Goal: Task Accomplishment & Management: Manage account settings

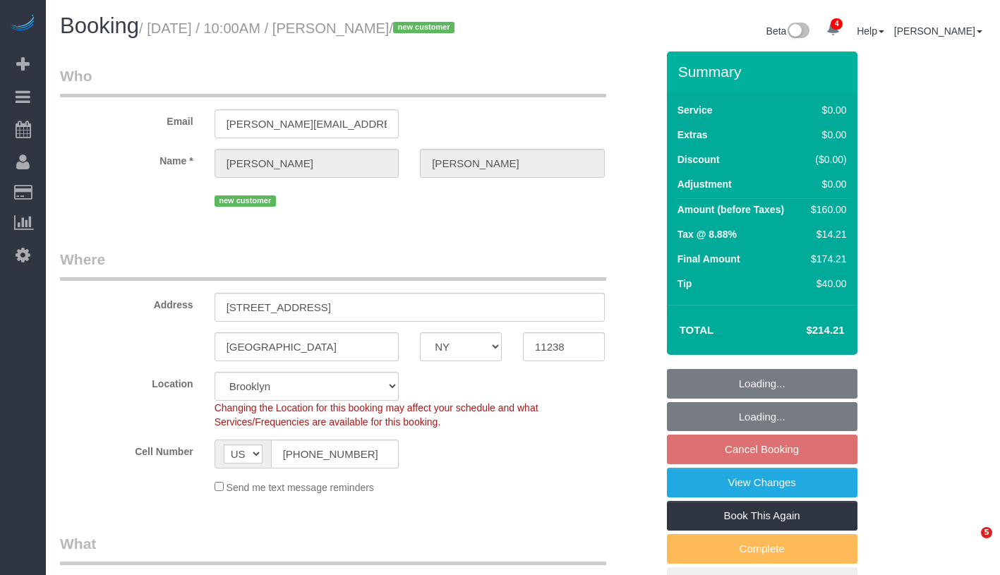
select select "NY"
select select "1"
select select "spot3"
select select "number:89"
select select "number:71"
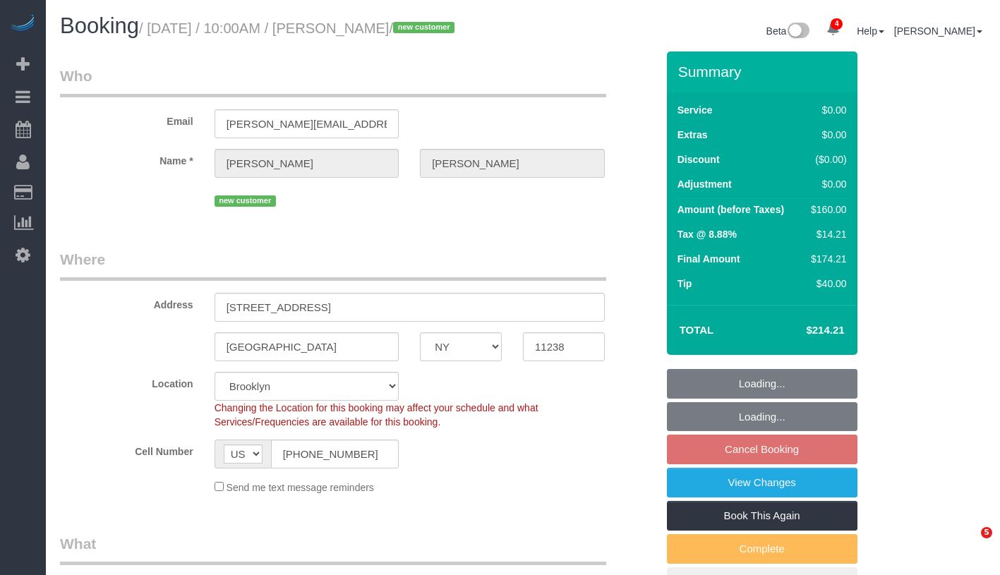
select select "number:14"
select select "number:5"
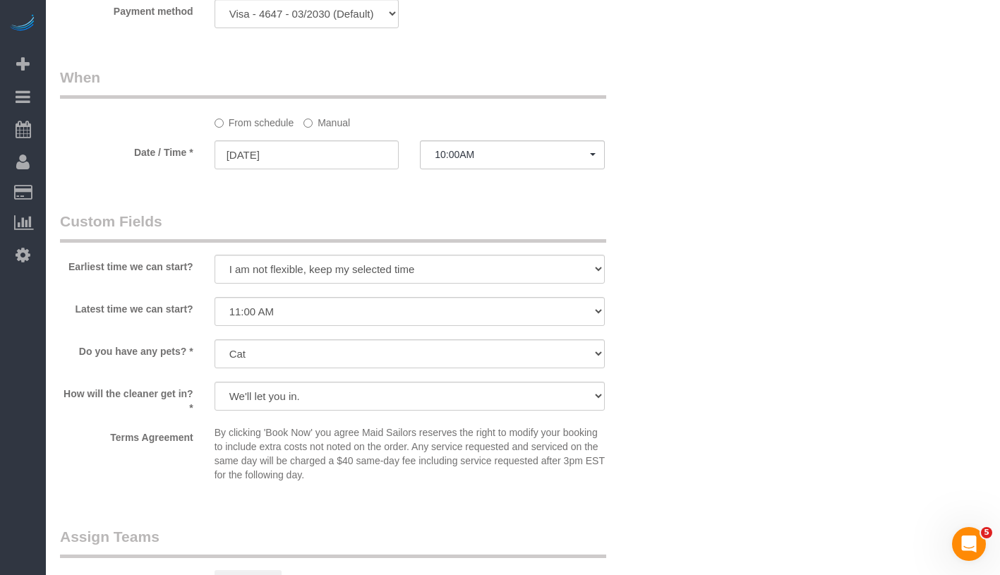
scroll to position [1332, 0]
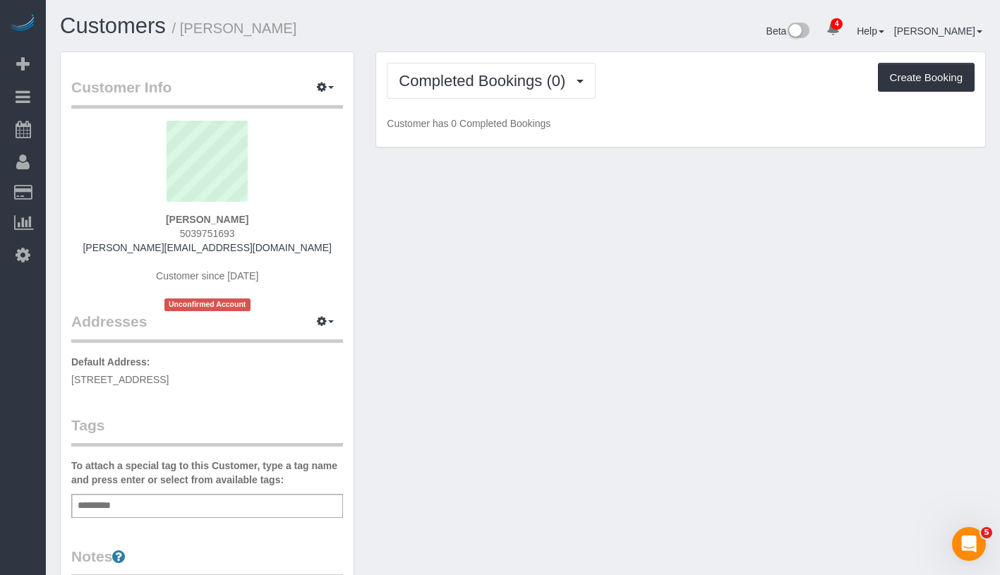
click at [232, 498] on div "Add a tag" at bounding box center [207, 506] width 272 height 24
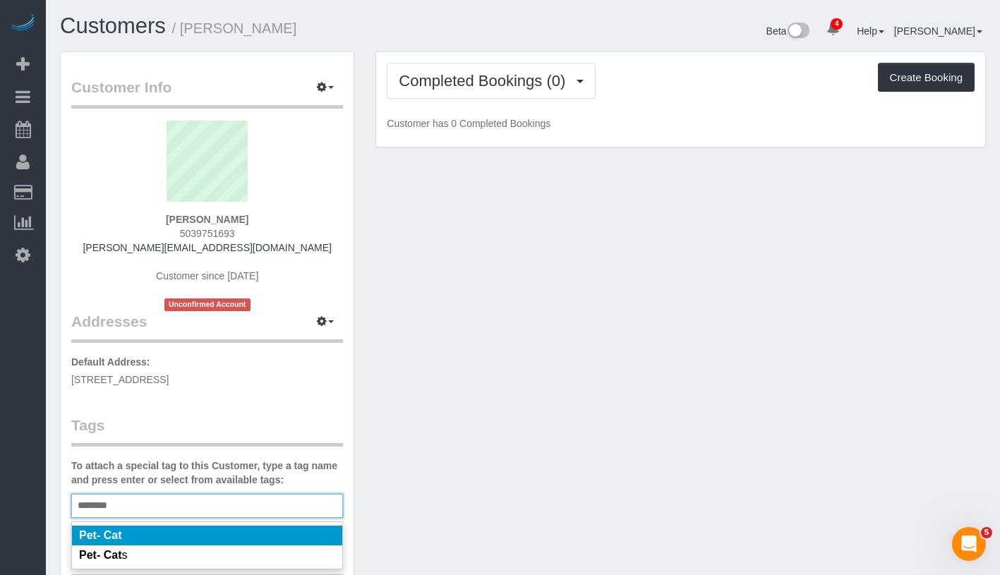
type input "********"
click at [245, 531] on li "Pet- Cat" at bounding box center [207, 536] width 270 height 20
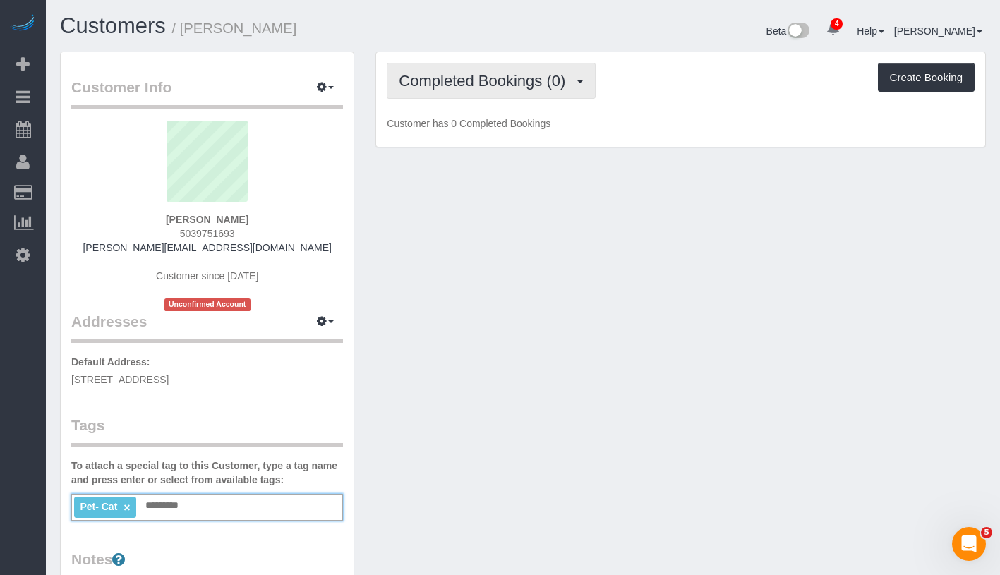
click at [478, 79] on span "Completed Bookings (0)" at bounding box center [486, 81] width 174 height 18
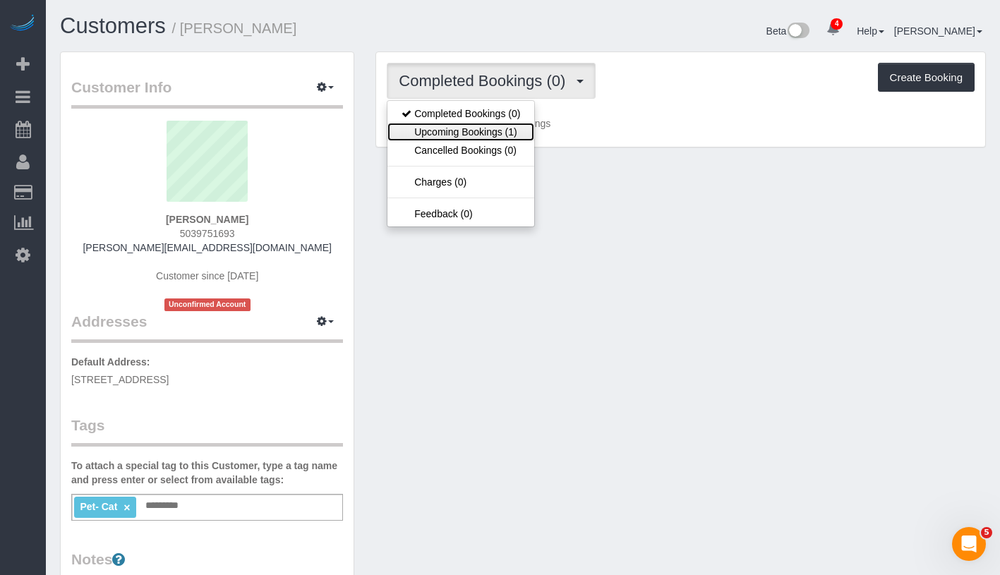
click at [468, 133] on link "Upcoming Bookings (1)" at bounding box center [460, 132] width 147 height 18
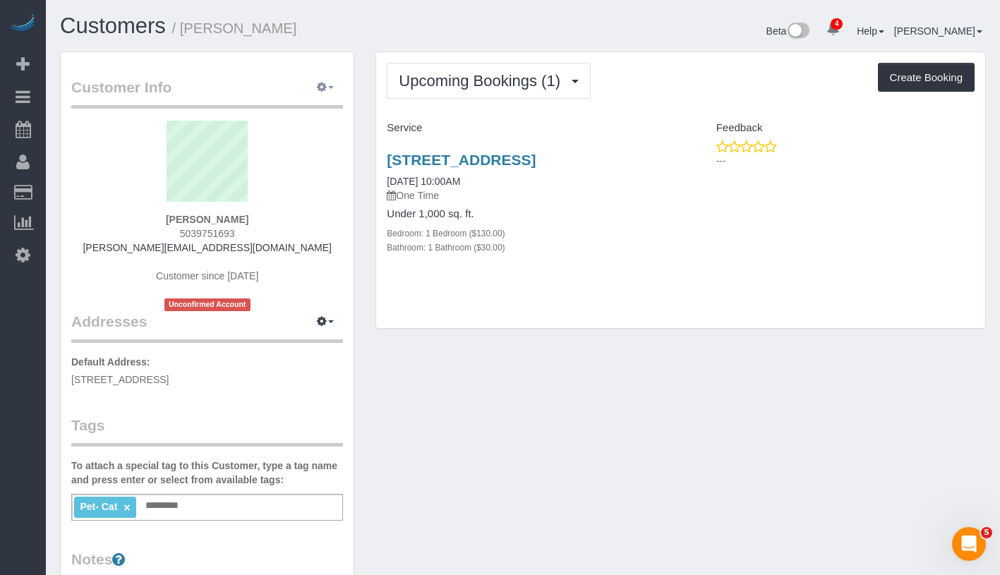
click at [332, 89] on button "button" at bounding box center [325, 88] width 35 height 22
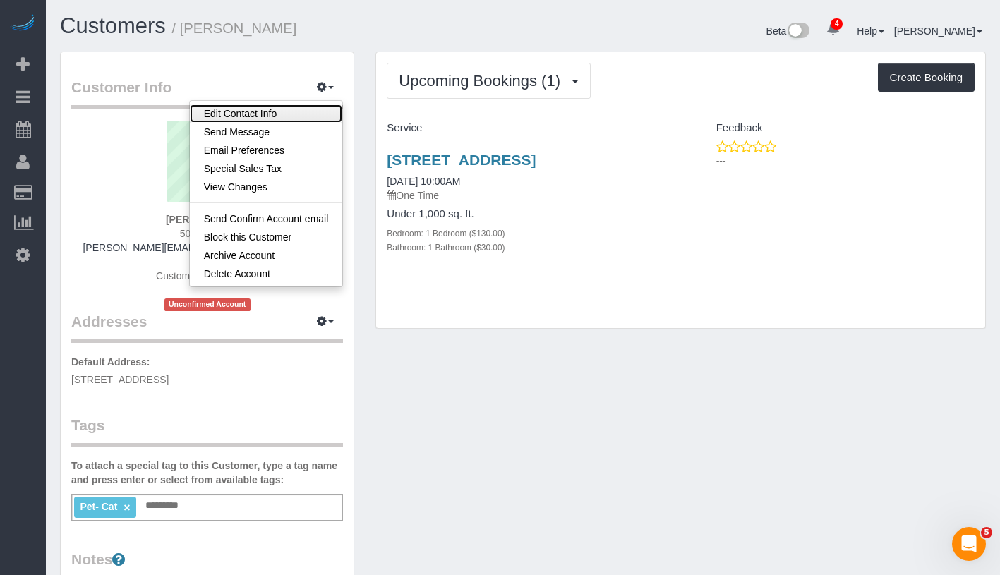
click at [298, 113] on link "Edit Contact Info" at bounding box center [266, 113] width 153 height 18
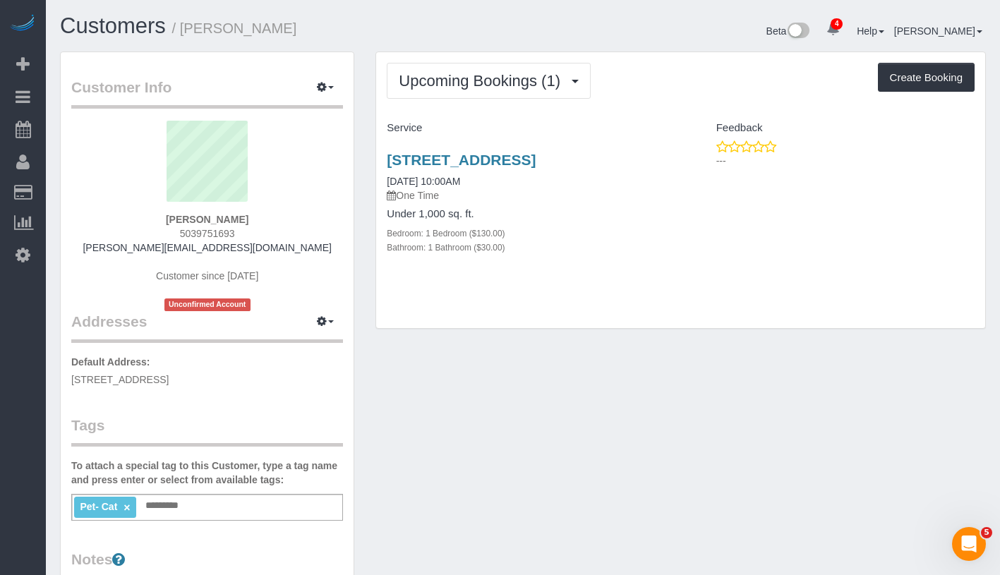
select select "NY"
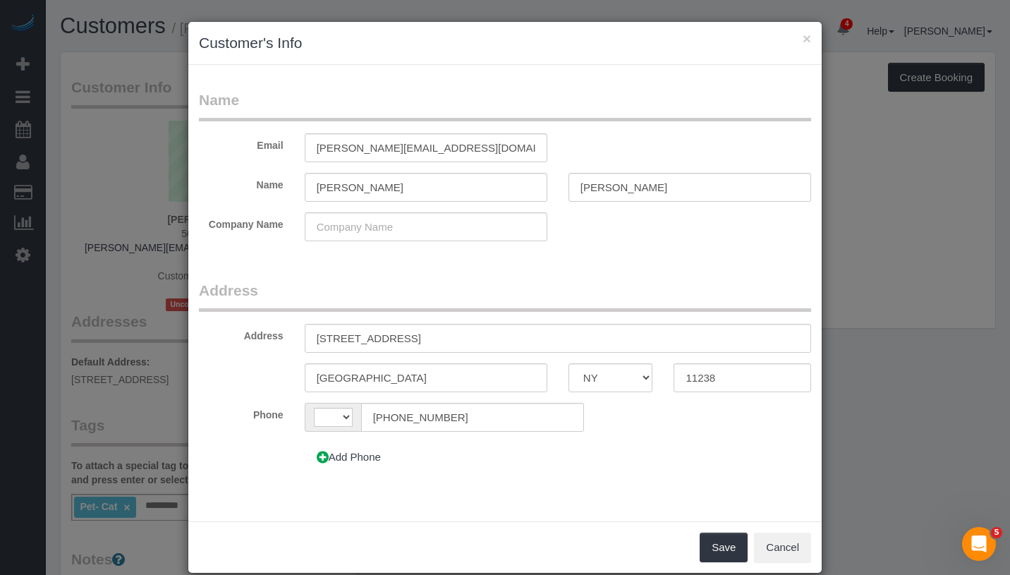
select select "string:US"
click at [315, 379] on input "brooklyn" at bounding box center [426, 377] width 243 height 29
type input "Brooklyn"
click at [720, 541] on button "Save" at bounding box center [724, 548] width 48 height 30
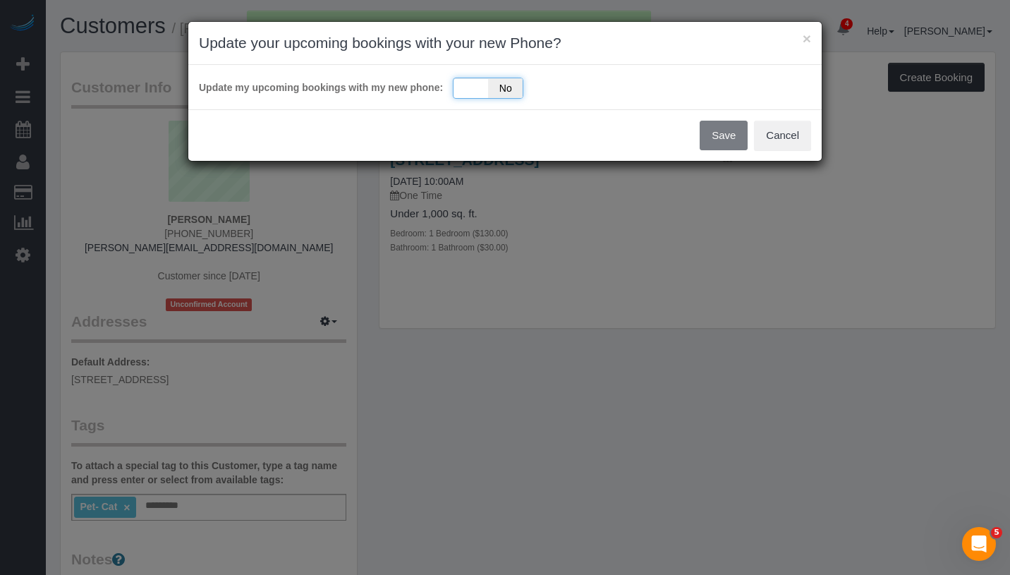
click at [473, 98] on div "Yes No" at bounding box center [488, 88] width 71 height 21
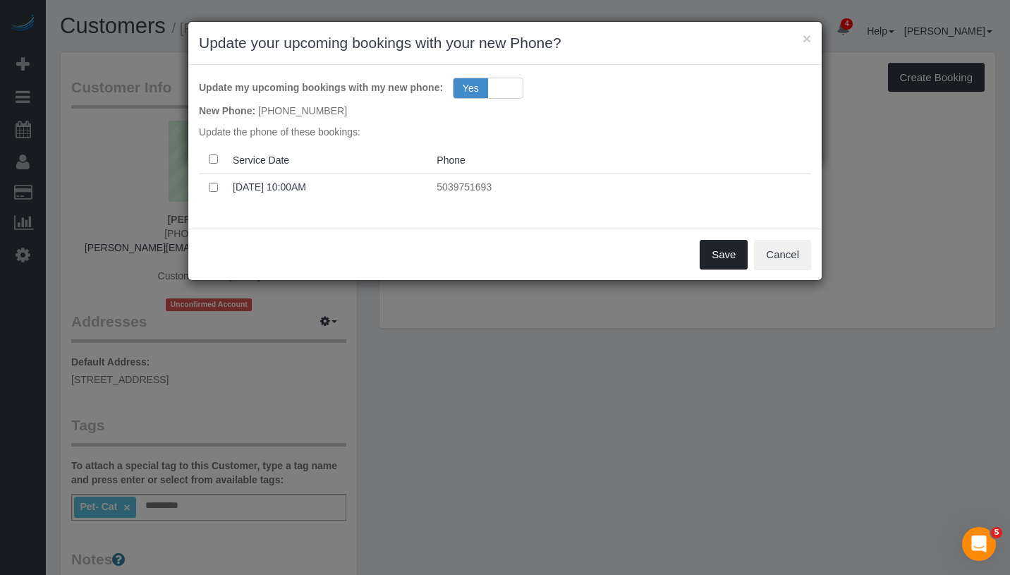
click at [714, 255] on button "Save" at bounding box center [724, 255] width 48 height 30
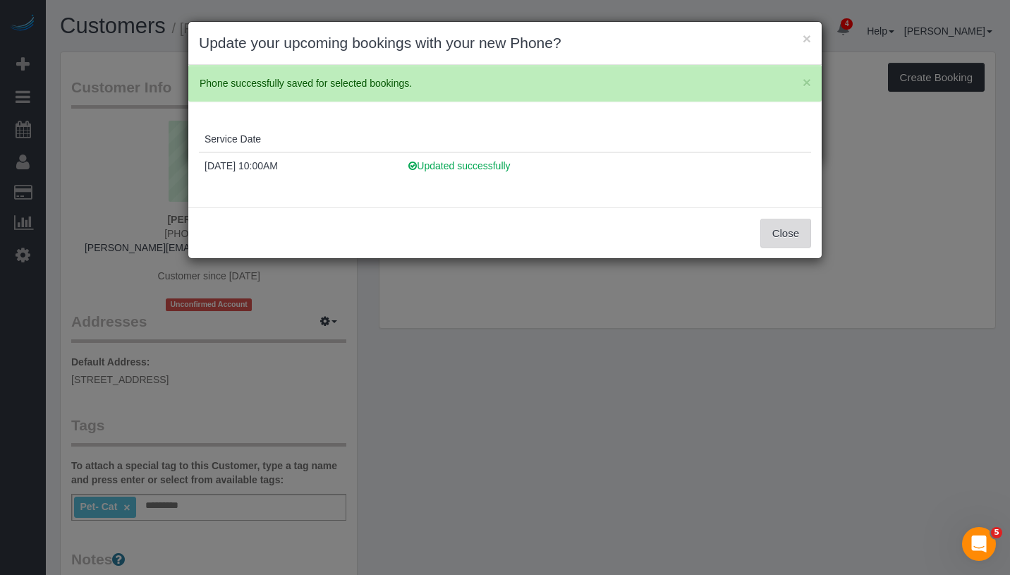
click at [780, 240] on button "Close" at bounding box center [786, 234] width 51 height 30
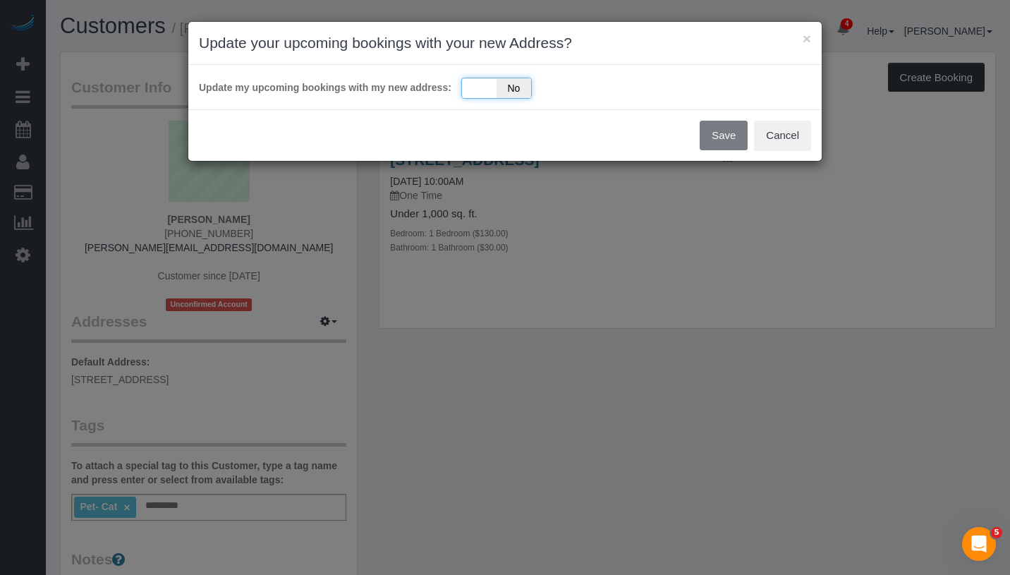
click at [484, 95] on div "Yes No" at bounding box center [496, 88] width 71 height 21
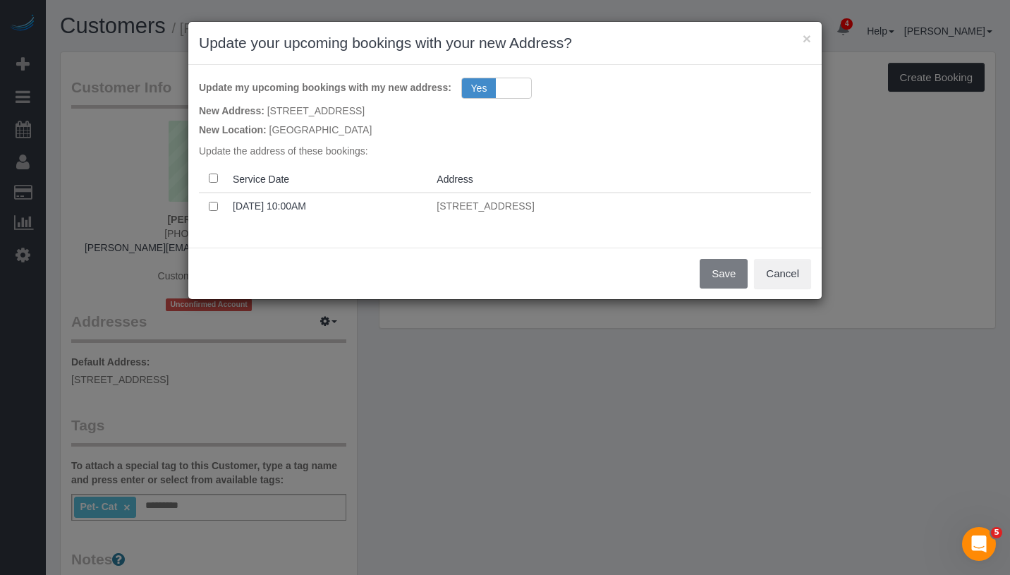
click at [223, 175] on th at bounding box center [213, 179] width 28 height 28
click at [720, 267] on button "Save" at bounding box center [724, 274] width 48 height 30
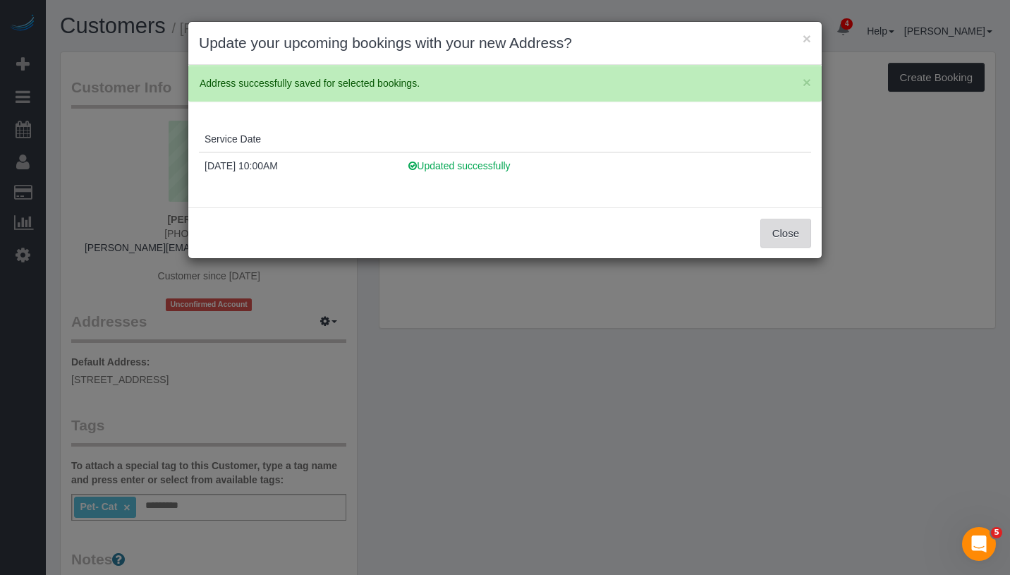
click at [774, 229] on button "Close" at bounding box center [786, 234] width 51 height 30
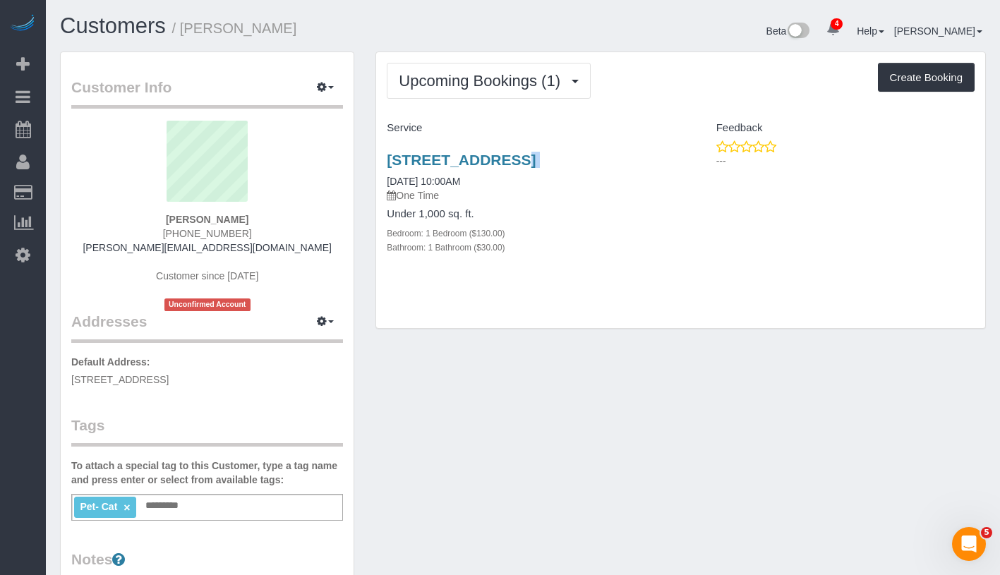
drag, startPoint x: 382, startPoint y: 149, endPoint x: 636, endPoint y: 169, distance: 254.8
click at [636, 169] on div "418 Park Place, Brooklyn, NY 11238 08/30/2025 10:00AM One Time Under 1,000 sq. …" at bounding box center [528, 211] width 304 height 143
copy div "[STREET_ADDRESS]"
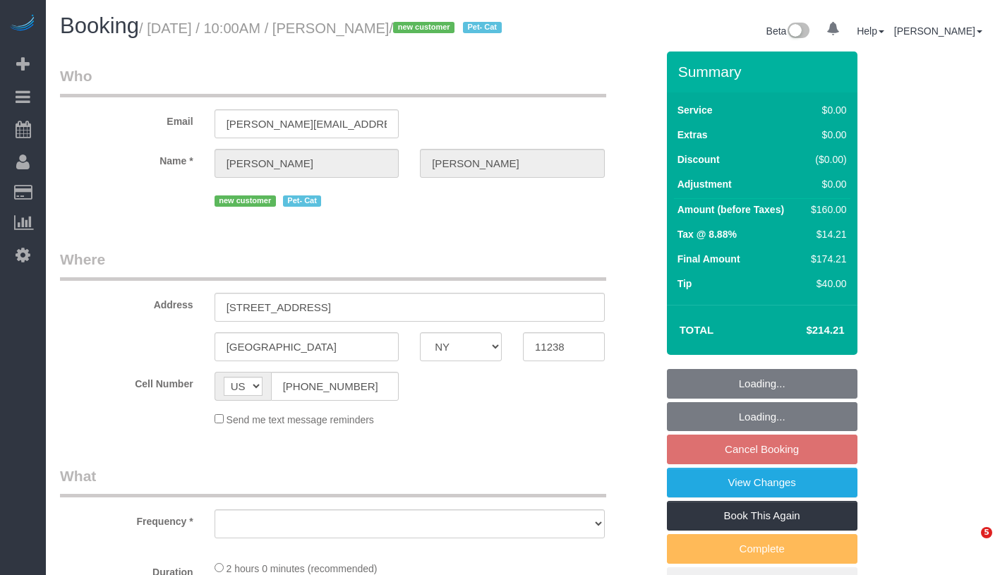
select select "NY"
select select "object:654"
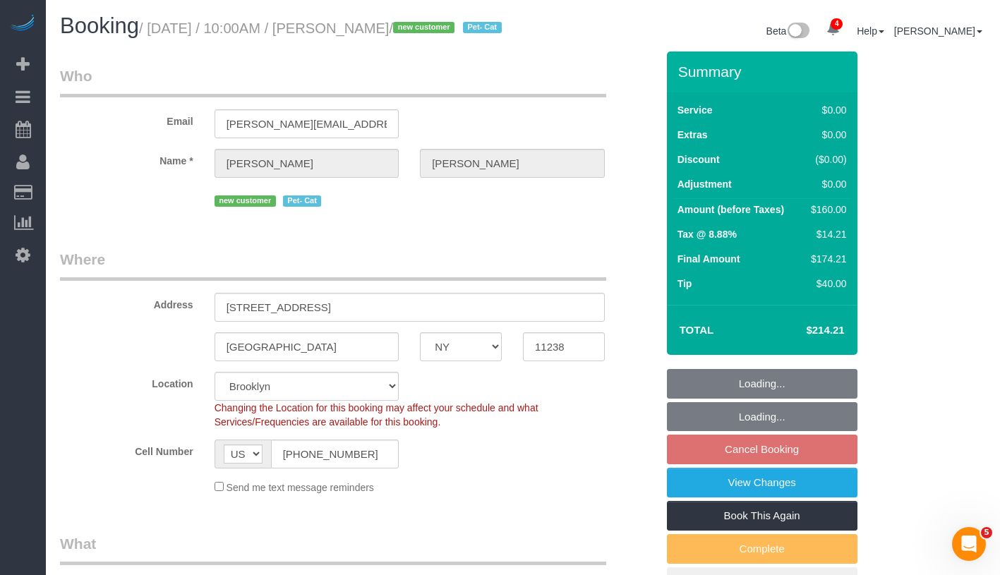
select select "string:stripe-pm_1S0SCS4VGloSiKo7MbnkmKwn"
select select "number:89"
select select "number:71"
select select "number:14"
select select "number:5"
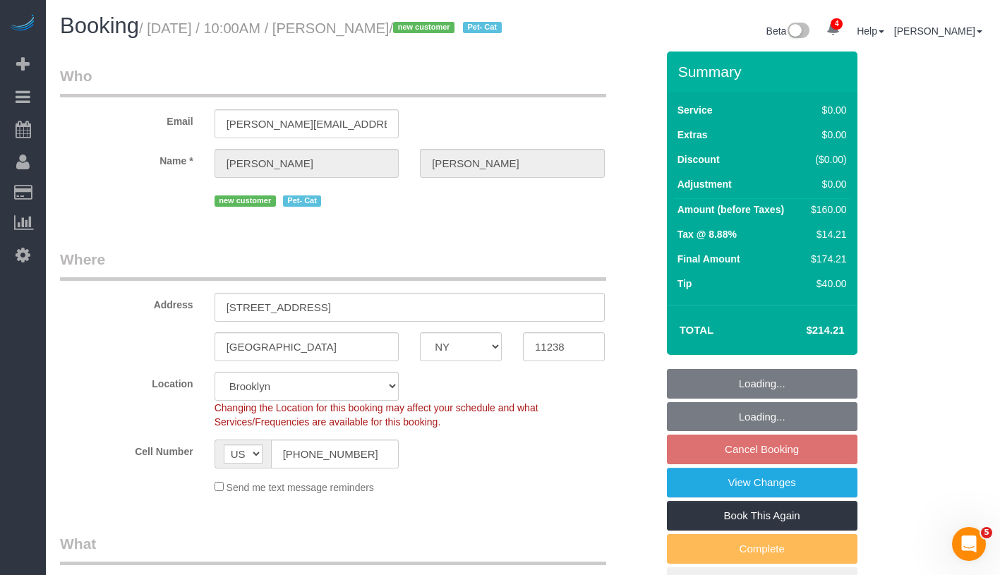
select select "object:805"
select select "1"
select select "spot3"
select select "1"
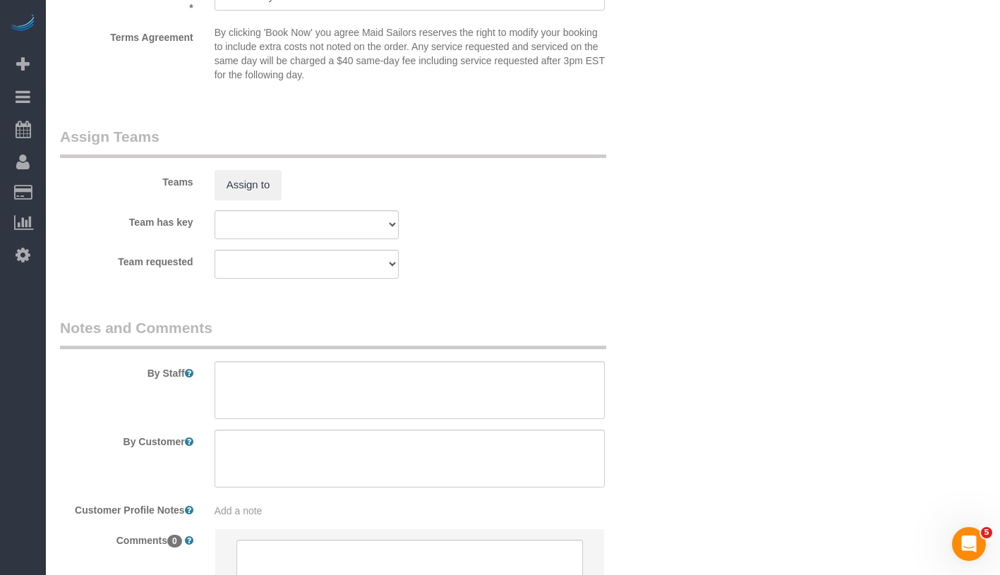
scroll to position [1898, 0]
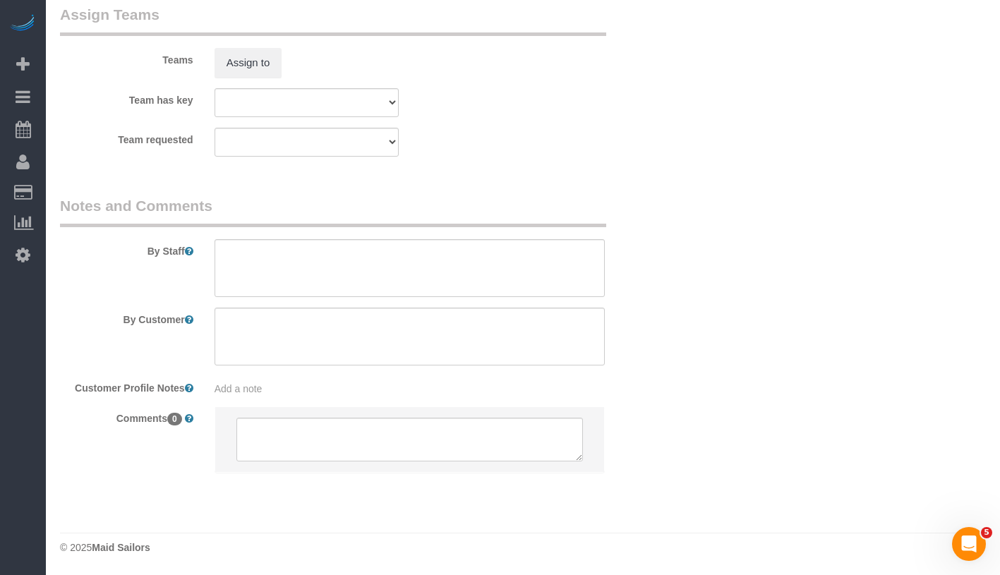
click at [244, 401] on sui-booking-comments "By Staff By Customer Customer Profile Notes Add a note Comments 0" at bounding box center [358, 340] width 596 height 291
click at [260, 392] on span "Add a note" at bounding box center [238, 388] width 48 height 11
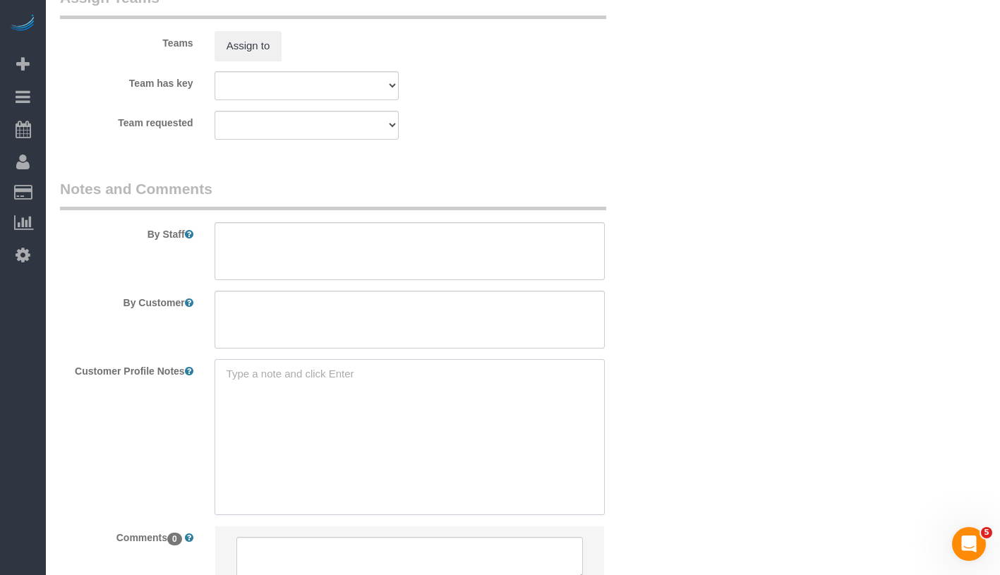
click at [296, 397] on textarea at bounding box center [409, 437] width 390 height 156
paste textarea "2 beds 1 baths 2,590 sqft"
click at [214, 406] on textarea "2 beds 1 baths 2,590 sqft" at bounding box center [409, 437] width 390 height 156
click at [221, 410] on textarea "2/ beds 1 baths 2,590 sqft" at bounding box center [409, 437] width 390 height 156
click at [221, 407] on textarea "2/ beds/ 1 baths 2,590 sqft" at bounding box center [409, 437] width 390 height 156
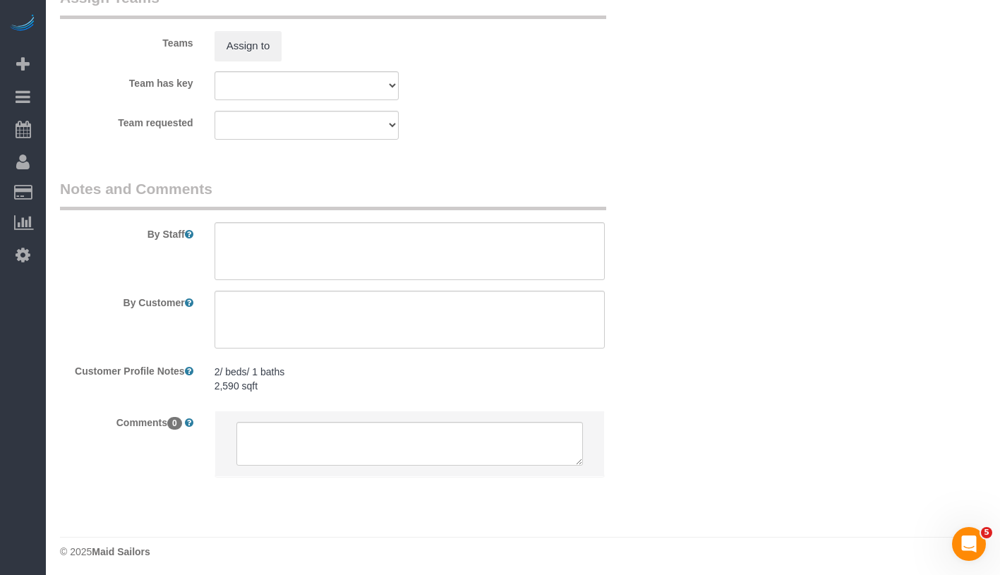
click at [229, 382] on pre "2/ beds/ 1 baths 2,590 sqft" at bounding box center [409, 379] width 390 height 28
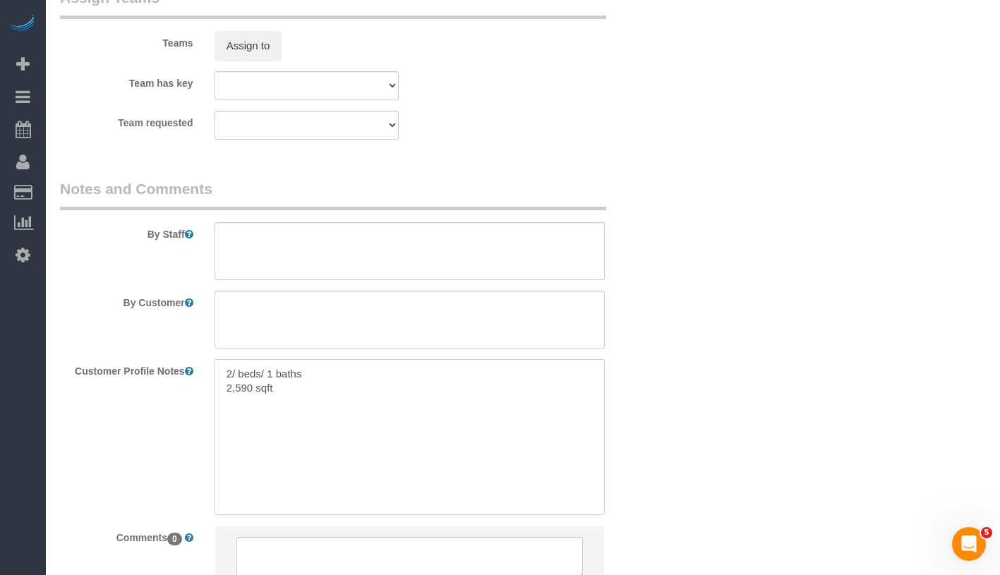
click at [215, 387] on textarea "2/ beds/ 1 baths 2,590 sqft" at bounding box center [409, 437] width 390 height 156
click at [237, 387] on textarea "2/ beds/ 1 baths 2,590 sqft" at bounding box center [409, 437] width 390 height 156
paste textarea "418 Park Pl, Brooklyn, NY 11238"
click at [237, 406] on textarea "418 Park Pl, Brooklyn, NY 11238 2/ beds/ 1 baths 2,590 sqft" at bounding box center [409, 437] width 390 height 156
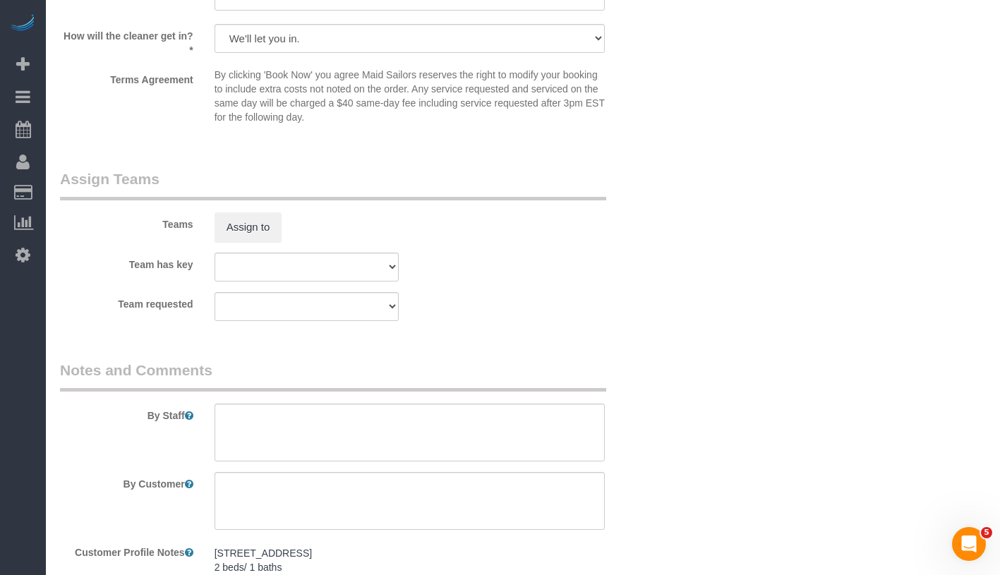
scroll to position [1918, 0]
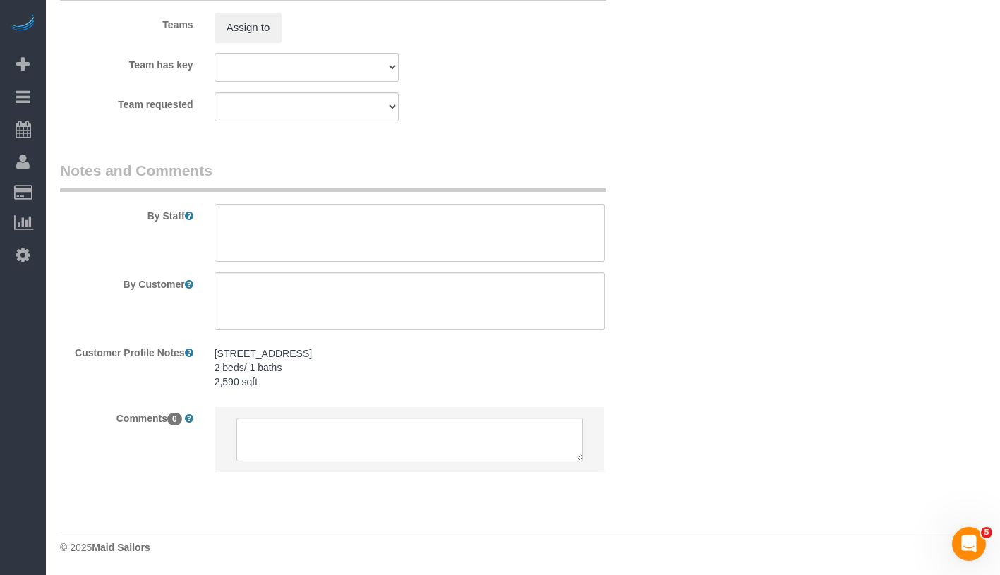
click at [310, 380] on pre "418 Park Pl, Brooklyn, NY 11238 2 beds/ 1 baths 2,590 sqft" at bounding box center [409, 367] width 390 height 42
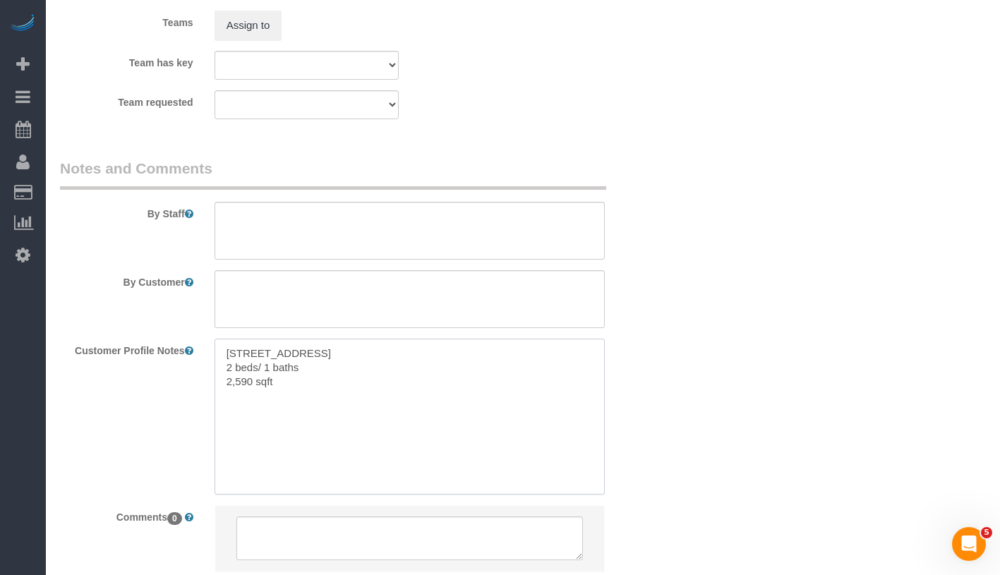
paste textarea "https://www.bing.com/ck/a?!&&p=d9443cfa0984c9e63173113c91fca0a0bf3e70e6aa1e97f0…"
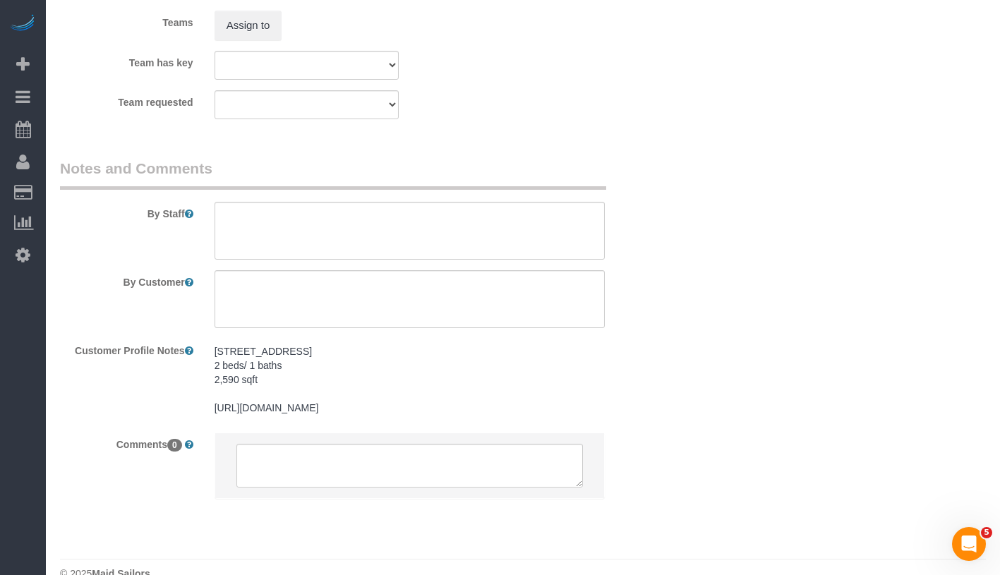
click at [306, 415] on pre "418 Park Pl, Brooklyn, NY 11238 2 beds/ 1 baths 2,590 sqft https://www.bing.com…" at bounding box center [409, 379] width 390 height 71
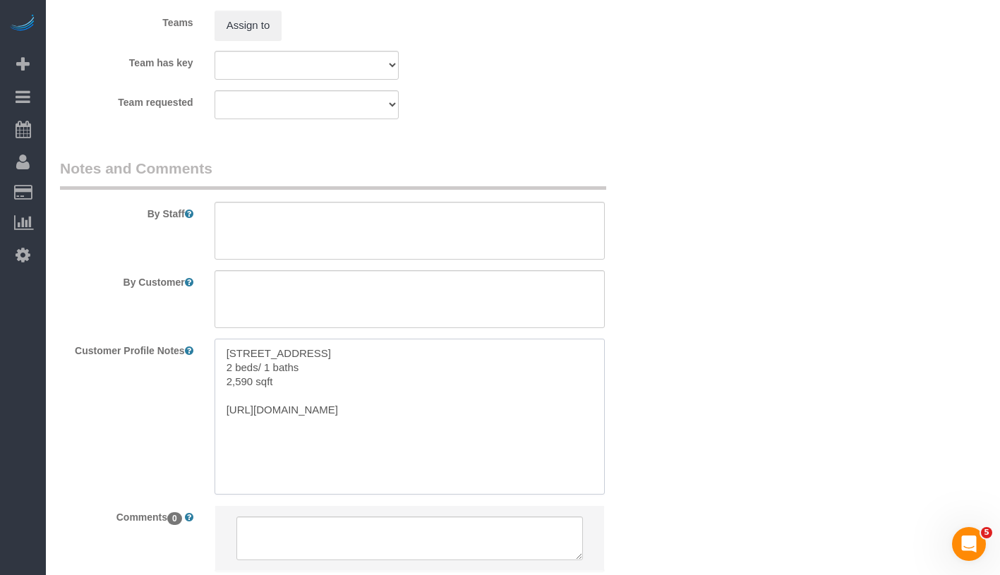
drag, startPoint x: 226, startPoint y: 412, endPoint x: 665, endPoint y: 527, distance: 453.7
click at [656, 527] on sui-booking-comments "By Staff By Customer Customer Profile Notes 418 Park Pl, Brooklyn, NY 11238 2 b…" at bounding box center [358, 372] width 596 height 428
paste textarea "zillow.com/homedetails/418-Park-Pl-Brooklyn-NY-11238/30590561_zpid"
type textarea "[STREET_ADDRESS] 2 beds/ 1 baths 2,590 sqft [URL][DOMAIN_NAME]"
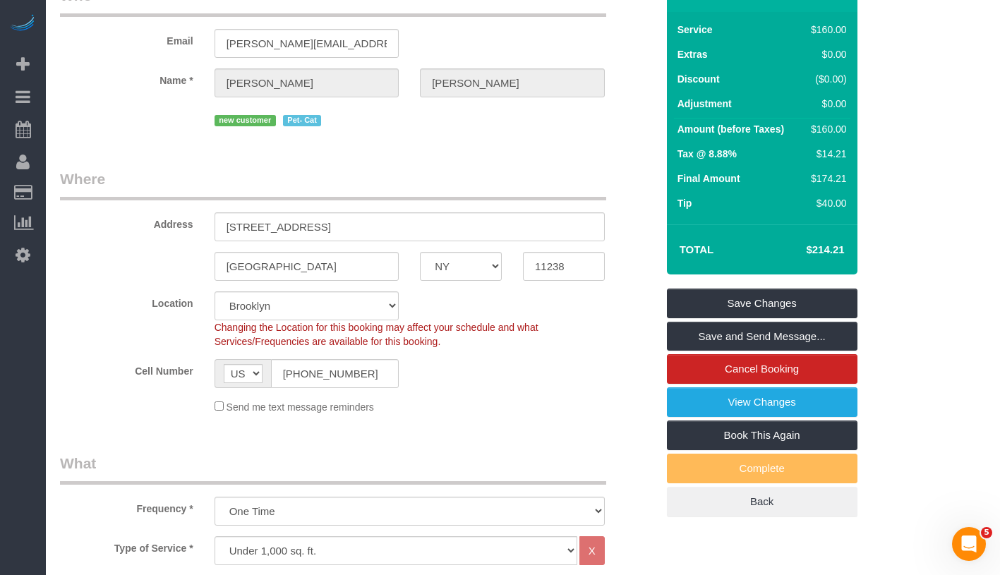
scroll to position [3, 0]
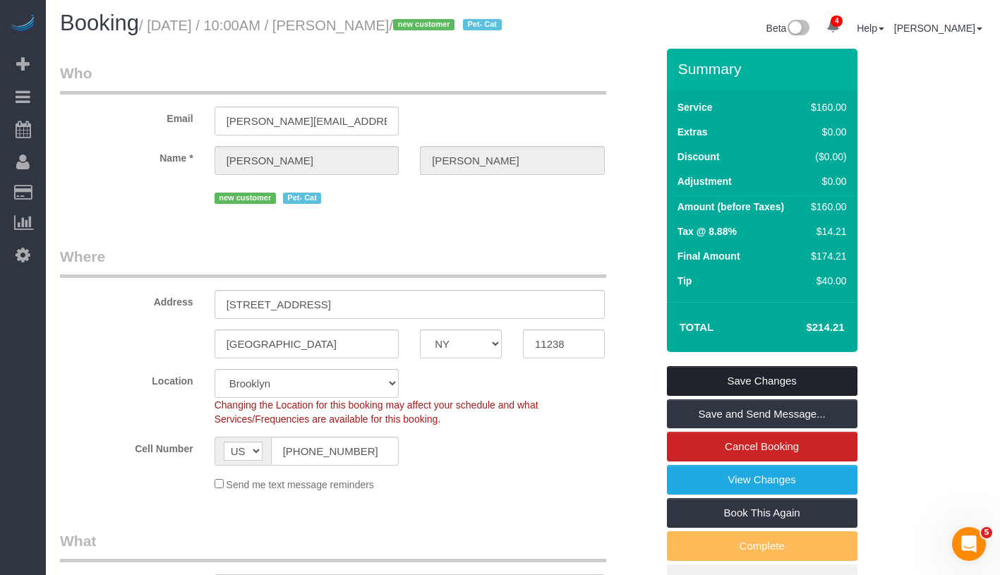
click at [788, 396] on link "Save Changes" at bounding box center [762, 381] width 191 height 30
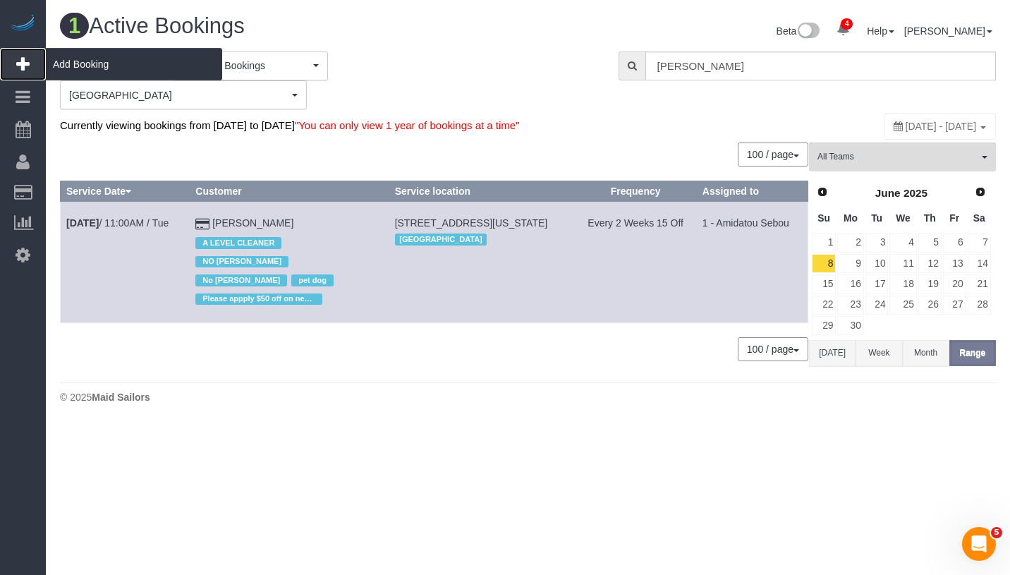
click at [130, 64] on span "Add Booking" at bounding box center [134, 64] width 176 height 32
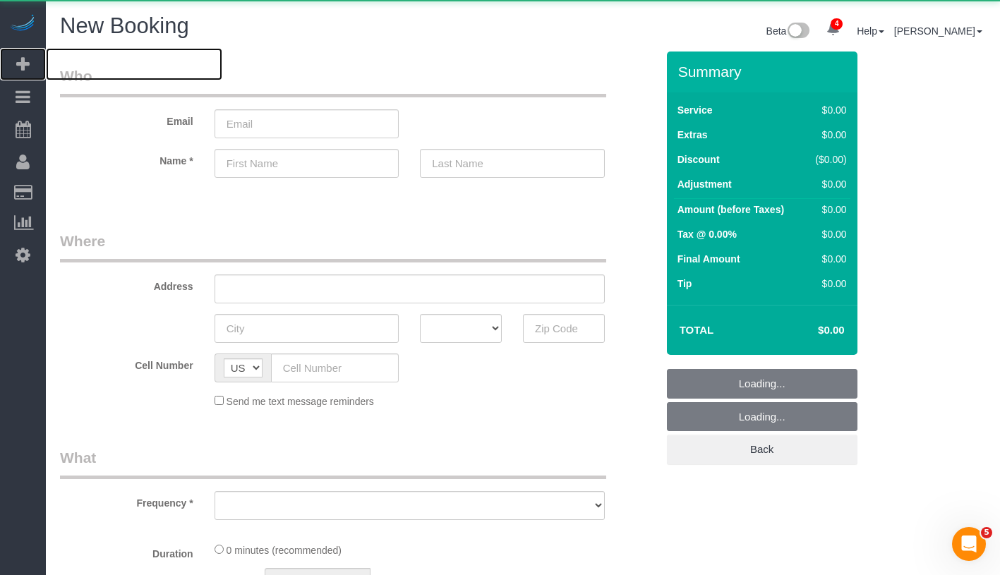
select select "object:2393"
select select "number:89"
select select "number:90"
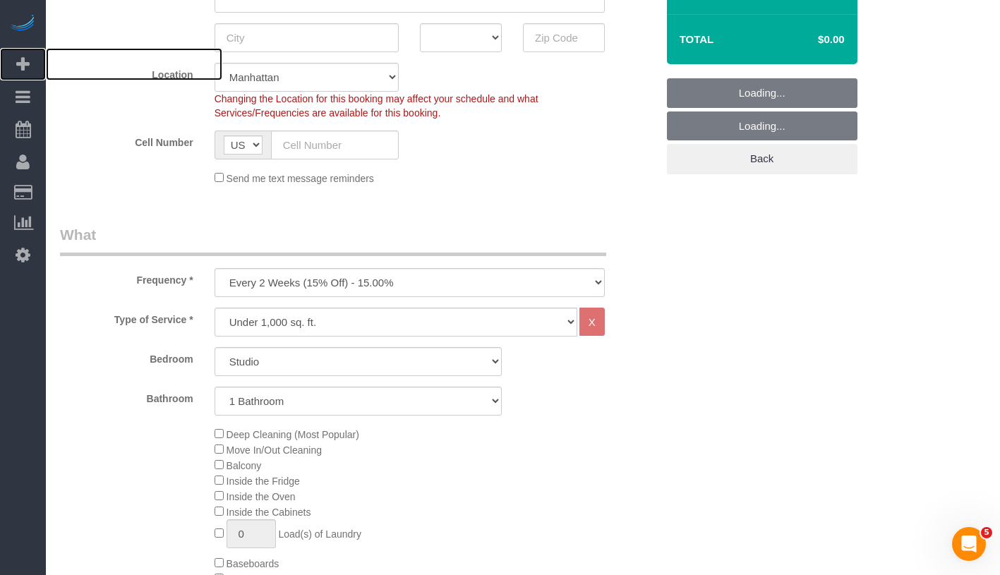
scroll to position [291, 0]
click at [398, 284] on select "One Time Weekly (20% Off) - 20.00% Every 2 Weeks (15% Off) - 15.00% Every 4 Wee…" at bounding box center [409, 282] width 390 height 29
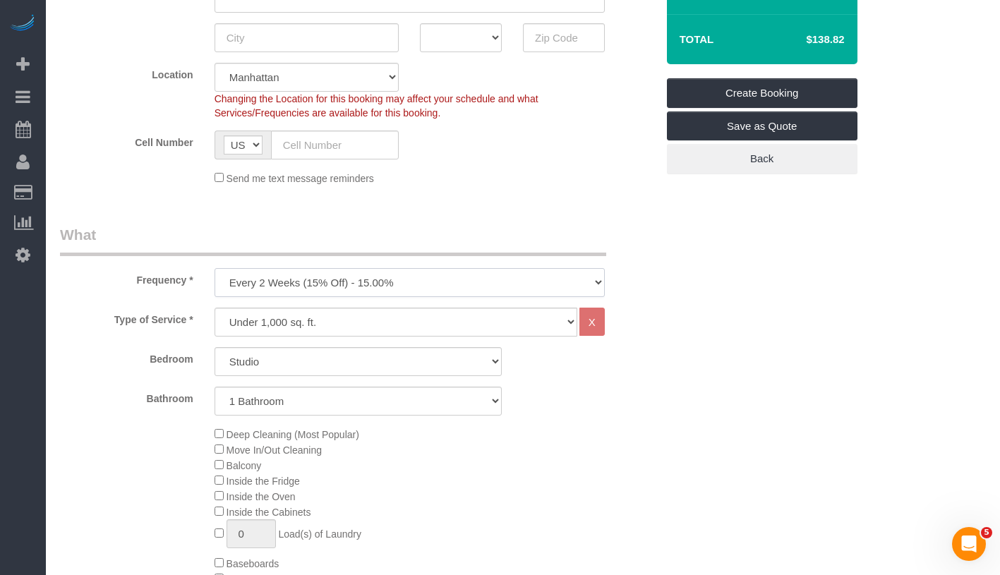
select select "object:2912"
click at [327, 356] on select "Studio 1 Bedroom 2 Bedrooms 3 Bedrooms" at bounding box center [357, 361] width 287 height 29
click at [293, 365] on select "Studio 1 Bedroom 2 Bedrooms 3 Bedrooms" at bounding box center [357, 361] width 287 height 29
select select "2"
click at [214, 433] on div "Deep Cleaning (Most Popular) Move In/Out Cleaning Balcony Inside the Fridge Ins…" at bounding box center [435, 563] width 463 height 274
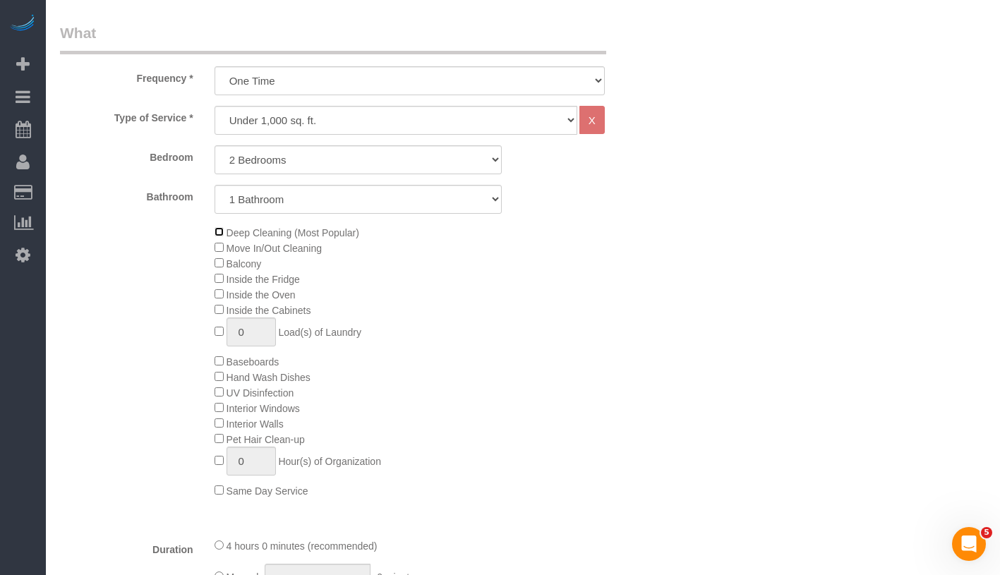
scroll to position [675, 0]
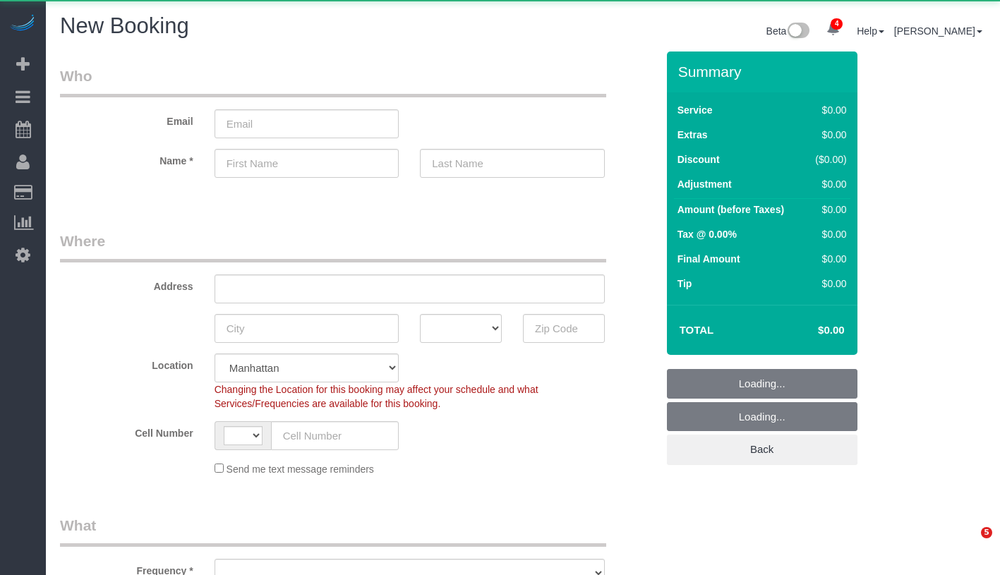
select select "number:89"
select select "number:90"
select select "object:887"
select select "string:US"
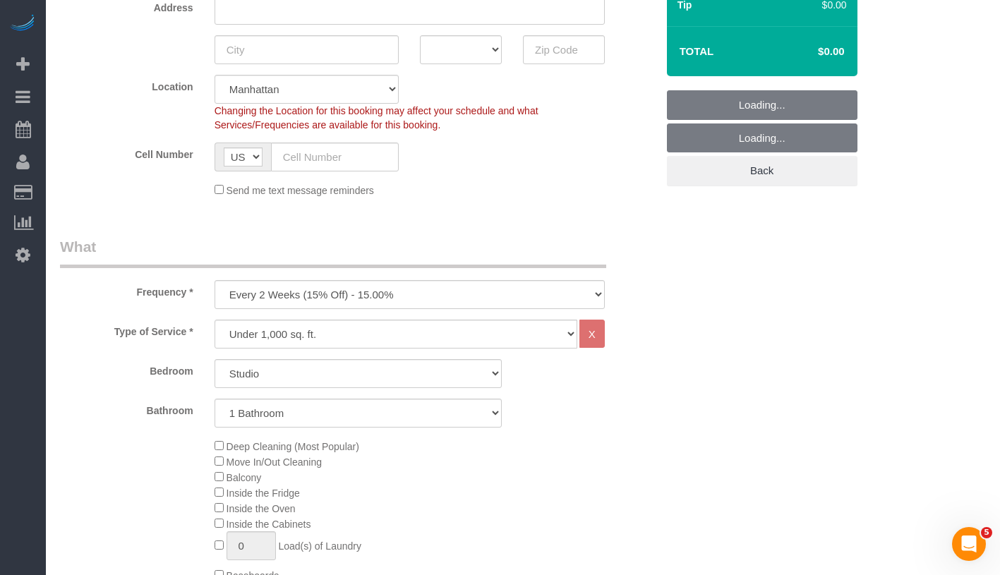
scroll to position [290, 0]
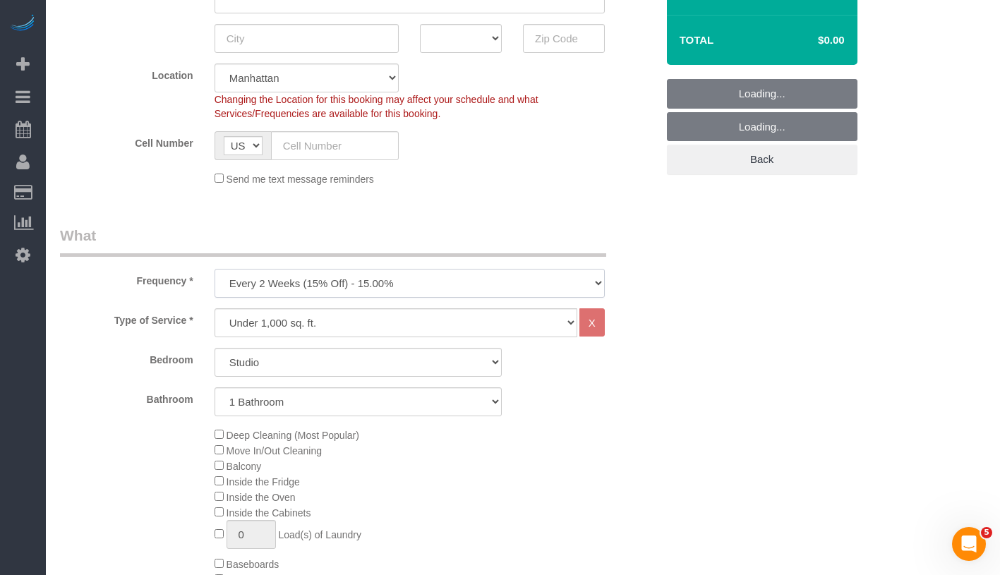
click at [350, 282] on select "One Time Weekly (20% Off) - 20.00% Every 2 Weeks (15% Off) - 15.00% Every 4 Wee…" at bounding box center [409, 283] width 390 height 29
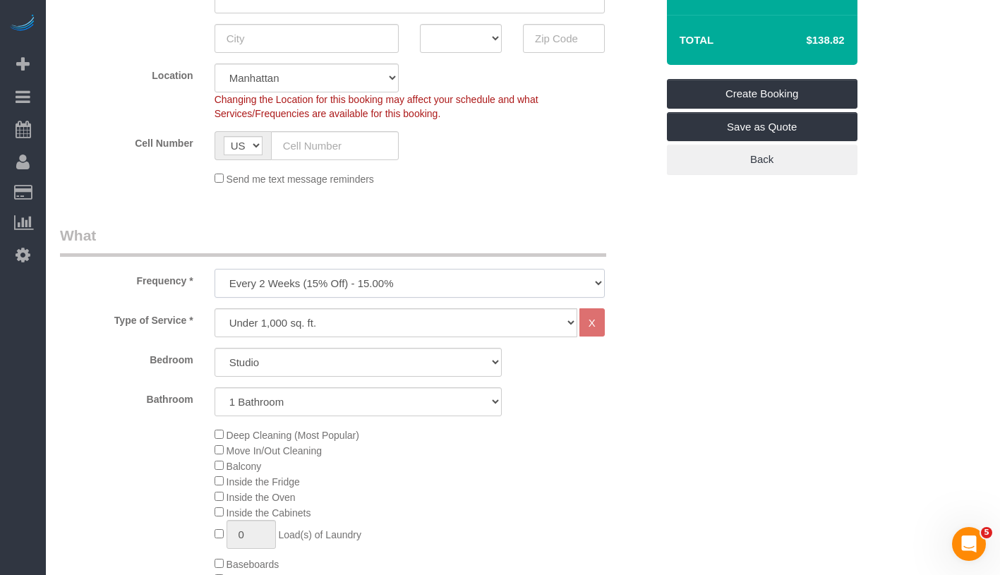
select select "object:888"
click at [310, 360] on select "Studio 1 Bedroom 2 Bedrooms 3 Bedrooms" at bounding box center [357, 362] width 287 height 29
select select "2"
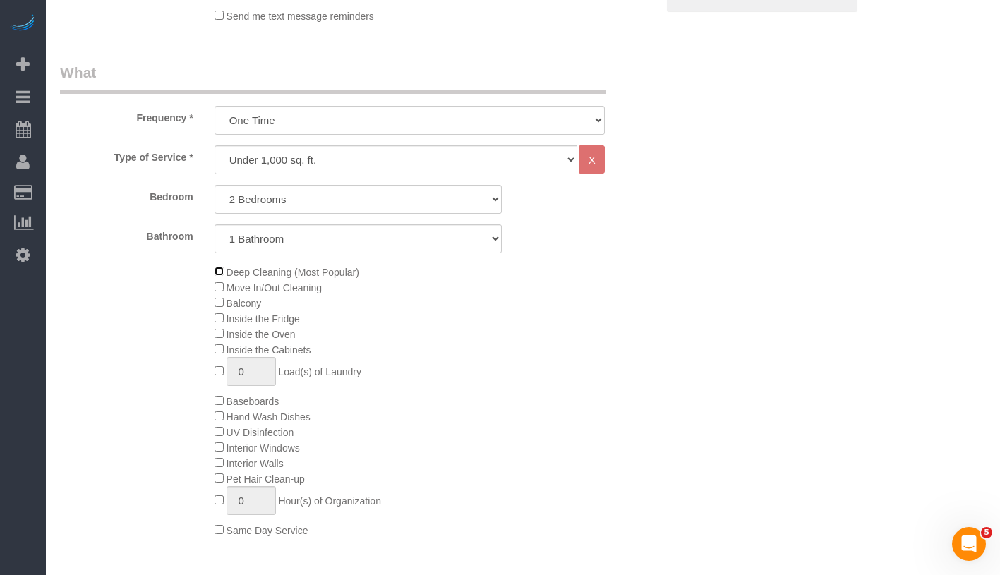
scroll to position [439, 0]
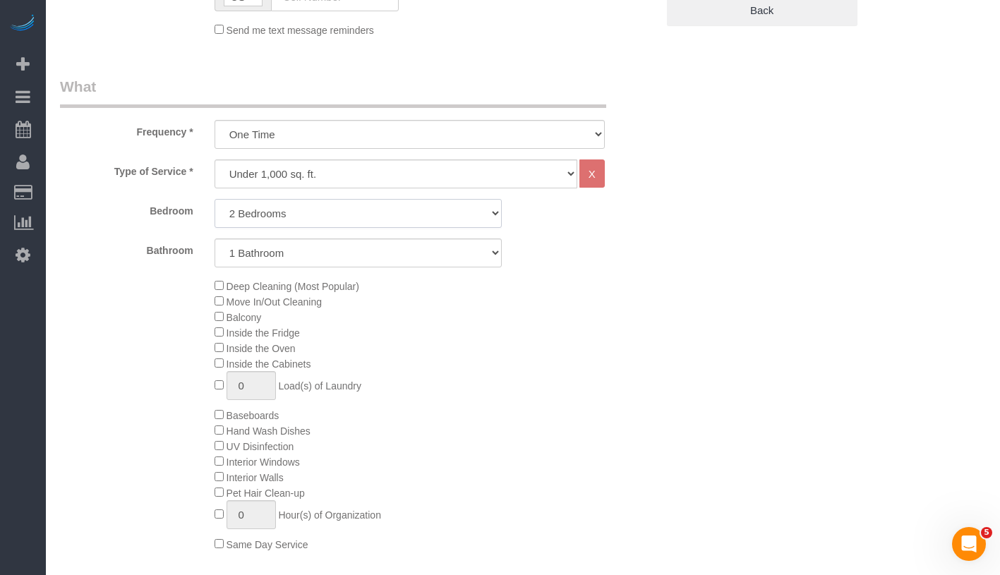
click at [365, 220] on select "Studio 1 Bedroom 2 Bedrooms 3 Bedrooms" at bounding box center [357, 213] width 287 height 29
click at [374, 173] on select "Under 1,000 sq. ft. 1,001 - 1,500 sq. ft. 1,500+ sq. ft. Custom Cleaning Office…" at bounding box center [395, 173] width 363 height 29
select select "213"
select select "1"
select select "120"
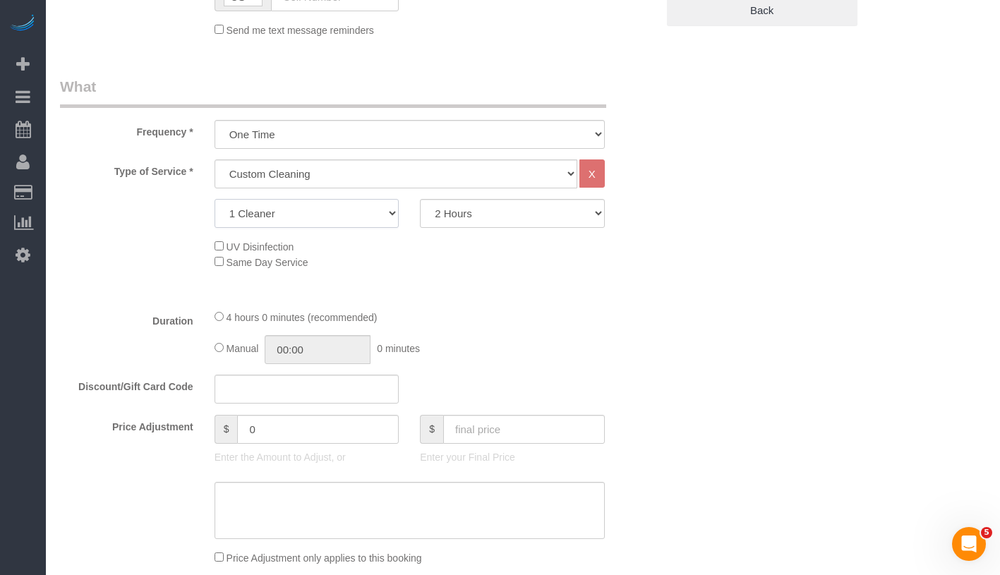
click at [334, 214] on select "1 Cleaner 2 Cleaners 3 Cleaners 4 Cleaners 5 Cleaners" at bounding box center [306, 213] width 185 height 29
click at [409, 169] on select "Under 1,000 sq. ft. 1,001 - 1,500 sq. ft. 1,500+ sq. ft. Custom Cleaning Office…" at bounding box center [395, 173] width 363 height 29
select select "308"
click at [495, 215] on select "2 Hours 2.5 Hours 3 Hours 3.5 Hours 4 Hours 4.5 Hours 5 Hours 5.5 Hours 6 Hours…" at bounding box center [512, 213] width 185 height 29
select select "270"
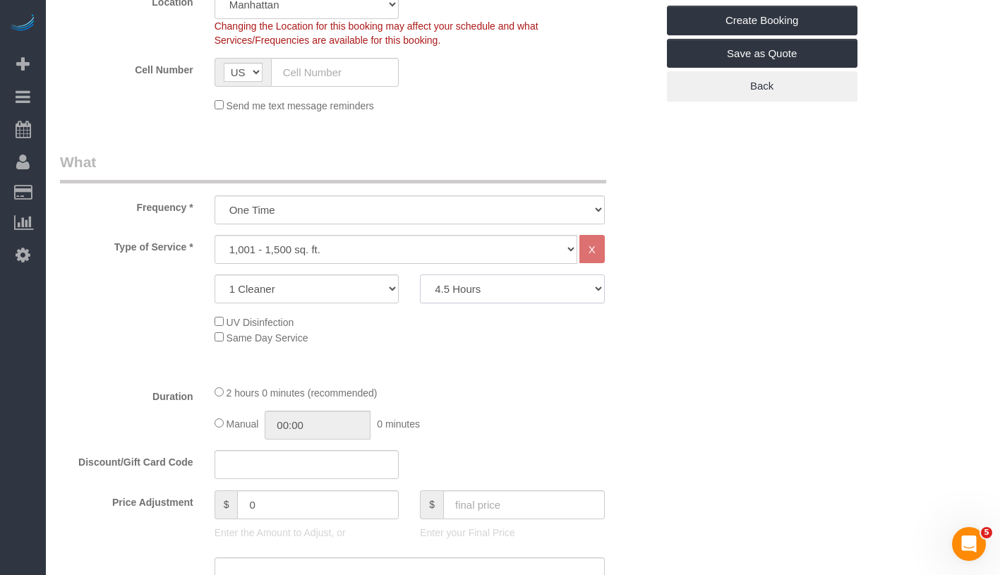
scroll to position [309, 0]
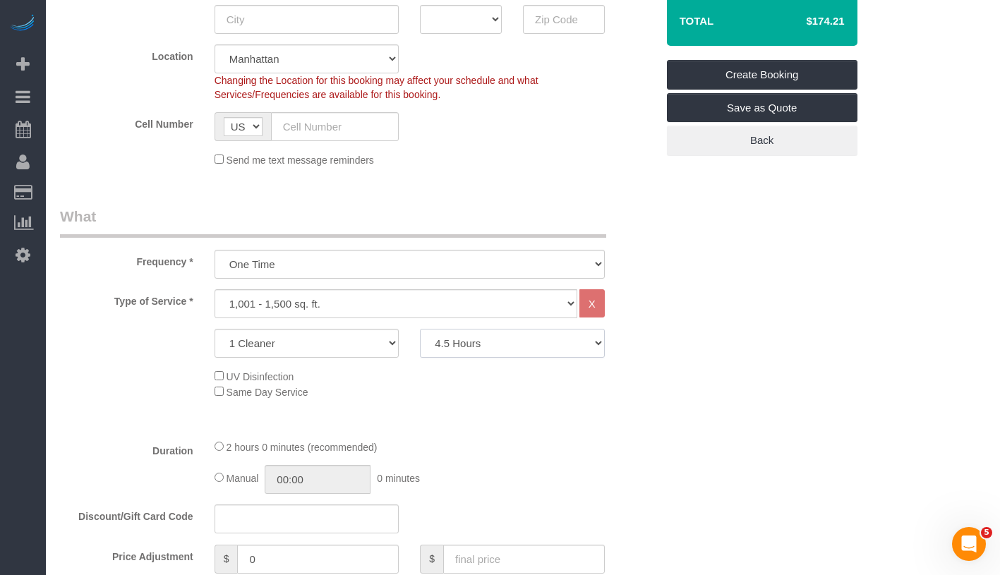
click at [524, 346] on select "2 Hours 2.5 Hours 3 Hours 3.5 Hours 4 Hours 4.5 Hours 5 Hours 5.5 Hours 6 Hours…" at bounding box center [512, 343] width 185 height 29
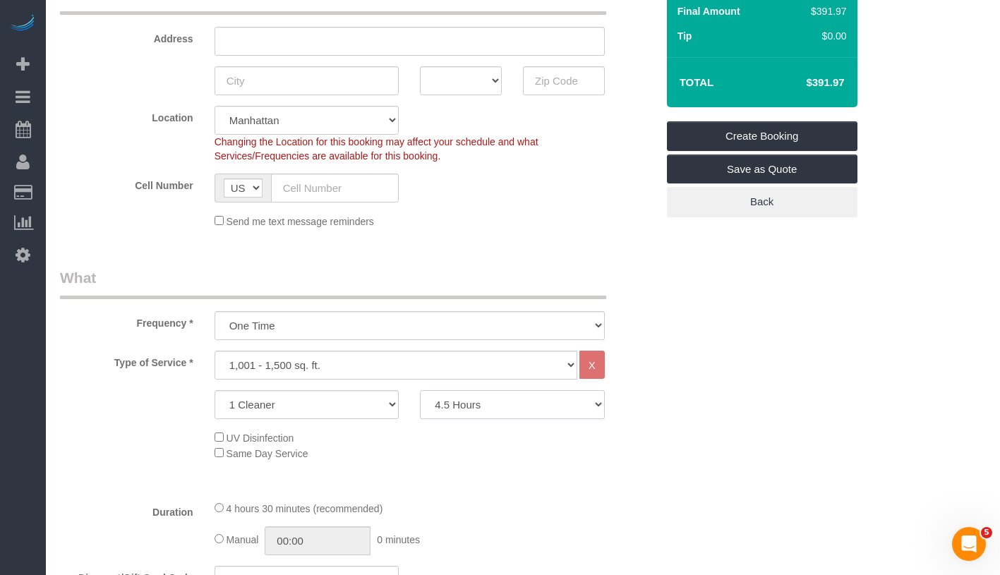
scroll to position [116, 0]
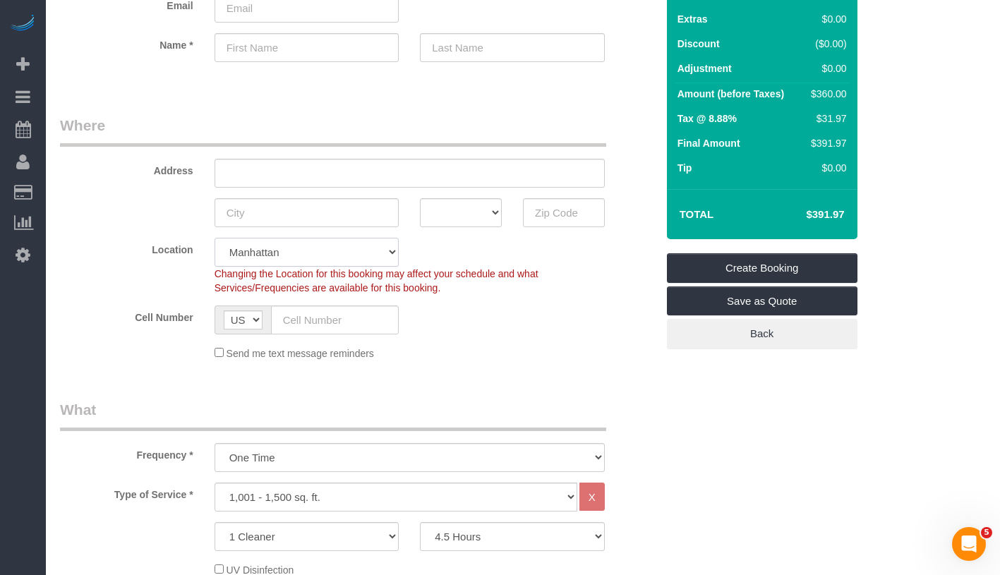
click at [318, 250] on select "Manhattan Austin Boston Bronx Brooklyn Charlotte Denver New Jersey Portland Que…" at bounding box center [306, 252] width 185 height 29
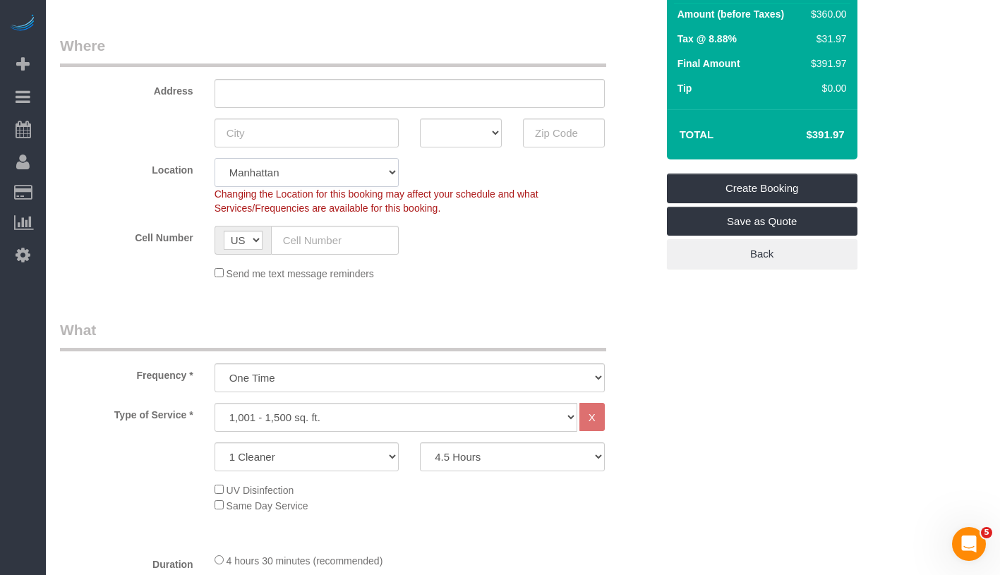
scroll to position [266, 0]
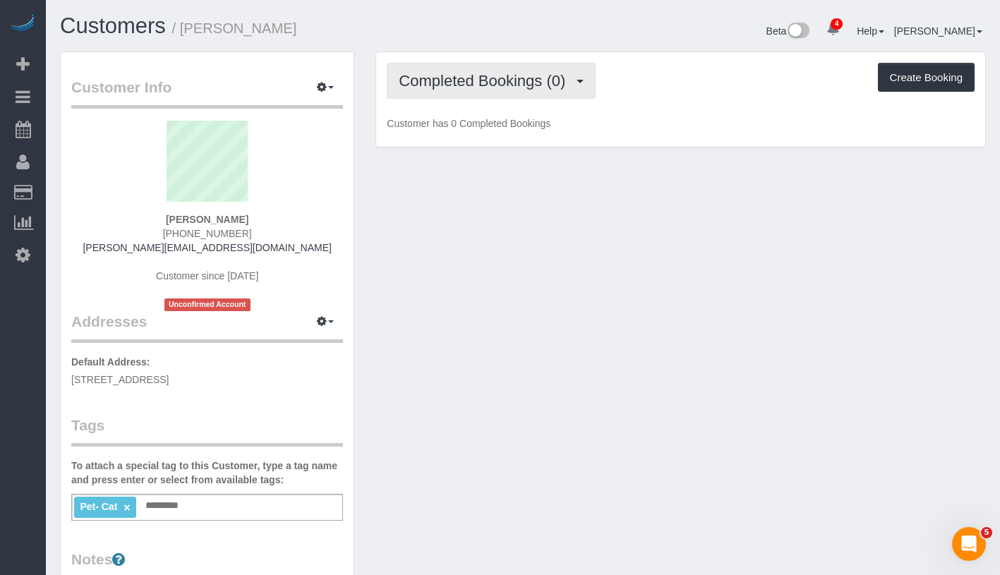
click at [528, 80] on span "Completed Bookings (0)" at bounding box center [486, 81] width 174 height 18
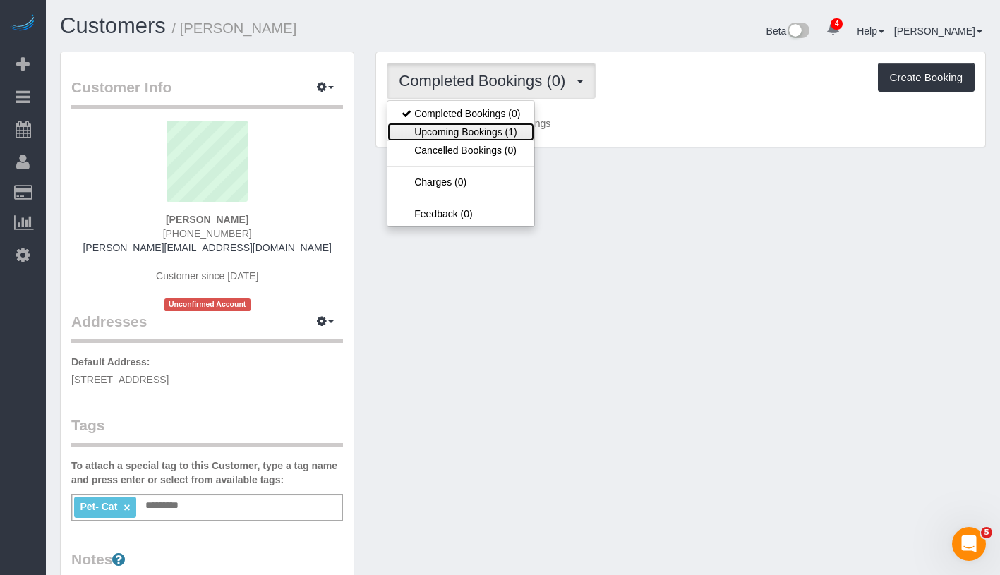
click at [471, 132] on link "Upcoming Bookings (1)" at bounding box center [460, 132] width 147 height 18
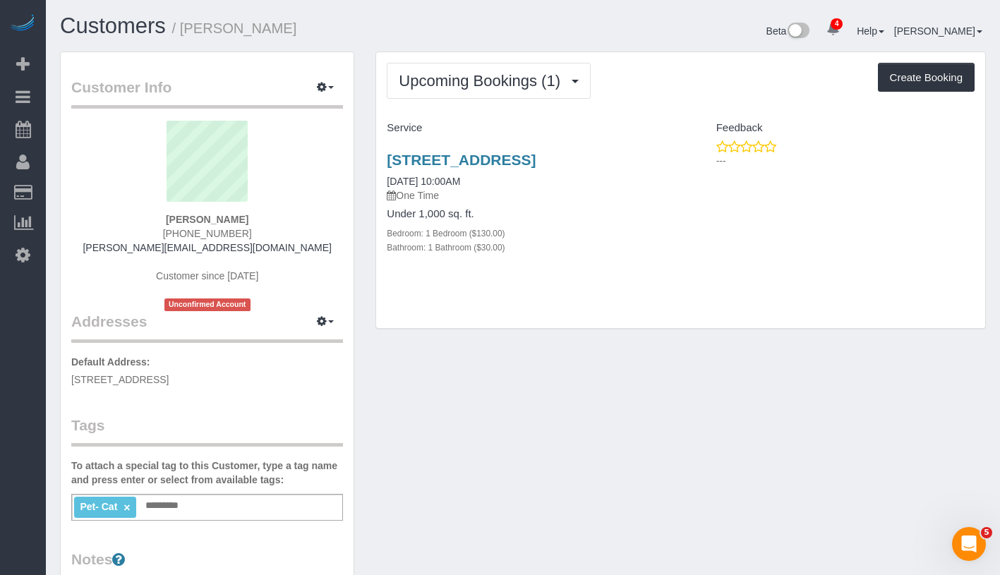
drag, startPoint x: 166, startPoint y: 214, endPoint x: 272, endPoint y: 220, distance: 106.0
click at [272, 220] on div "[PERSON_NAME] [PHONE_NUMBER] [PERSON_NAME][EMAIL_ADDRESS][DOMAIN_NAME] Customer…" at bounding box center [207, 216] width 272 height 191
copy strong "[PERSON_NAME]"
click at [480, 85] on span "Upcoming Bookings (1)" at bounding box center [483, 81] width 169 height 18
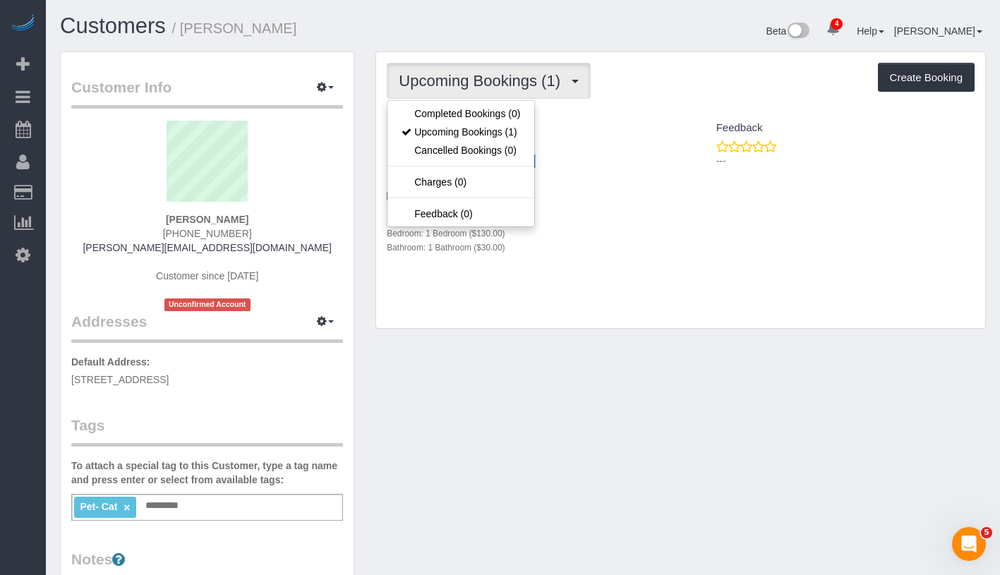
click at [622, 250] on div "Bathroom: 1 Bathroom ($30.00)" at bounding box center [528, 247] width 283 height 14
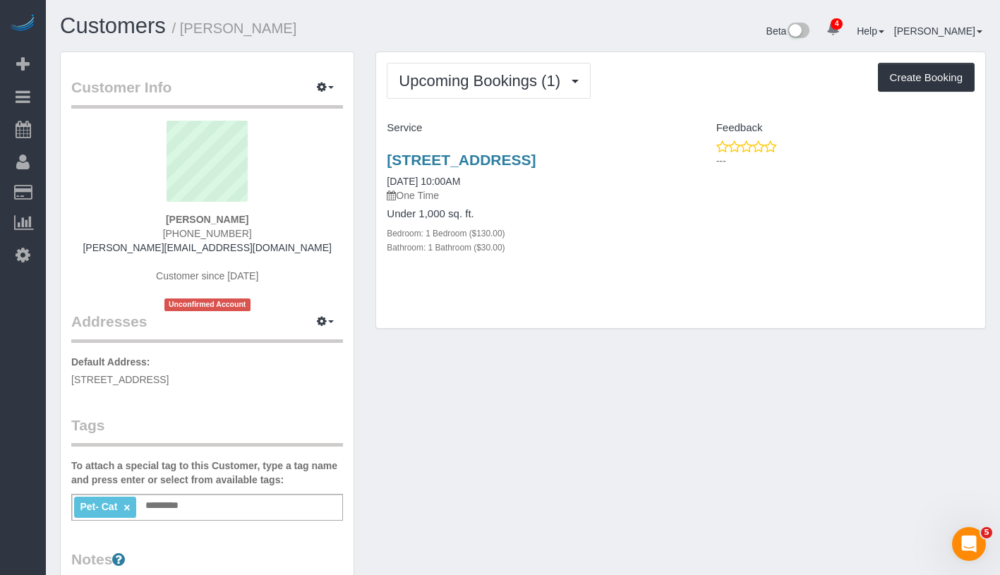
drag, startPoint x: 435, startPoint y: 182, endPoint x: 386, endPoint y: 182, distance: 48.7
click at [386, 182] on div "[STREET_ADDRESS] [DATE] 10:00AM One Time Under 1,000 sq. ft. Bedroom: 1 Bedroom…" at bounding box center [528, 211] width 304 height 143
copy link "[DATE] 10:00AM"
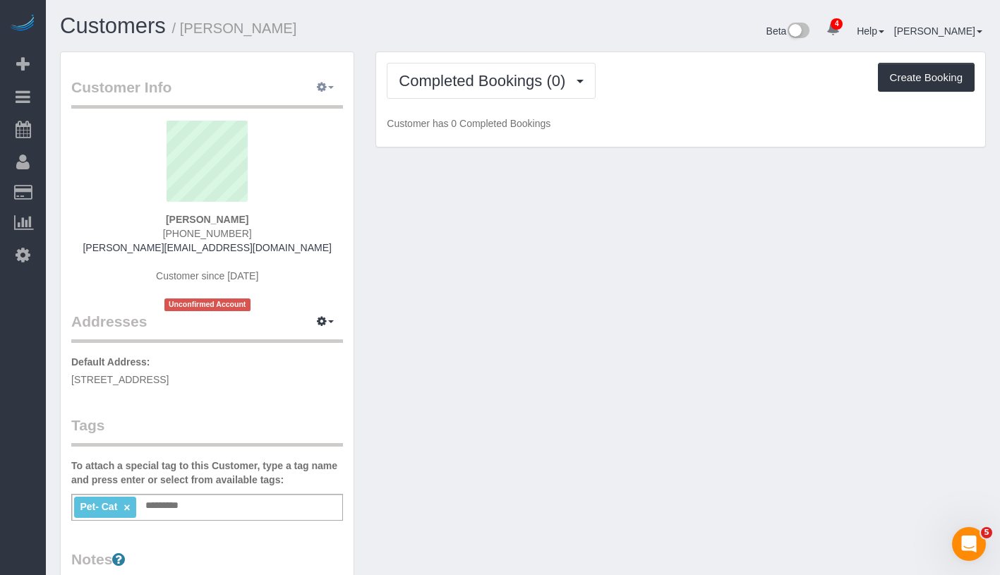
click at [333, 86] on span "button" at bounding box center [331, 87] width 6 height 3
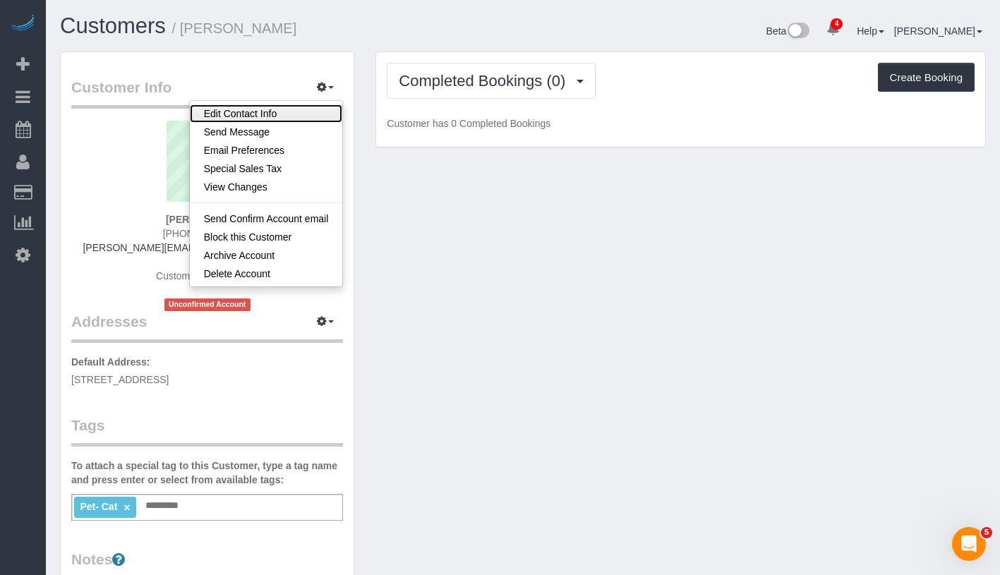
click at [289, 110] on link "Edit Contact Info" at bounding box center [266, 113] width 153 height 18
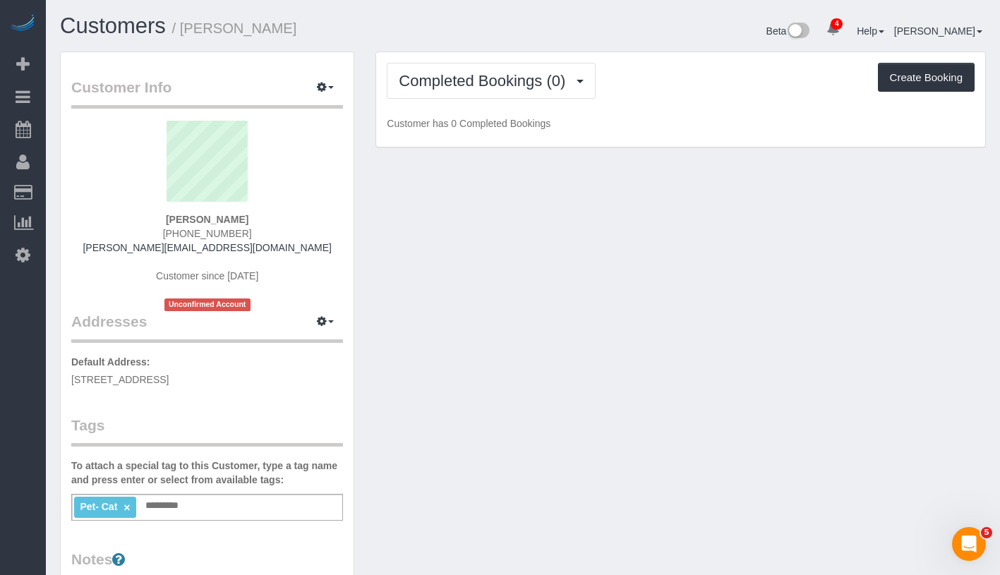
select select "NY"
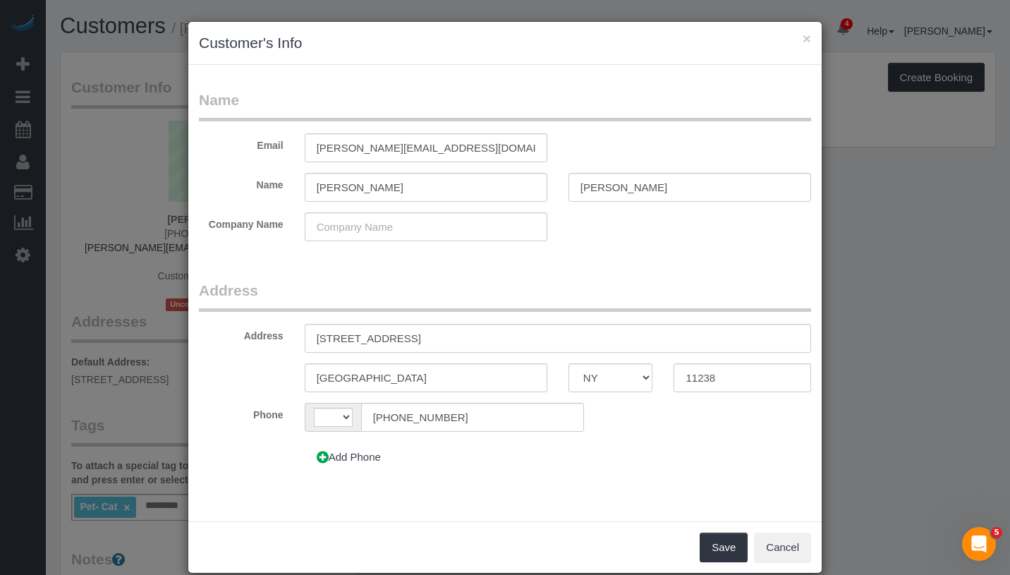
select select "string:[GEOGRAPHIC_DATA]"
click at [432, 333] on input "[STREET_ADDRESS]" at bounding box center [558, 338] width 507 height 29
type input "[STREET_ADDRESS]"
click at [715, 557] on button "Save" at bounding box center [724, 548] width 48 height 30
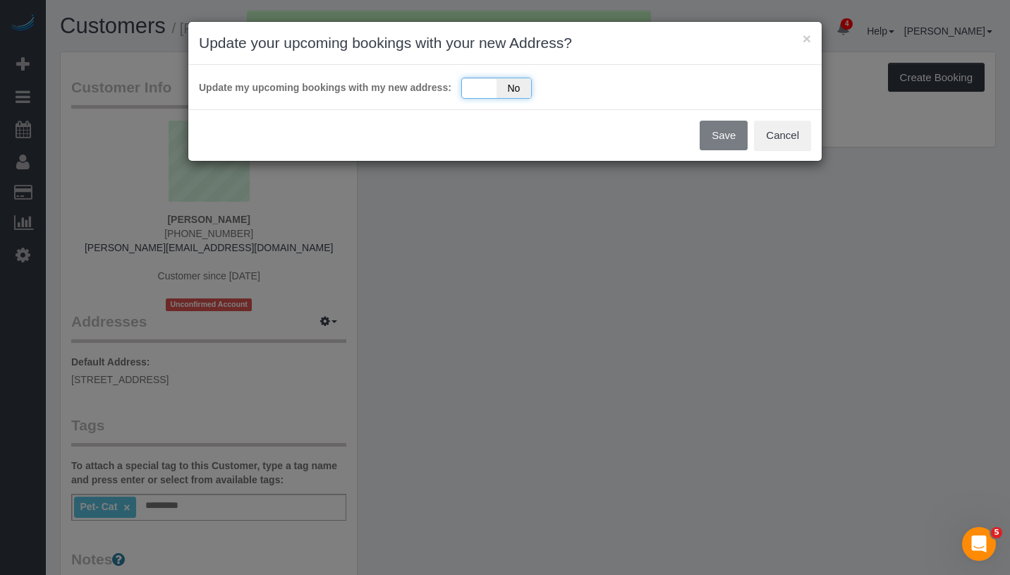
click at [471, 97] on div "Yes No" at bounding box center [496, 88] width 71 height 21
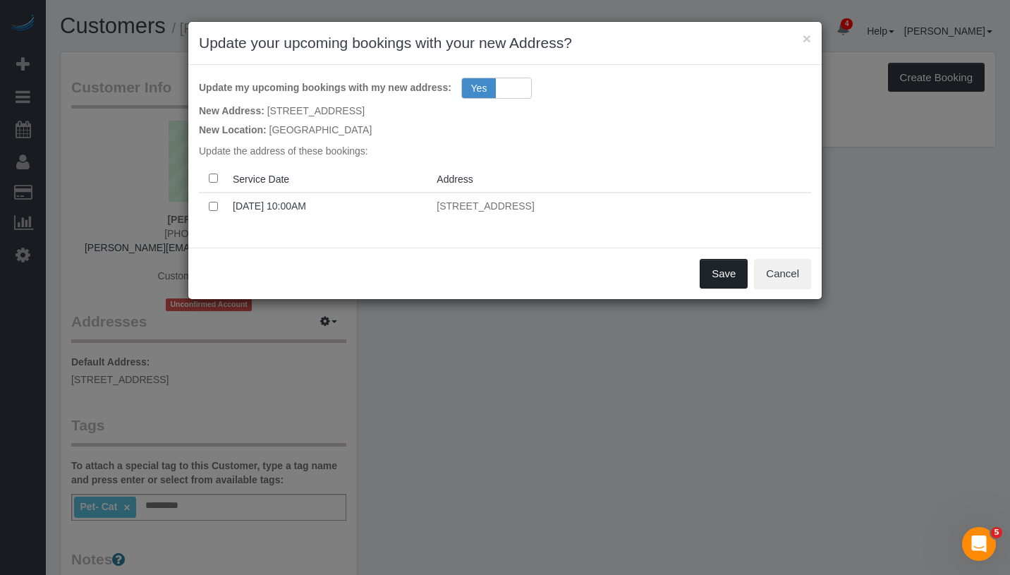
click at [727, 275] on button "Save" at bounding box center [724, 274] width 48 height 30
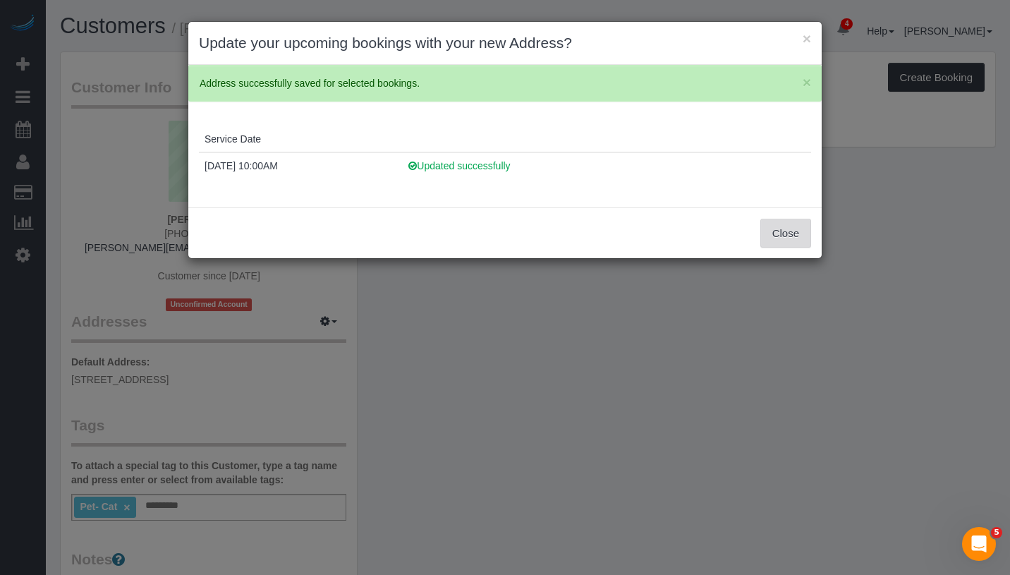
click at [773, 230] on button "Close" at bounding box center [786, 234] width 51 height 30
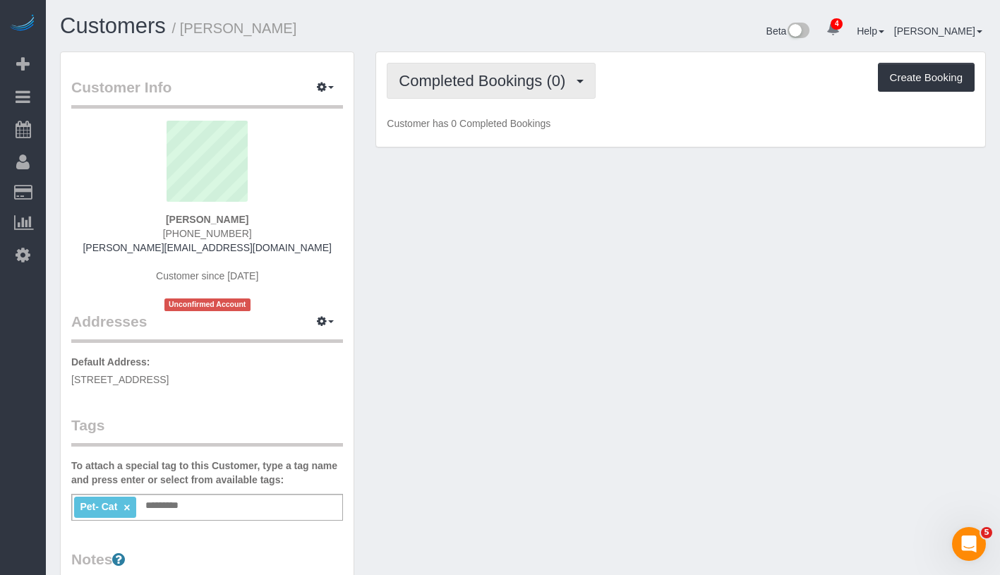
click at [501, 83] on span "Completed Bookings (0)" at bounding box center [486, 81] width 174 height 18
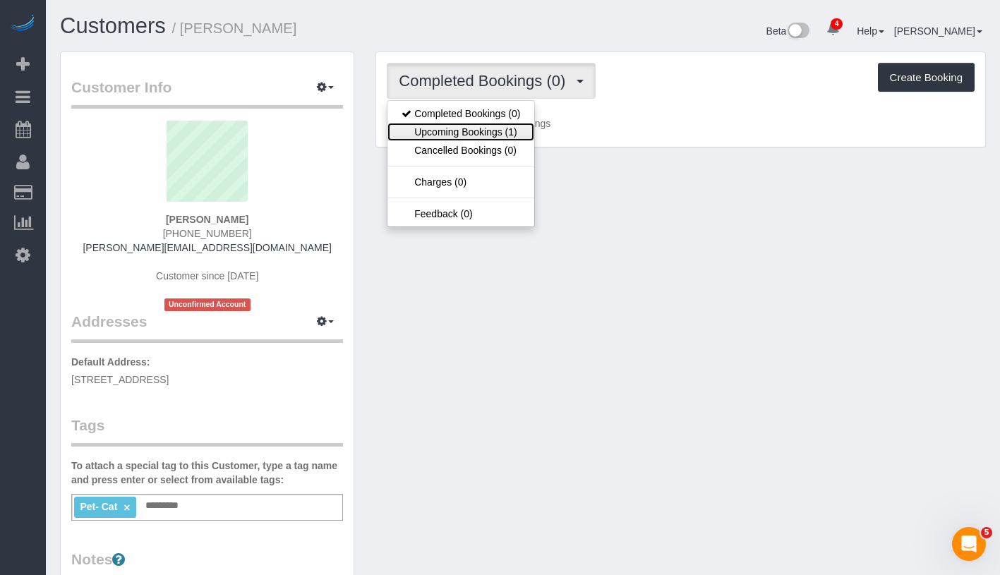
click at [488, 125] on link "Upcoming Bookings (1)" at bounding box center [460, 132] width 147 height 18
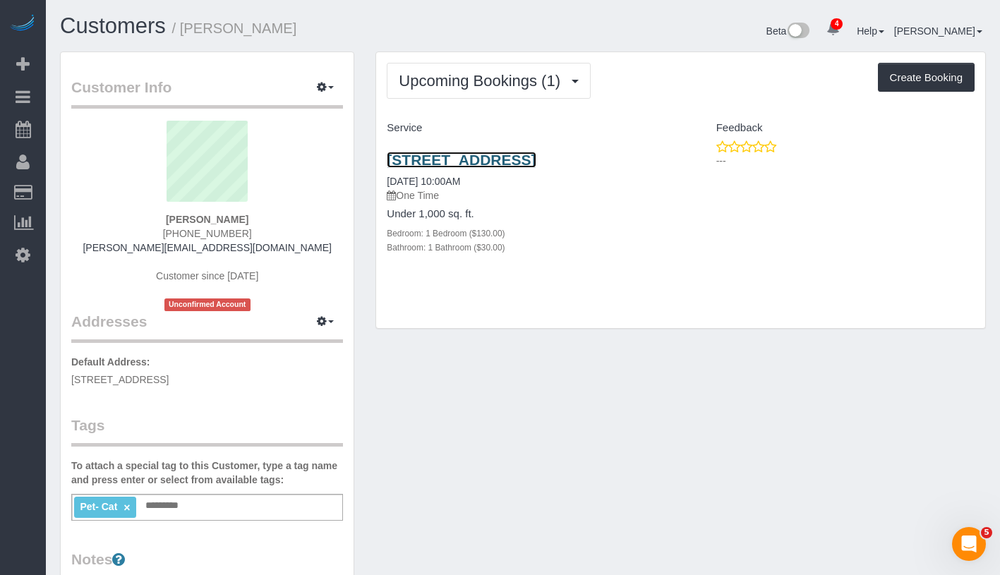
click at [474, 163] on link "418 Park Place Apt. 1, Brooklyn, NY 11238" at bounding box center [461, 160] width 149 height 16
click at [234, 504] on div "Pet- Cat × Add a tag" at bounding box center [207, 507] width 272 height 27
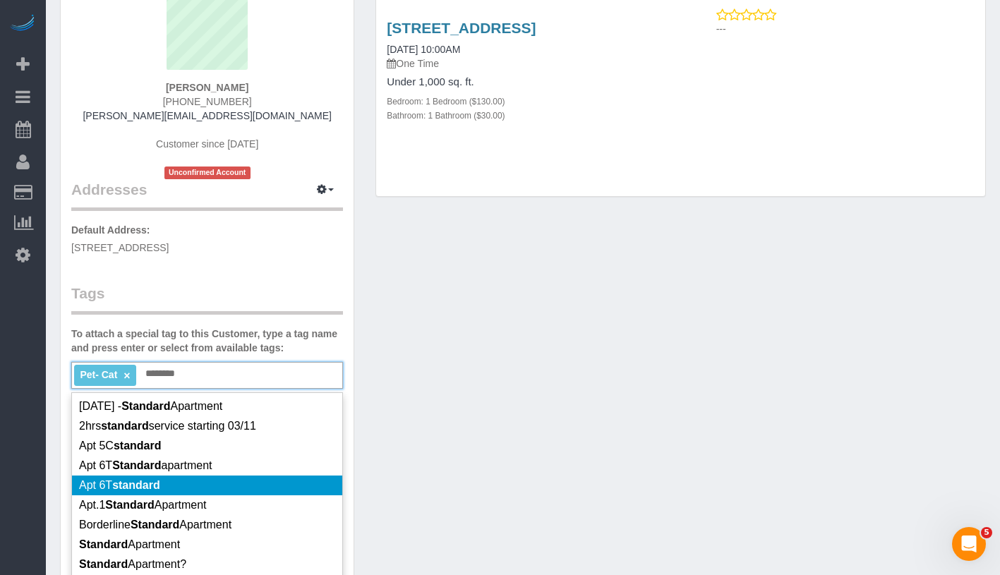
scroll to position [73, 0]
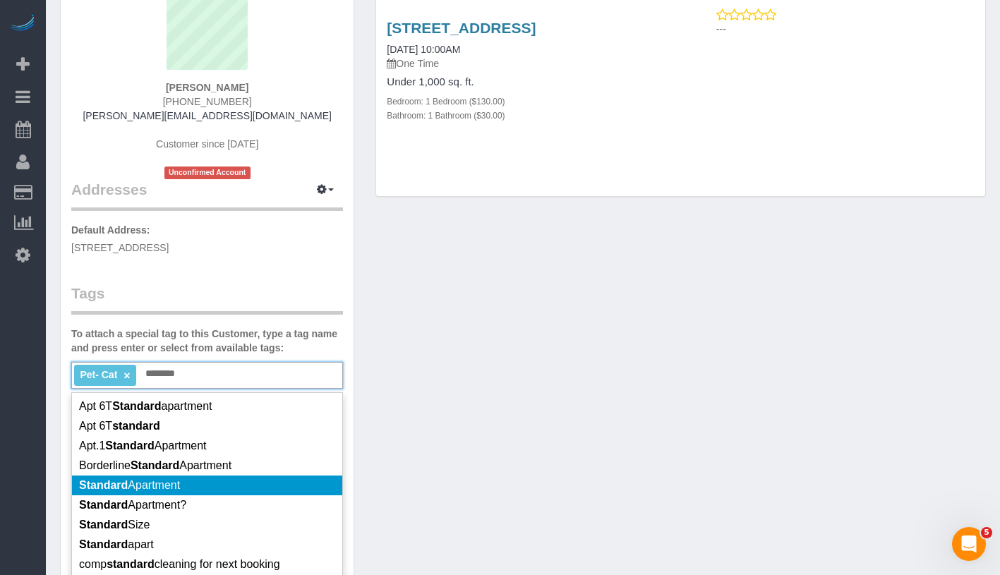
type input "********"
click at [243, 483] on li "Standard Apartment" at bounding box center [207, 486] width 270 height 20
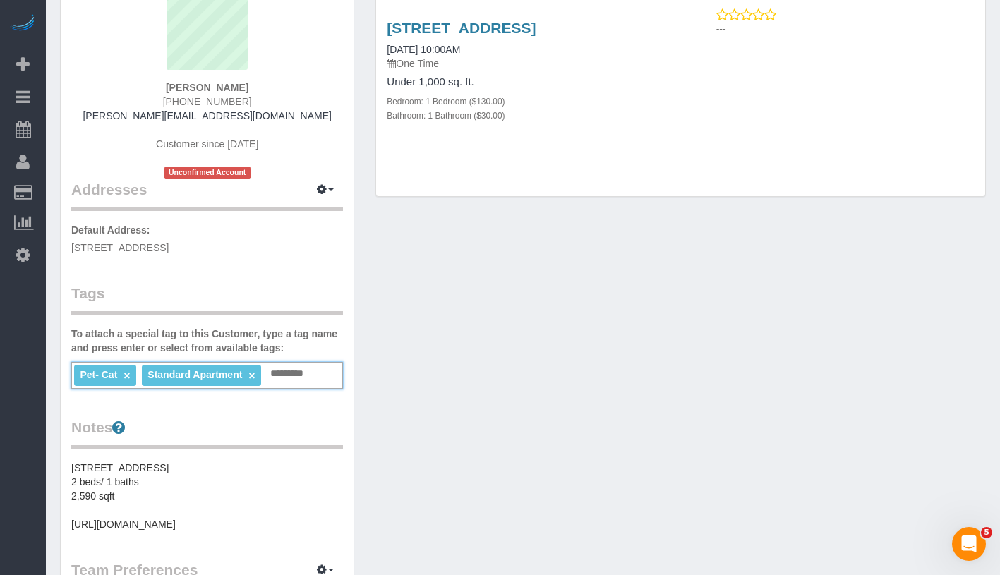
click at [553, 417] on div "Customer Info Edit Contact Info Send Message Email Preferences Special Sales Ta…" at bounding box center [522, 422] width 947 height 1005
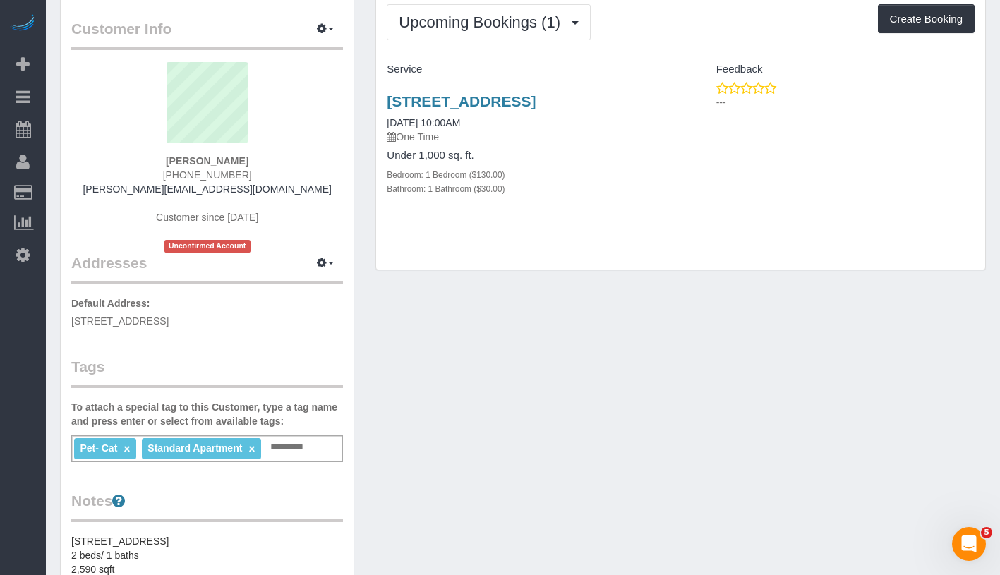
scroll to position [0, 0]
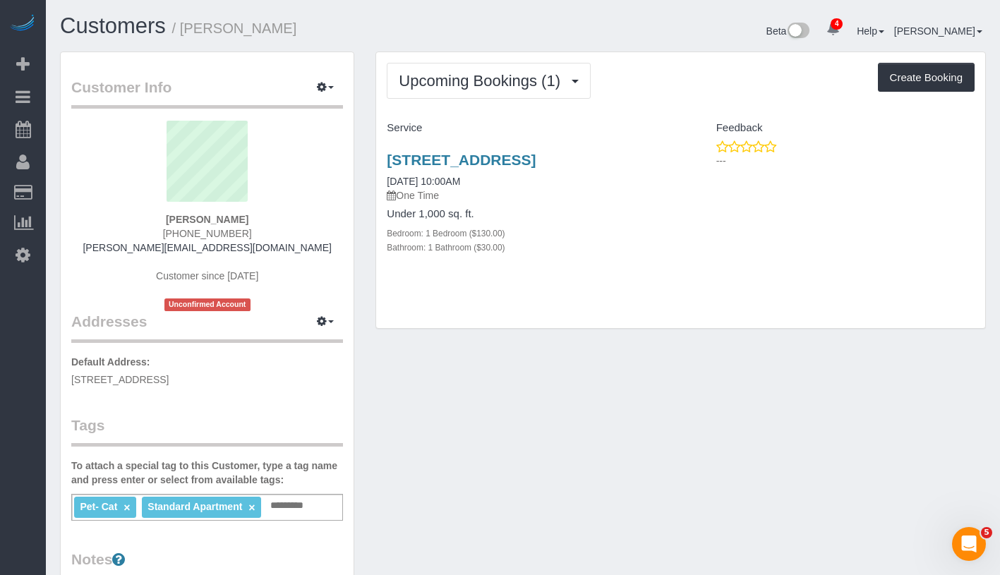
drag, startPoint x: 382, startPoint y: 145, endPoint x: 447, endPoint y: 177, distance: 72.6
click at [447, 177] on div "418 Park Place Apt. 1, Brooklyn, NY 11238 08/30/2025 10:00AM One Time Under 1,0…" at bounding box center [528, 211] width 304 height 143
copy link "418 Park Place Apt. 1, Brooklyn, NY 11238"
click at [413, 164] on link "418 Park Place Apt. 1, Brooklyn, NY 11238" at bounding box center [461, 160] width 149 height 16
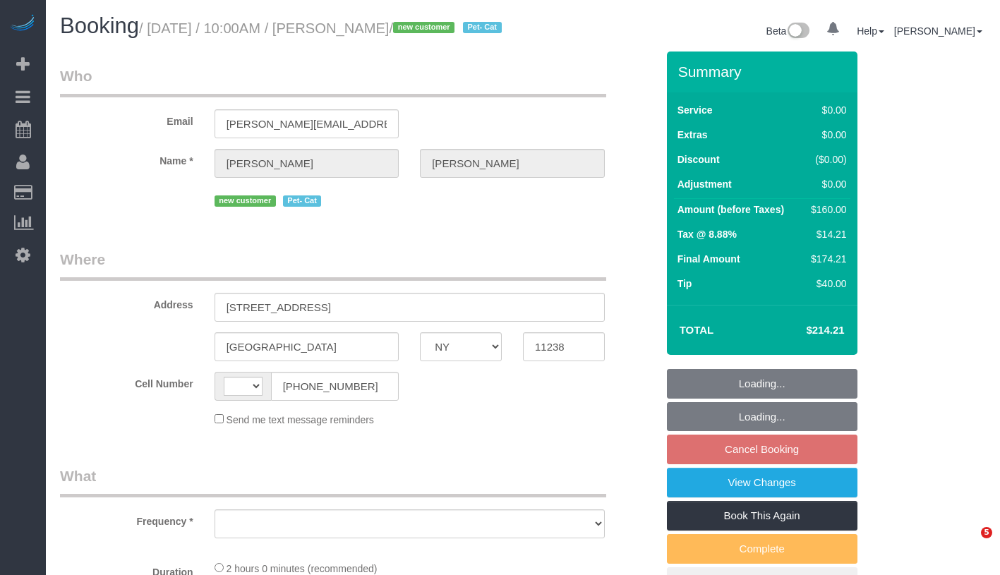
select select "NY"
select select "string:[GEOGRAPHIC_DATA]"
select select "object:409"
select select "string:stripe-pm_1S0SCS4VGloSiKo7MbnkmKwn"
select select "spot3"
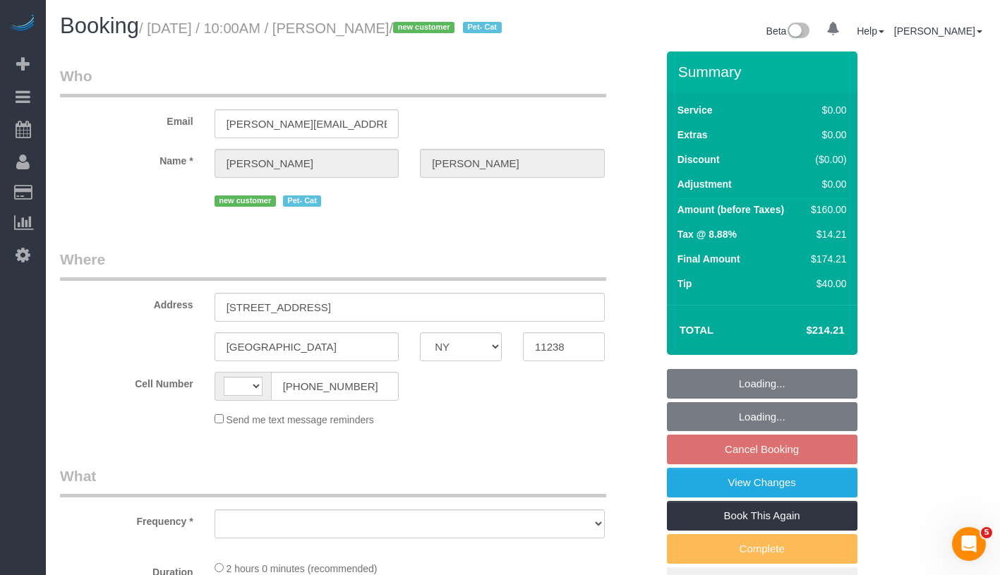
select select "number:89"
select select "number:71"
select select "number:14"
select select "number:5"
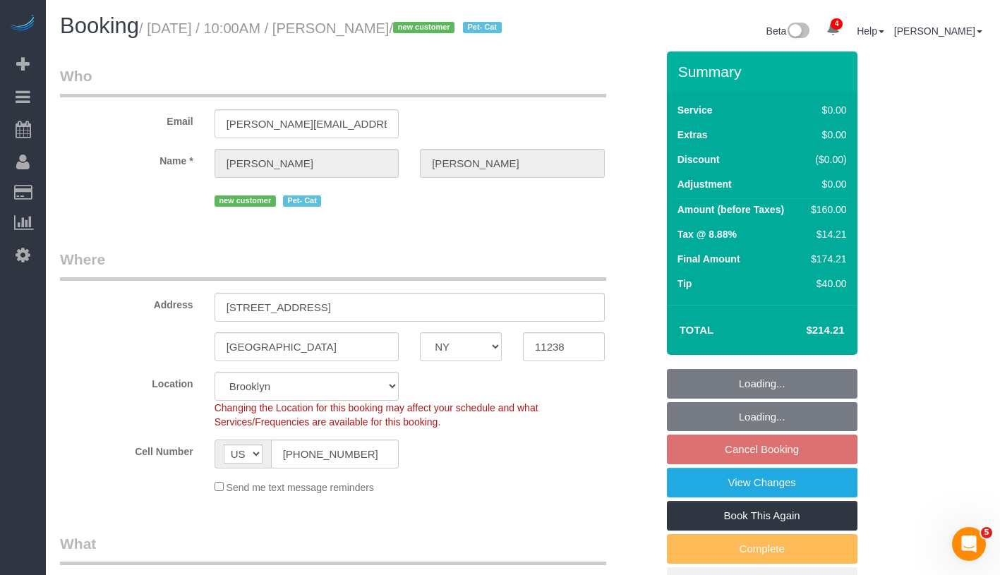
select select "object:810"
select select "1"
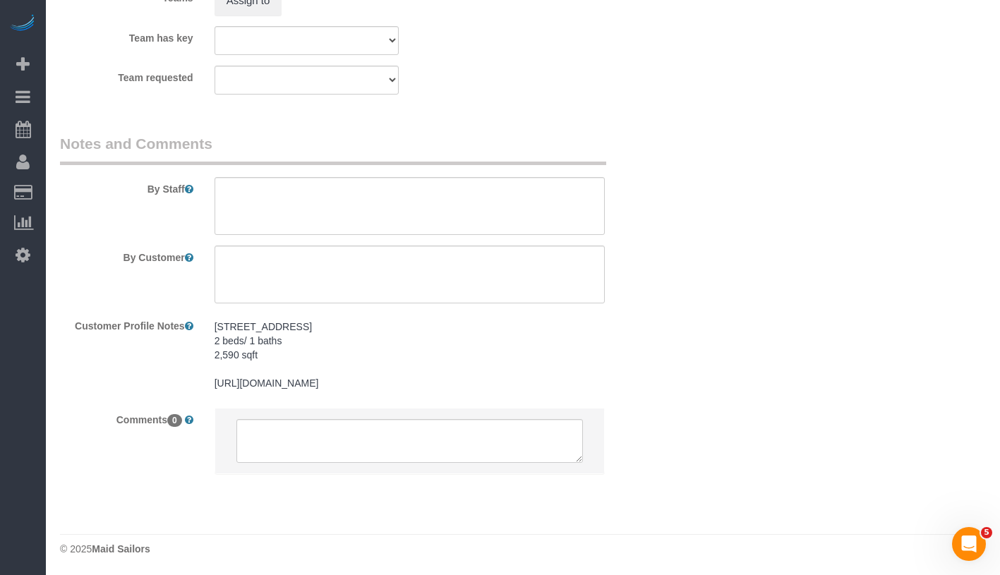
scroll to position [1961, 0]
click at [332, 200] on textarea at bounding box center [409, 205] width 390 height 58
paste textarea "The apartment number is 1, it's parlor level not garden level. Estimated square…"
drag, startPoint x: 512, startPoint y: 190, endPoint x: 538, endPoint y: 210, distance: 33.2
click at [538, 210] on textarea at bounding box center [409, 205] width 390 height 58
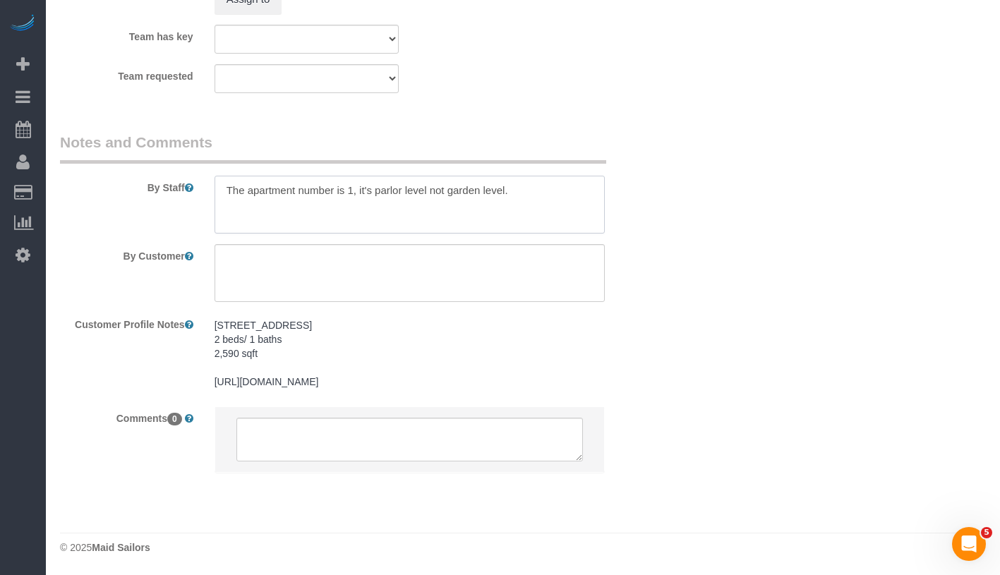
type textarea "The apartment number is 1, it's parlor level not garden level."
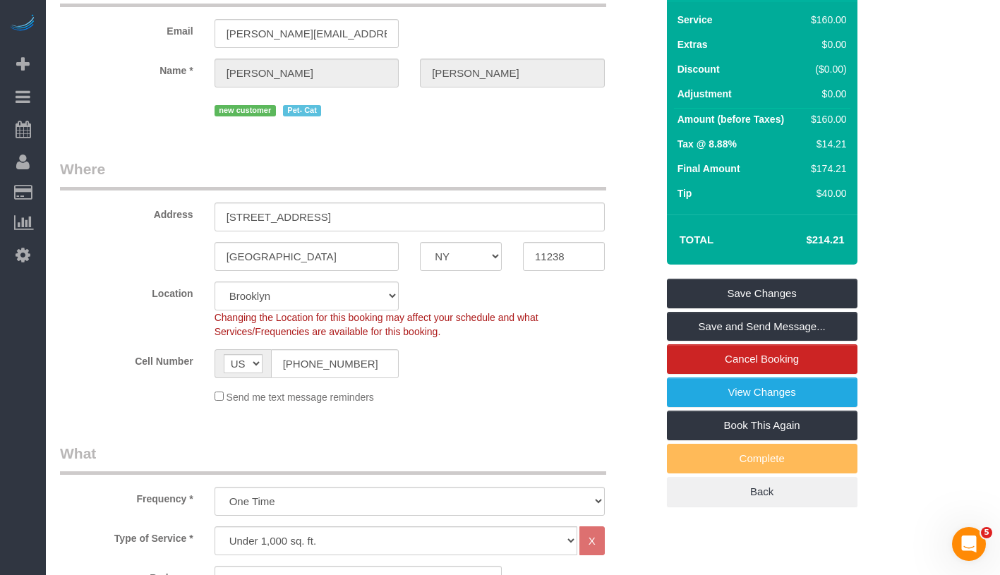
scroll to position [35, 0]
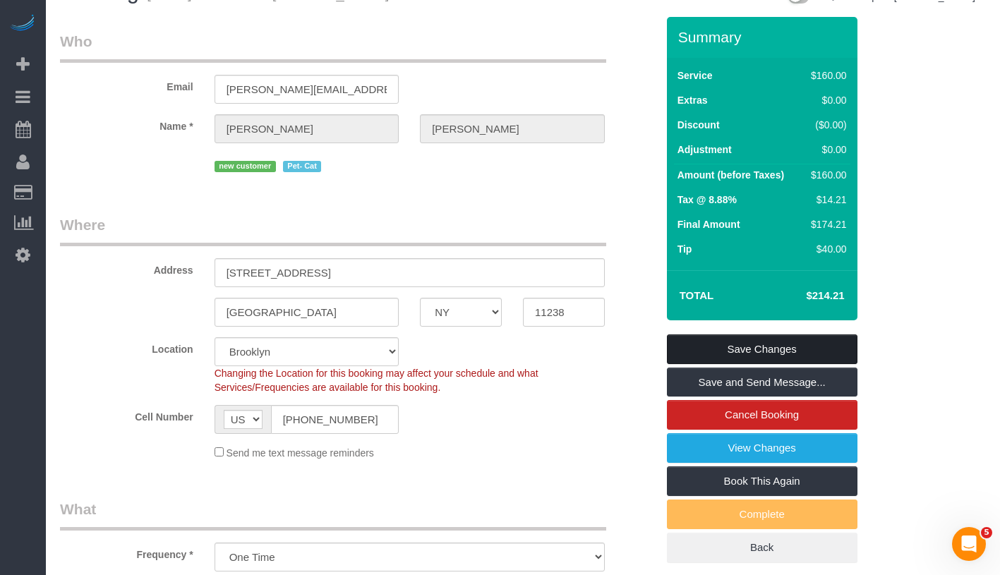
click at [826, 364] on link "Save Changes" at bounding box center [762, 349] width 191 height 30
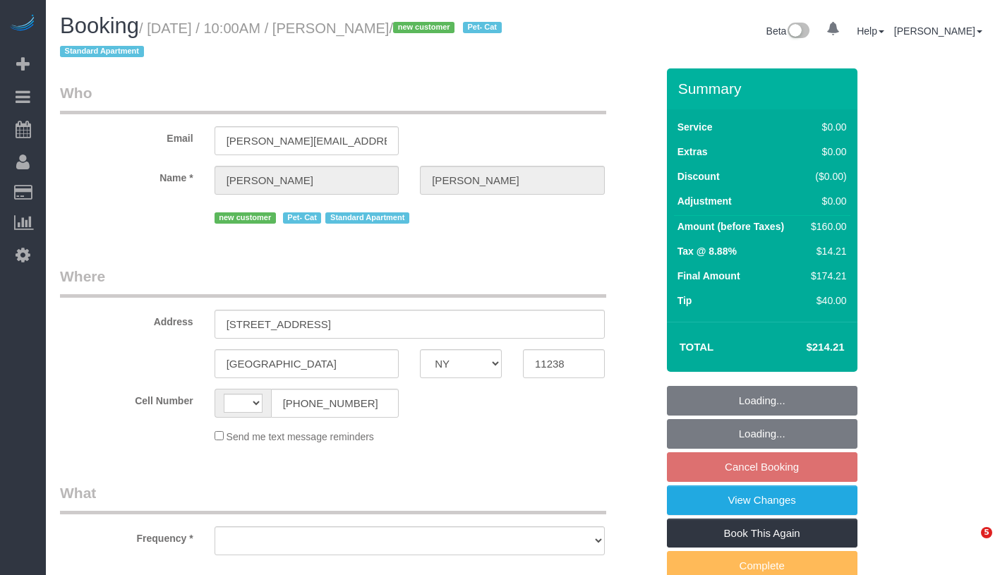
select select "NY"
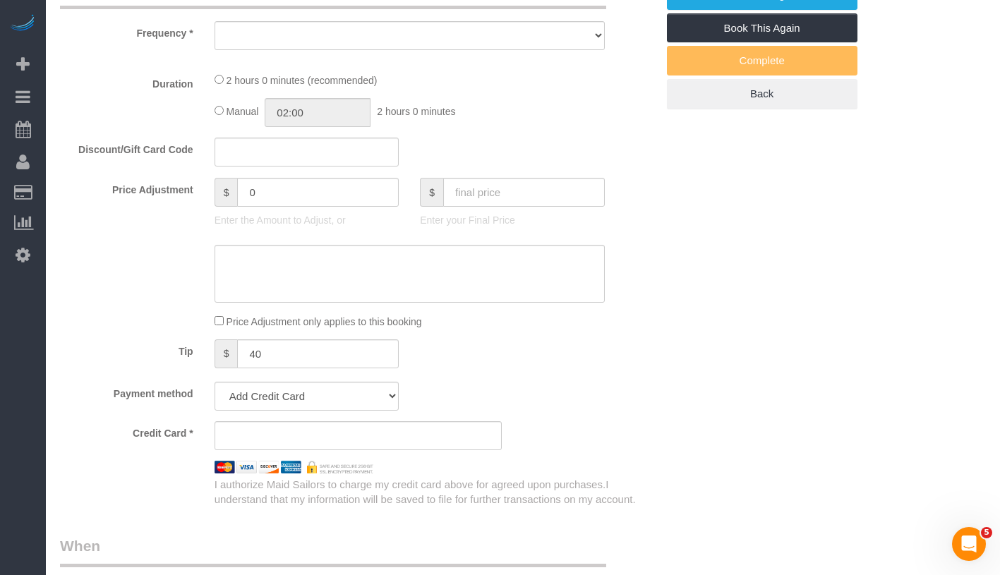
select select "string:[GEOGRAPHIC_DATA]"
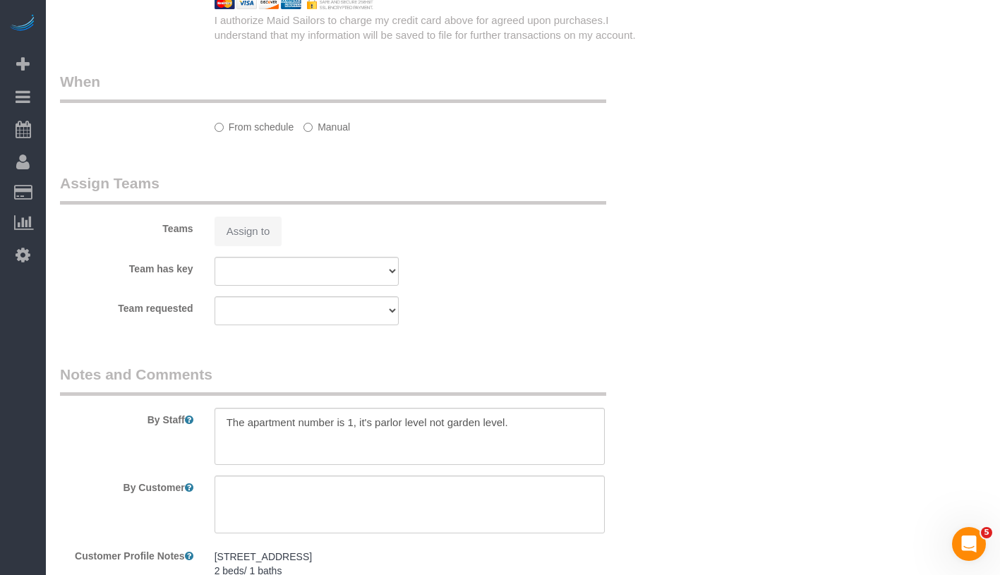
select select "string:stripe-pm_1S0SCS4VGloSiKo7MbnkmKwn"
select select "number:89"
select select "number:71"
select select "number:14"
select select "number:5"
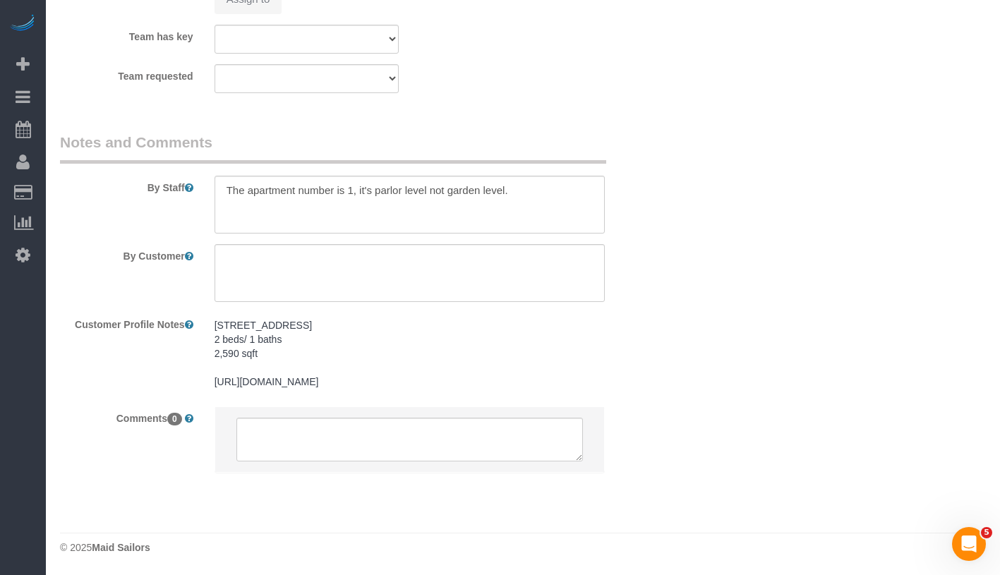
select select "object:810"
select select "spot3"
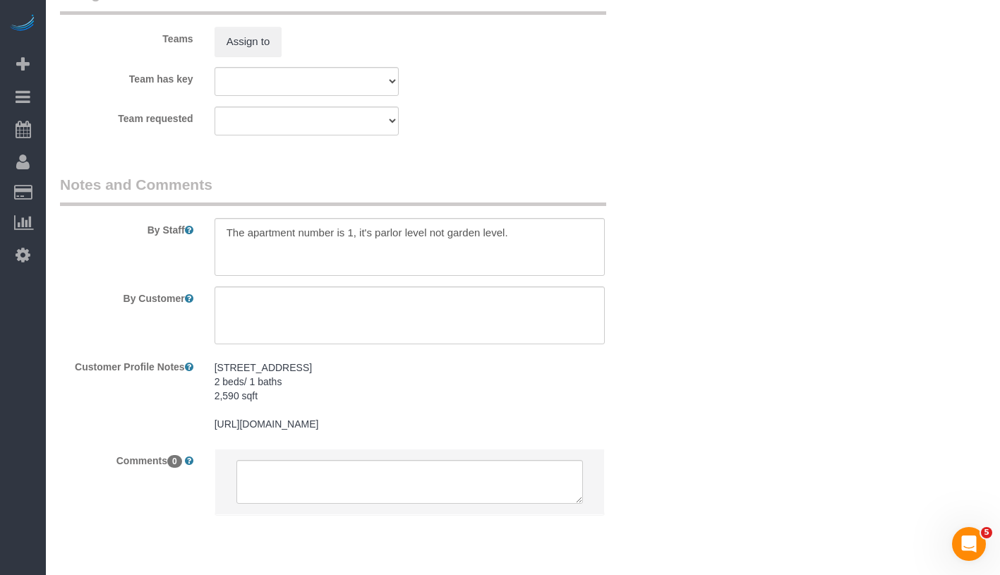
scroll to position [1961, 0]
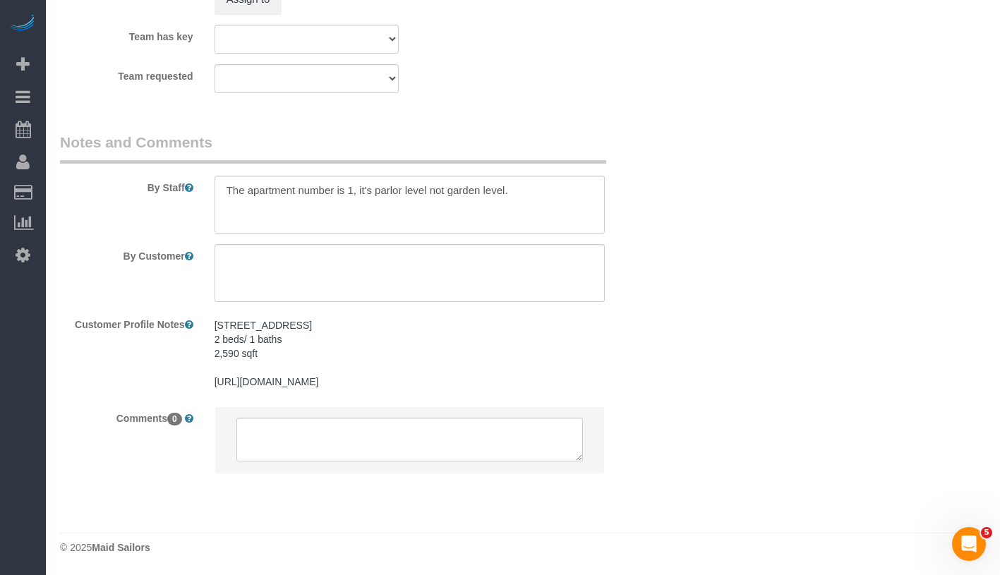
select select "object:1344"
select select "1"
click at [279, 371] on pre "[STREET_ADDRESS] 2 beds/ 1 baths 2,590 sqft [URL][DOMAIN_NAME]" at bounding box center [409, 353] width 390 height 71
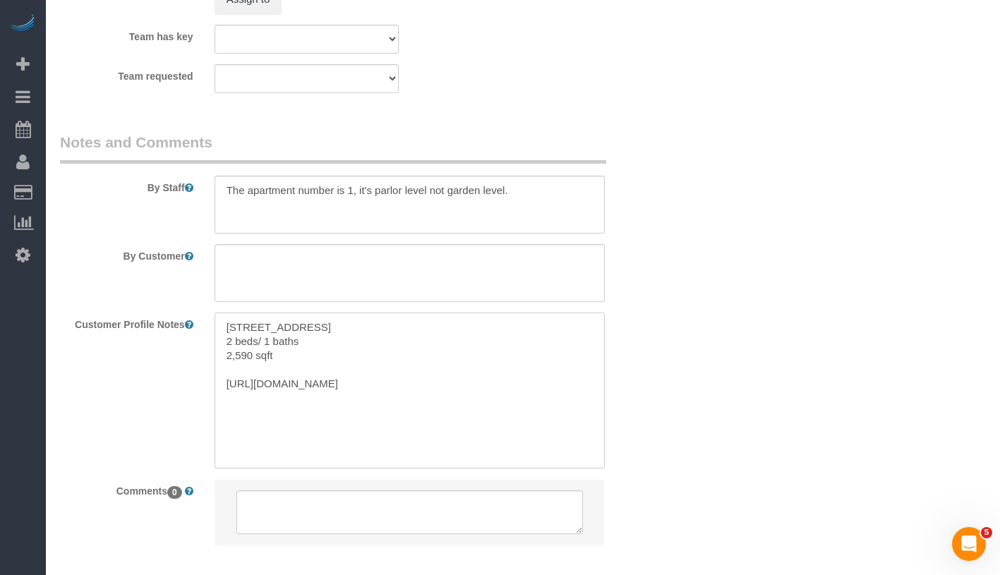
drag, startPoint x: 224, startPoint y: 327, endPoint x: 458, endPoint y: 450, distance: 264.8
click at [458, 450] on textarea "[STREET_ADDRESS] 2 beds/ 1 baths 2,590 sqft [URL][DOMAIN_NAME]" at bounding box center [409, 391] width 390 height 156
paste textarea "[STREET_ADDRESS] $3,800 For Rent This price is base rent only and doesn't inclu…"
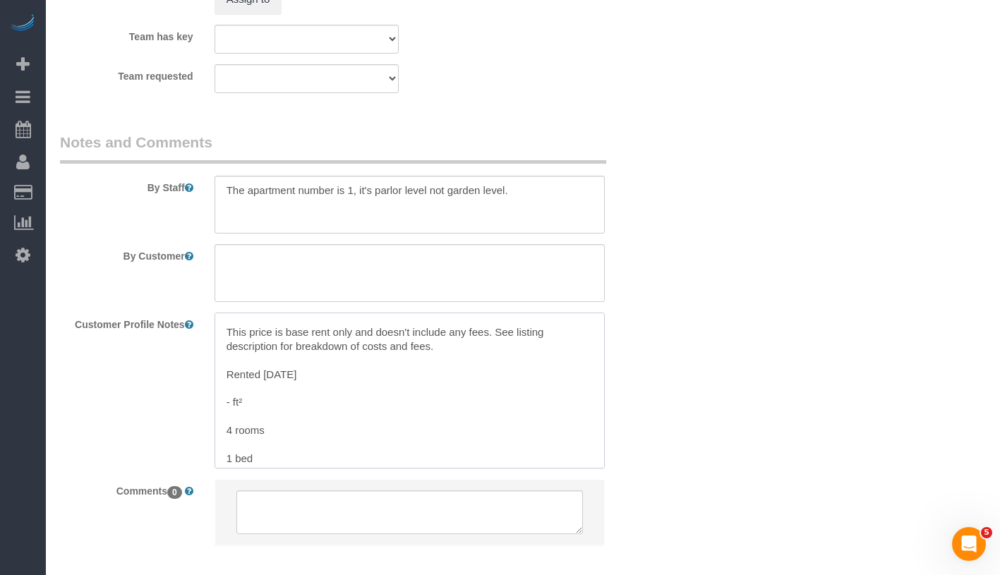
scroll to position [0, 0]
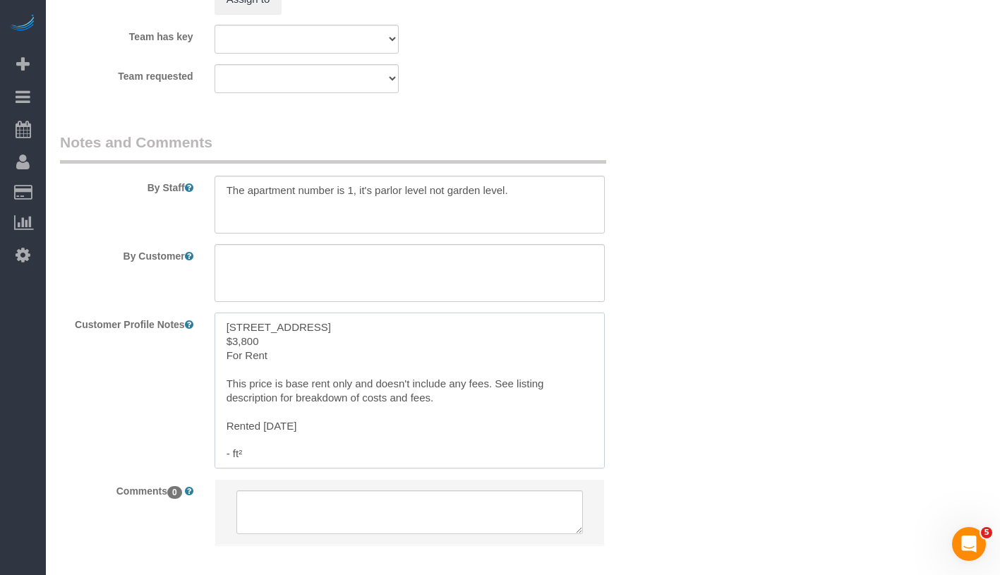
drag, startPoint x: 222, startPoint y: 342, endPoint x: 368, endPoint y: 454, distance: 183.2
click at [368, 454] on textarea "[STREET_ADDRESS] $3,800 For Rent This price is base rent only and doesn't inclu…" at bounding box center [409, 391] width 390 height 156
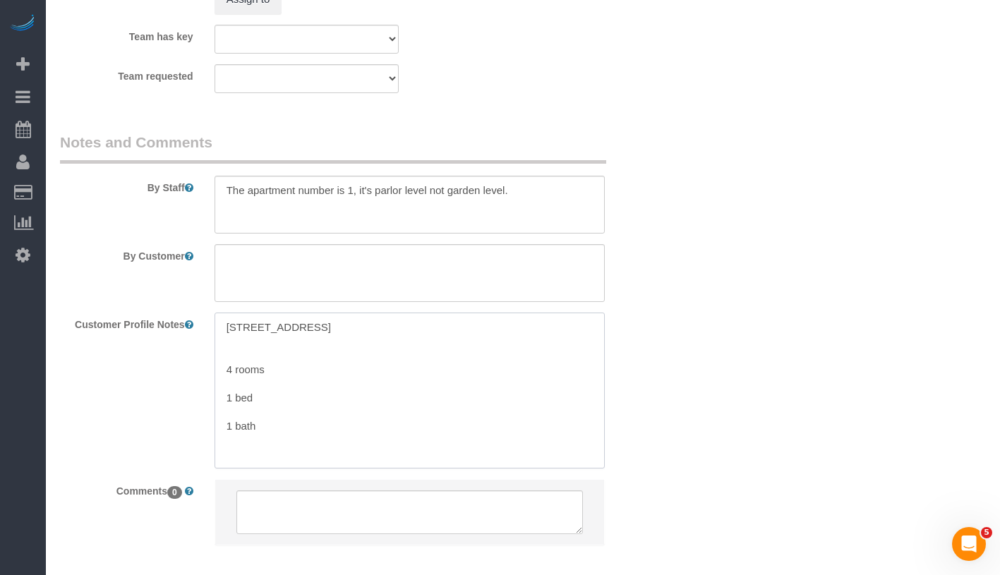
drag, startPoint x: 238, startPoint y: 366, endPoint x: 319, endPoint y: 379, distance: 81.4
click at [319, 379] on textarea "[STREET_ADDRESS] 4 rooms 1 bed 1 bath" at bounding box center [409, 391] width 390 height 156
click at [223, 373] on textarea "418 Park Place #1 1 bed 1 bath" at bounding box center [409, 391] width 390 height 156
click at [228, 364] on textarea "418 Park Place #1 1 bed 1 bath" at bounding box center [409, 391] width 390 height 156
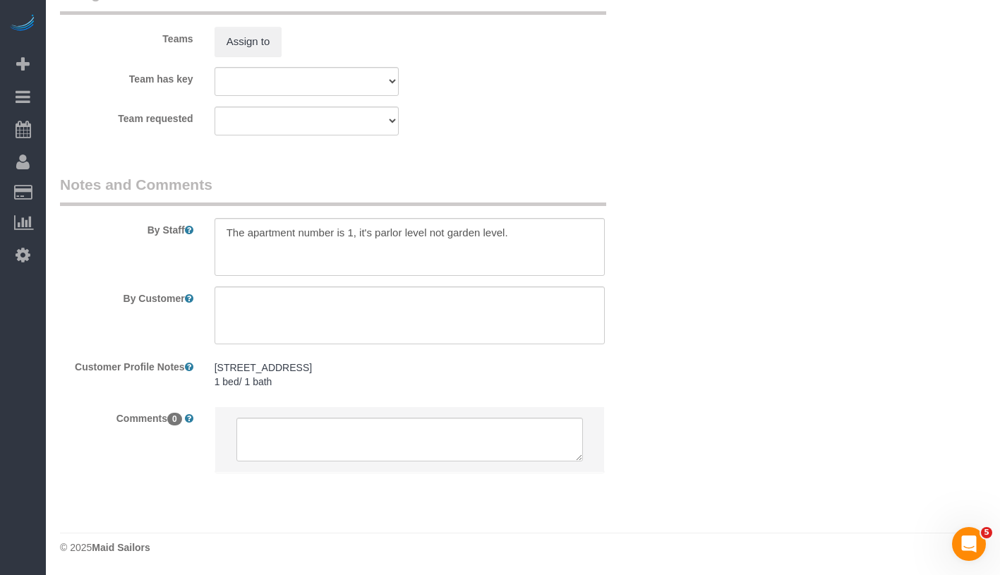
scroll to position [1919, 0]
click at [310, 366] on pre "418 Park Place #1 1 bed/ 1 bath" at bounding box center [409, 375] width 390 height 28
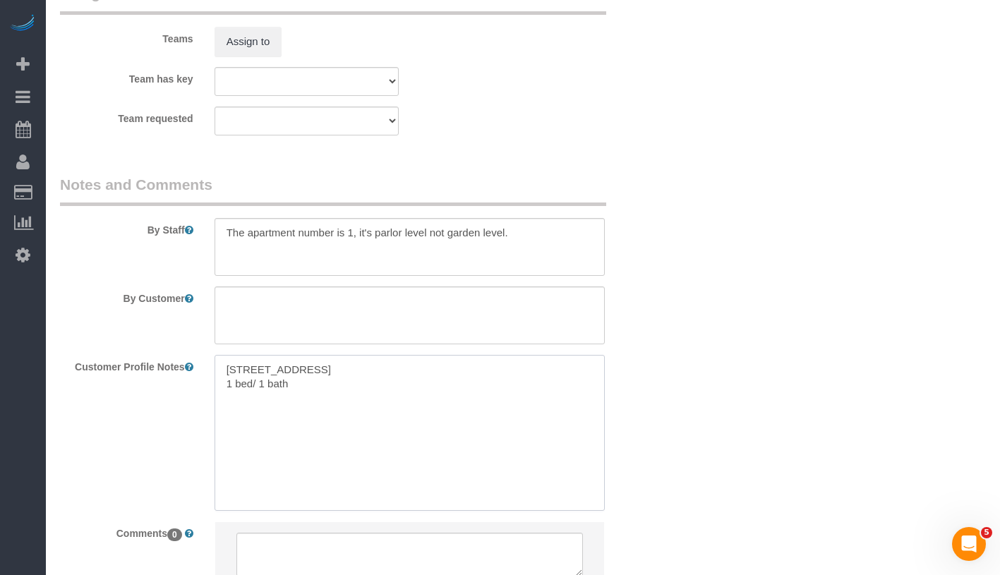
click at [335, 365] on textarea "418 Park Place #1 1 bed/ 1 bath" at bounding box center [409, 433] width 390 height 156
paste textarea "Brooklyn, NY 11238"
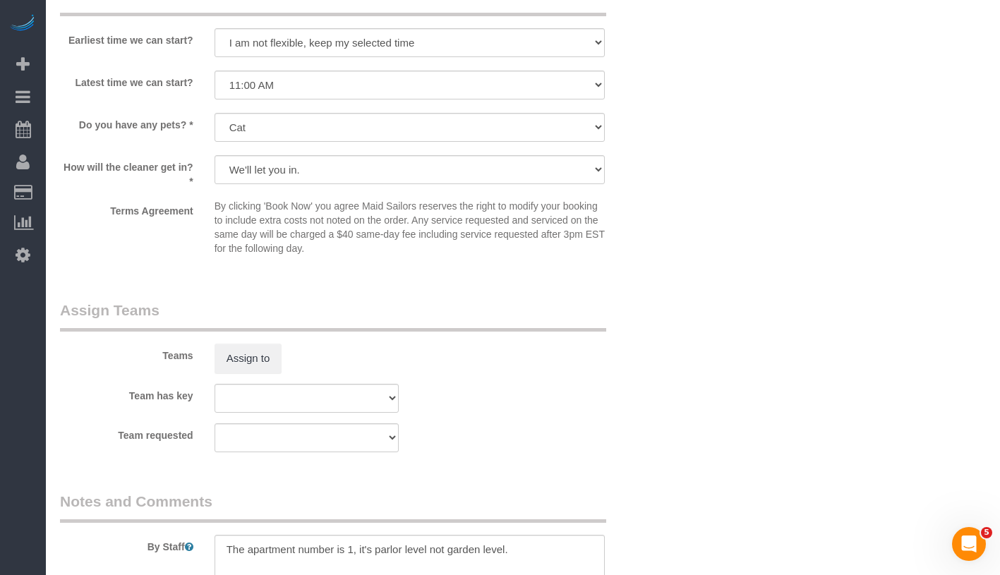
scroll to position [1894, 0]
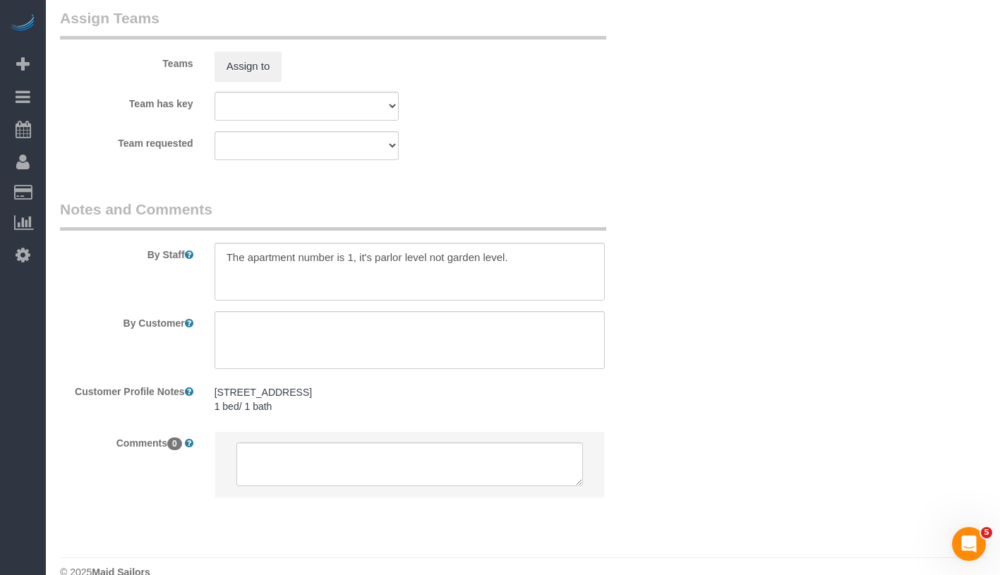
click at [274, 397] on pre "418 Park Place #1 Brooklyn, NY 11238 1 bed/ 1 bath" at bounding box center [409, 399] width 390 height 28
click at [316, 411] on textarea "418 Park Place #1 Brooklyn, NY 11238 1 bed/ 1 bath" at bounding box center [409, 458] width 390 height 156
paste textarea "https://streeteasy.com/building/418-park-place-brooklyn/1"
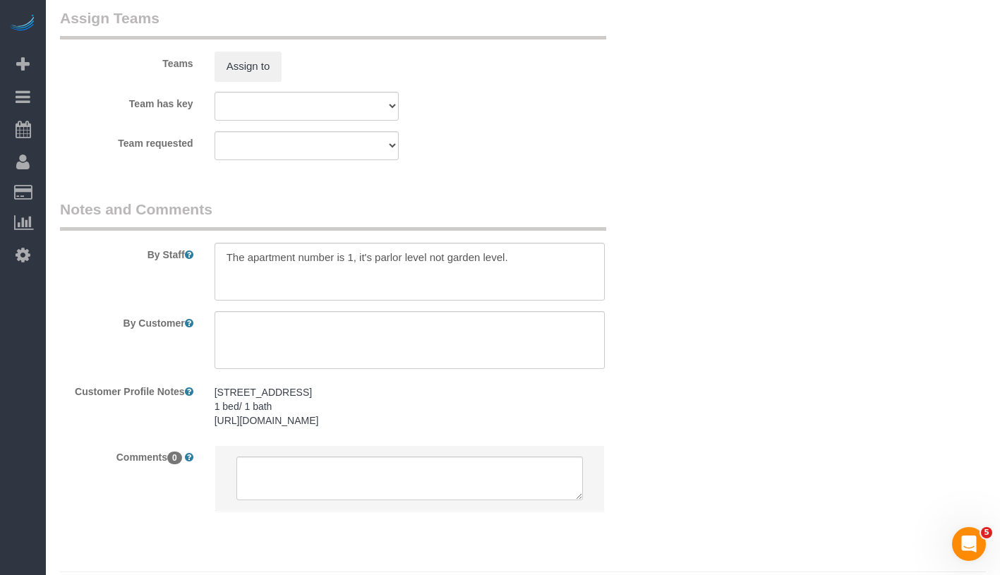
click at [462, 419] on pre "418 Park Place #1 Brooklyn, NY 11238 1 bed/ 1 bath https://streeteasy.com/build…" at bounding box center [409, 406] width 390 height 42
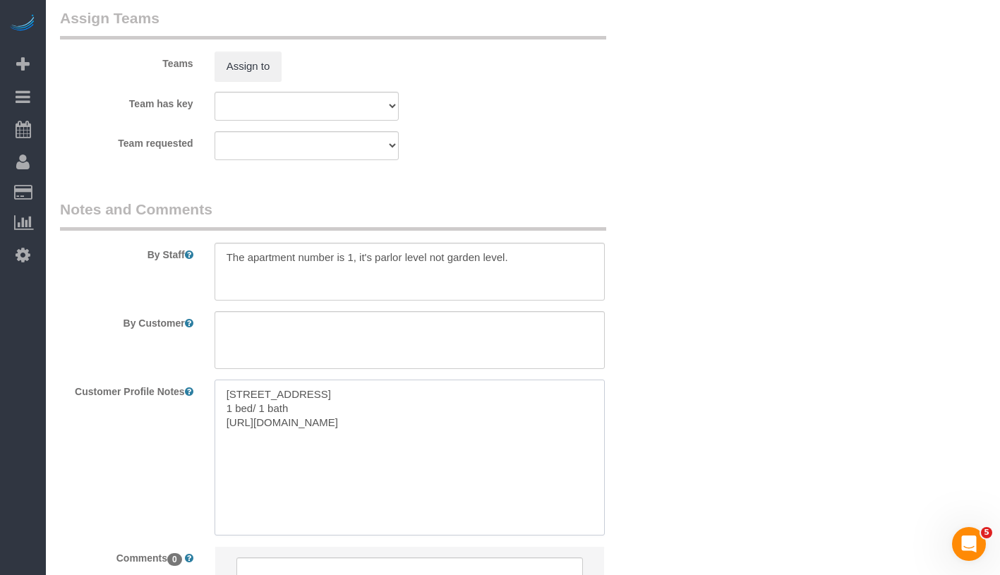
click at [524, 425] on textarea "418 Park Place #1 Brooklyn, NY 11238 1 bed/ 1 bath https://streeteasy.com/build…" at bounding box center [409, 458] width 390 height 156
paste textarea "Estimated square feet is 600"
type textarea "418 Park Place #1 Brooklyn, NY 11238 1 bed/ 1 bath https://streeteasy.com/build…"
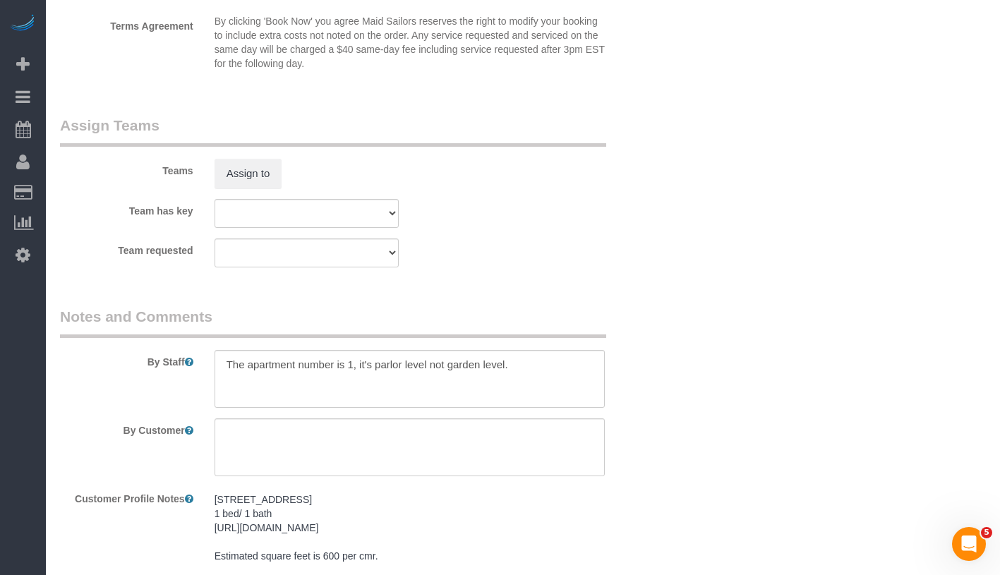
scroll to position [1961, 0]
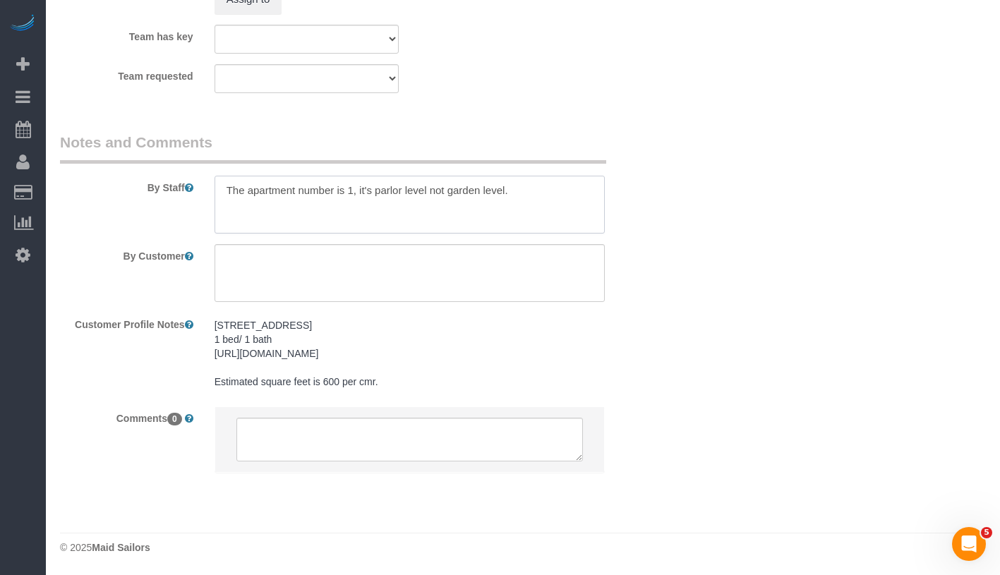
drag, startPoint x: 246, startPoint y: 191, endPoint x: 633, endPoint y: 214, distance: 387.4
click at [633, 214] on div "By Staff" at bounding box center [357, 183] width 617 height 102
click at [427, 274] on textarea at bounding box center [409, 273] width 390 height 58
paste textarea "The apartment number is 1, it's parlor level not garden level."
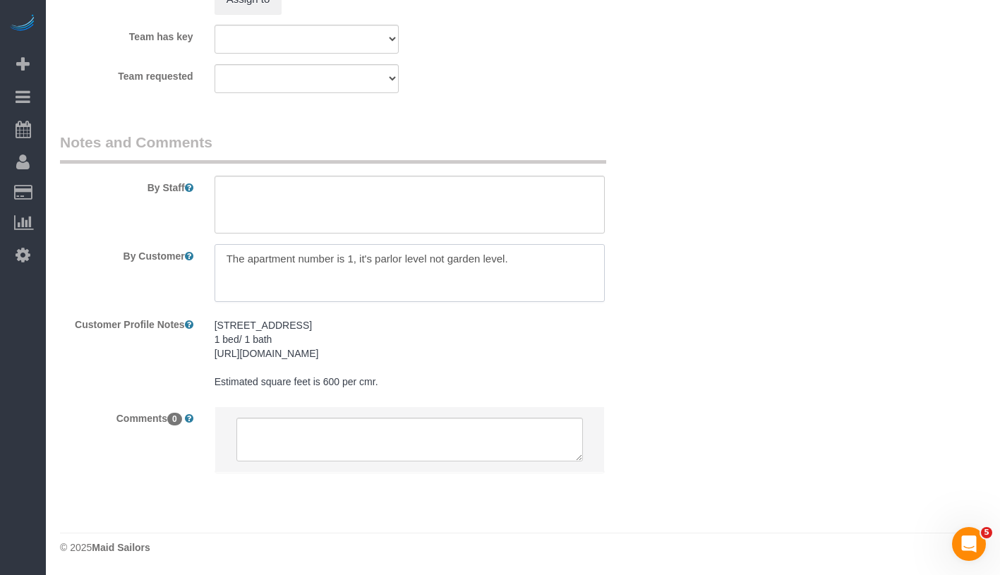
type textarea "The apartment number is 1, it's parlor level not garden level."
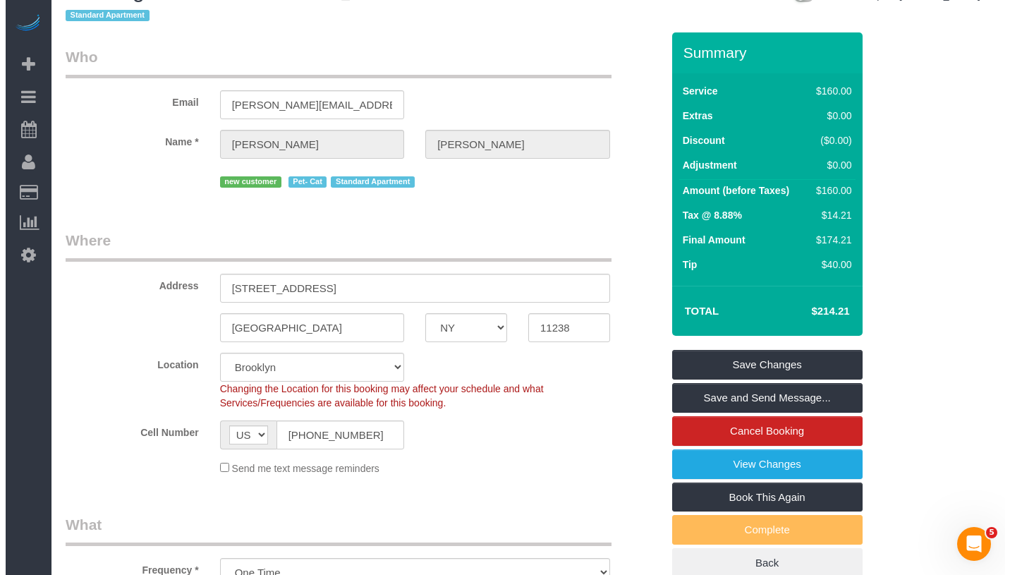
scroll to position [0, 0]
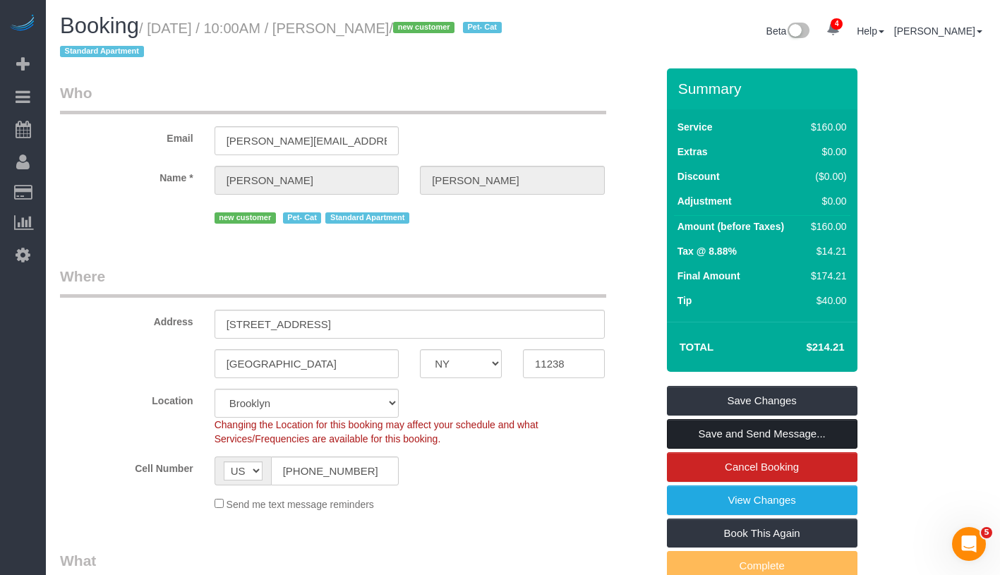
click at [835, 437] on link "Save and Send Message..." at bounding box center [762, 434] width 191 height 30
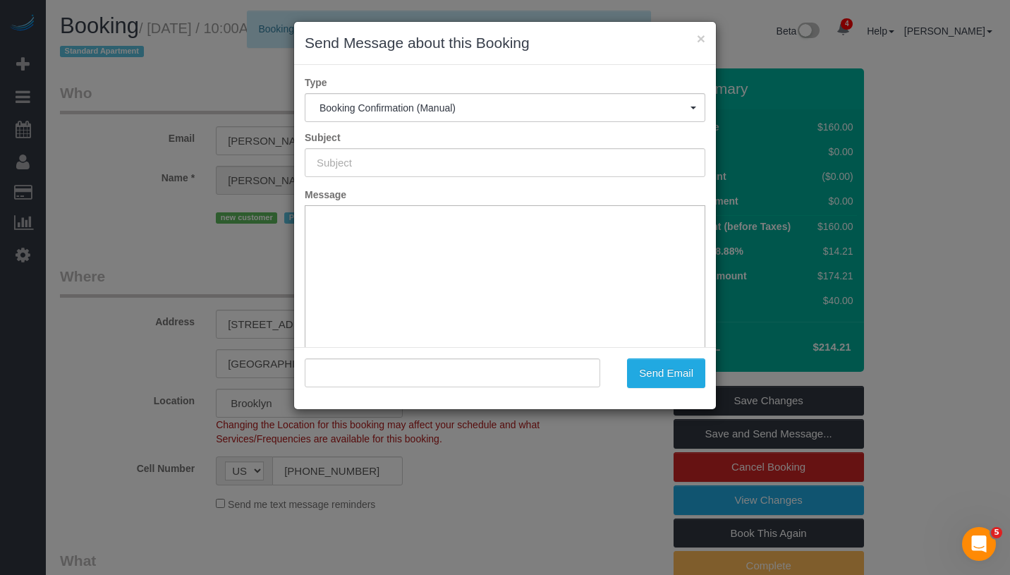
type input "Cleaning Confirmed for 08/30/2025 at 10:00am"
type input ""Rachel Ellison" <ellison.r.e@gmail.com>"
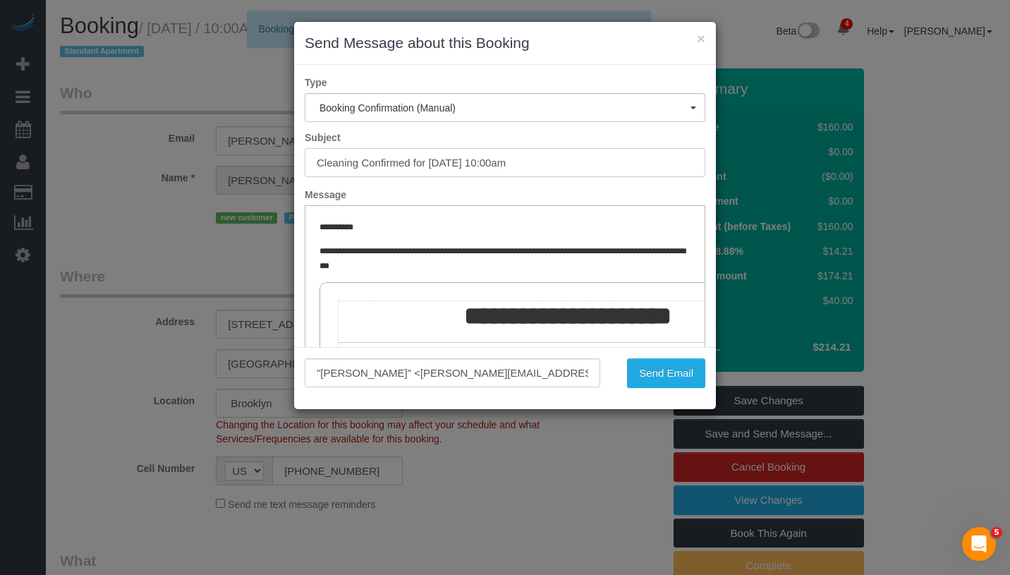
drag, startPoint x: 430, startPoint y: 164, endPoint x: 573, endPoint y: 162, distance: 143.3
click at [573, 162] on input "Cleaning Confirmed for 08/30/2025 at 10:00am" at bounding box center [505, 162] width 401 height 29
click at [670, 375] on button "Send Email" at bounding box center [666, 373] width 78 height 30
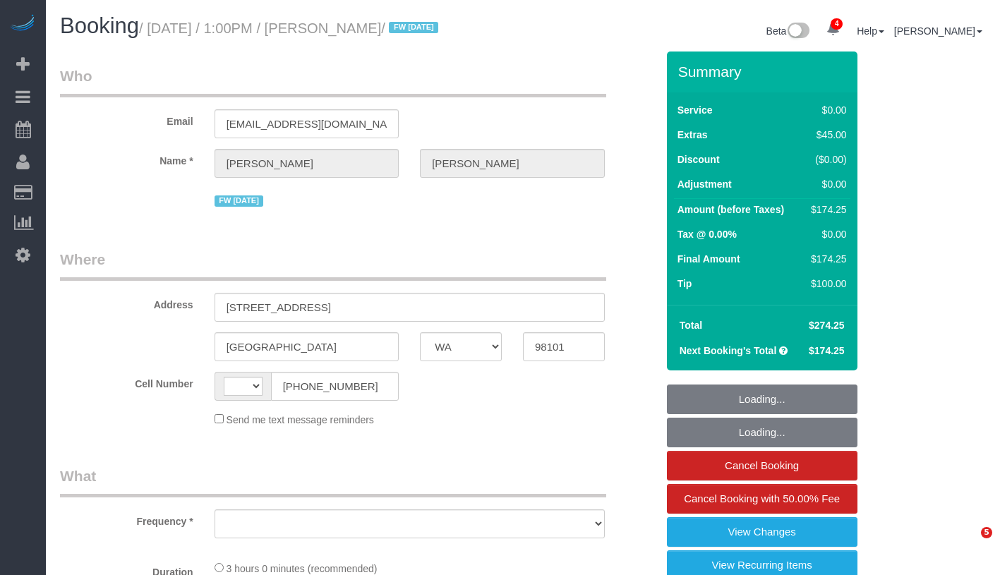
select select "WA"
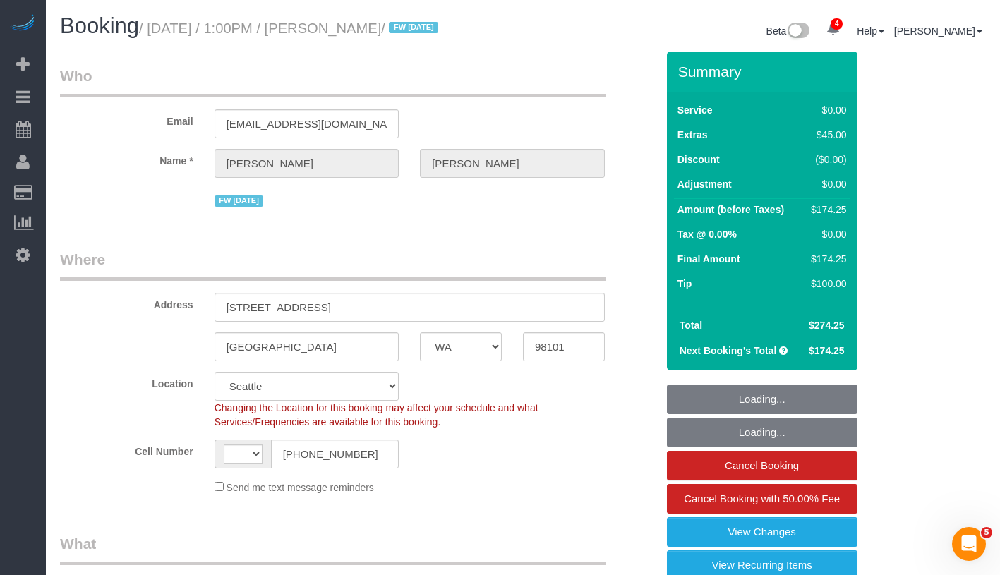
select select "string:[GEOGRAPHIC_DATA]"
select select "object:954"
select select "1"
select select "number:89"
select select "number:90"
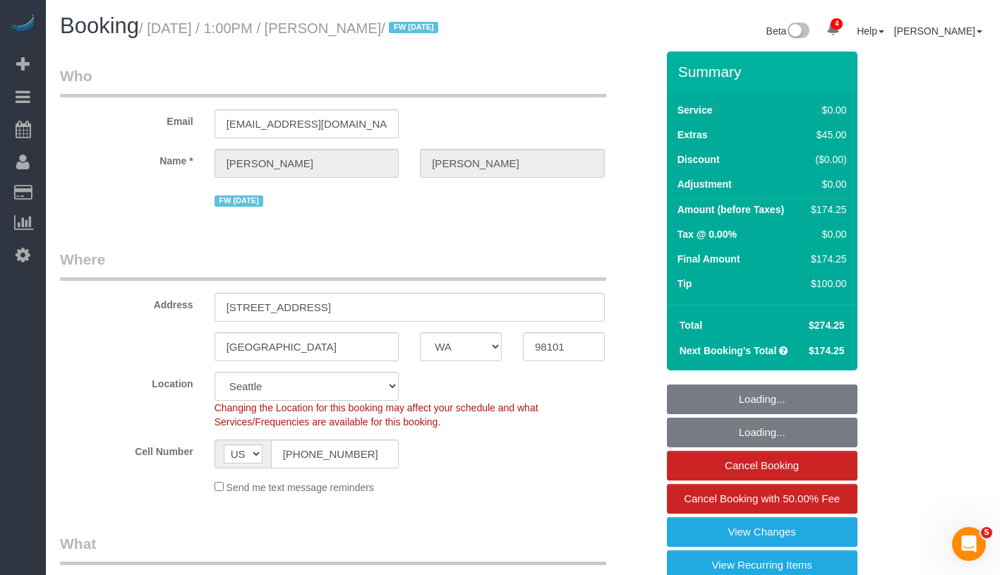
select select "number:15"
select select "number:7"
select select "string:stripe-pm_1RAycQ4VGloSiKo70Gvyto8T"
select select "1"
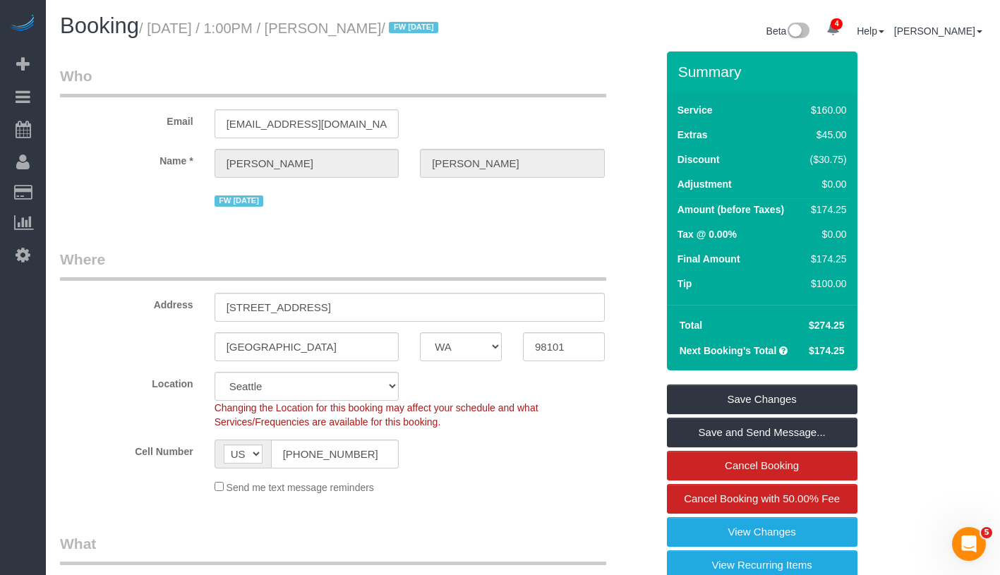
drag, startPoint x: 155, startPoint y: 30, endPoint x: 415, endPoint y: 24, distance: 259.7
click at [415, 24] on small "/ August 26, 2025 / 1:00PM / Jared Allen / FW 08/23/24" at bounding box center [290, 28] width 303 height 16
copy small "August 26, 2025 / 1:00PM / Jared Allen /"
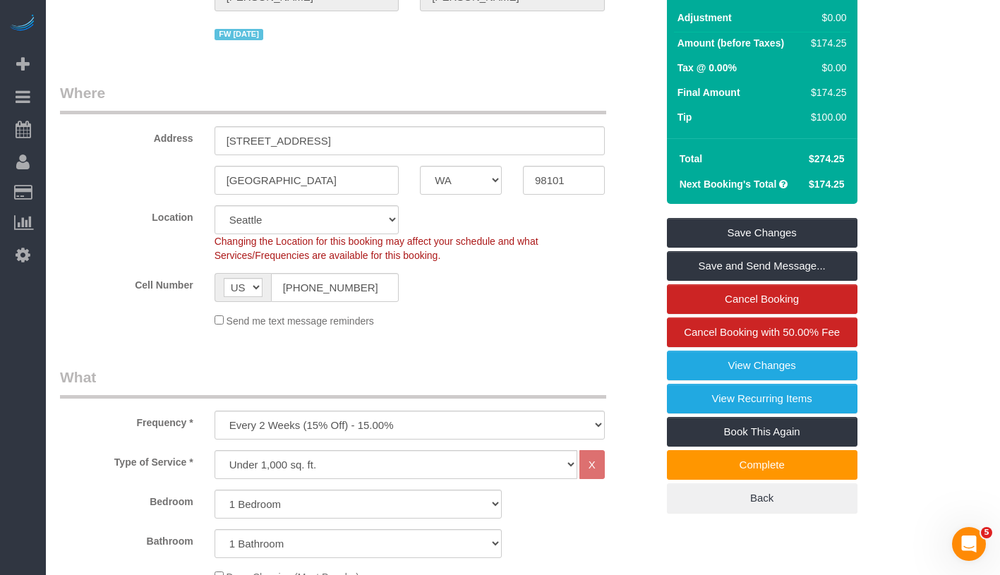
scroll to position [143, 0]
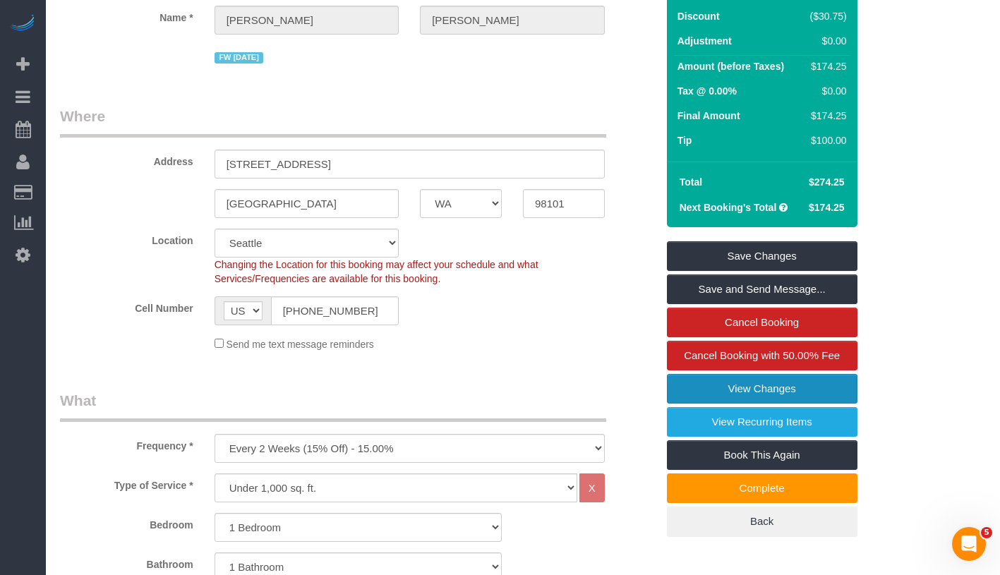
click at [835, 387] on link "View Changes" at bounding box center [762, 389] width 191 height 30
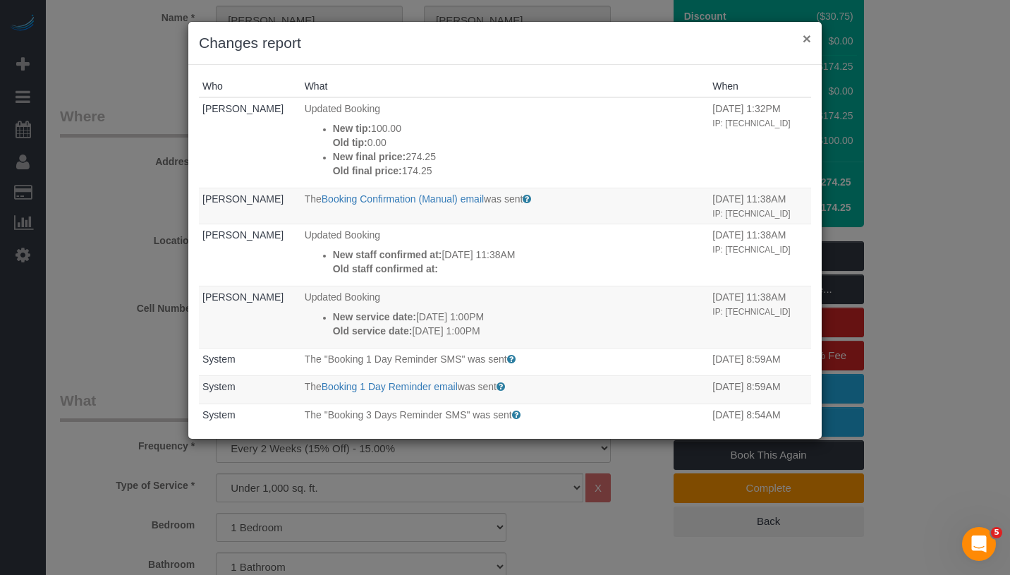
click at [805, 39] on button "×" at bounding box center [807, 38] width 8 height 15
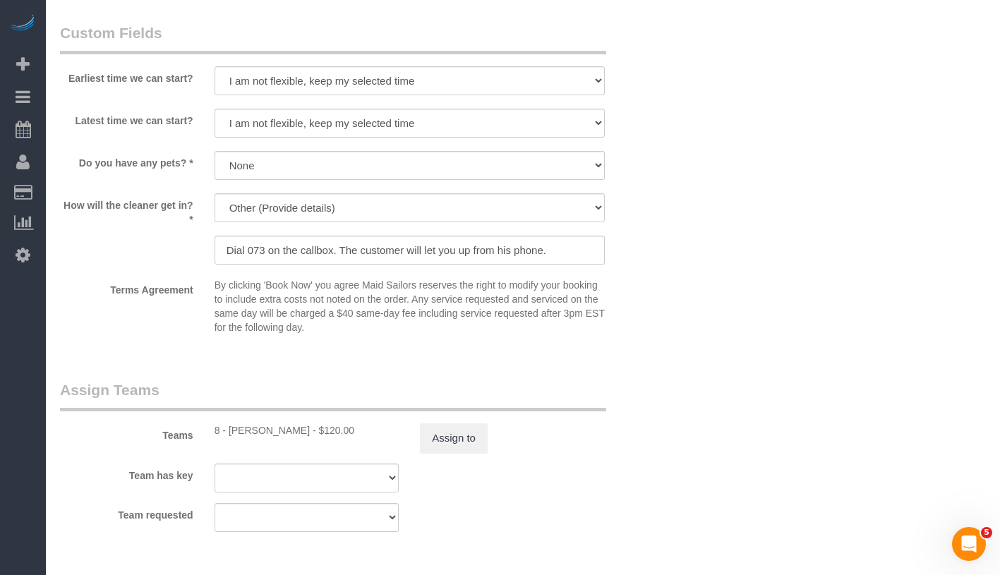
scroll to position [1679, 0]
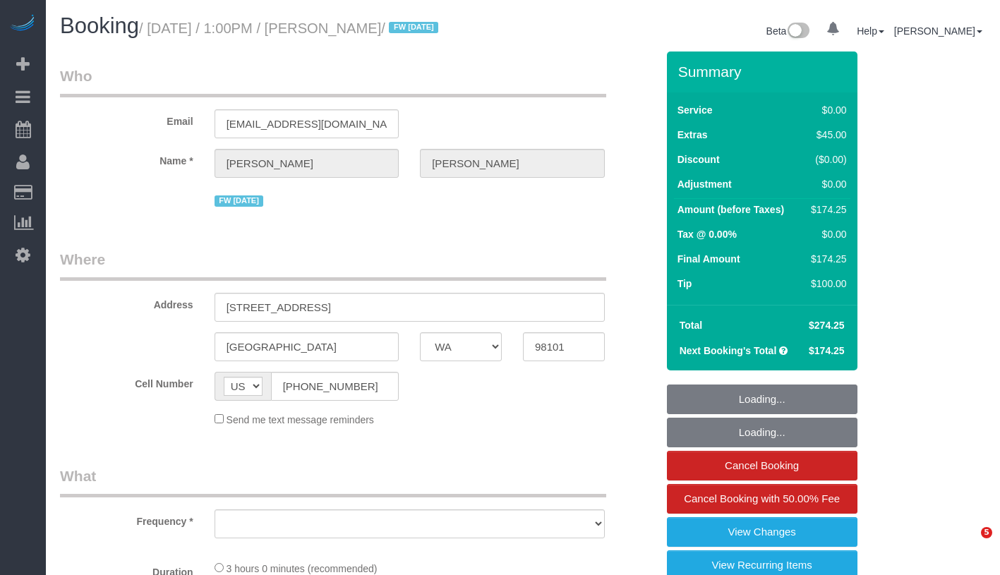
select select "WA"
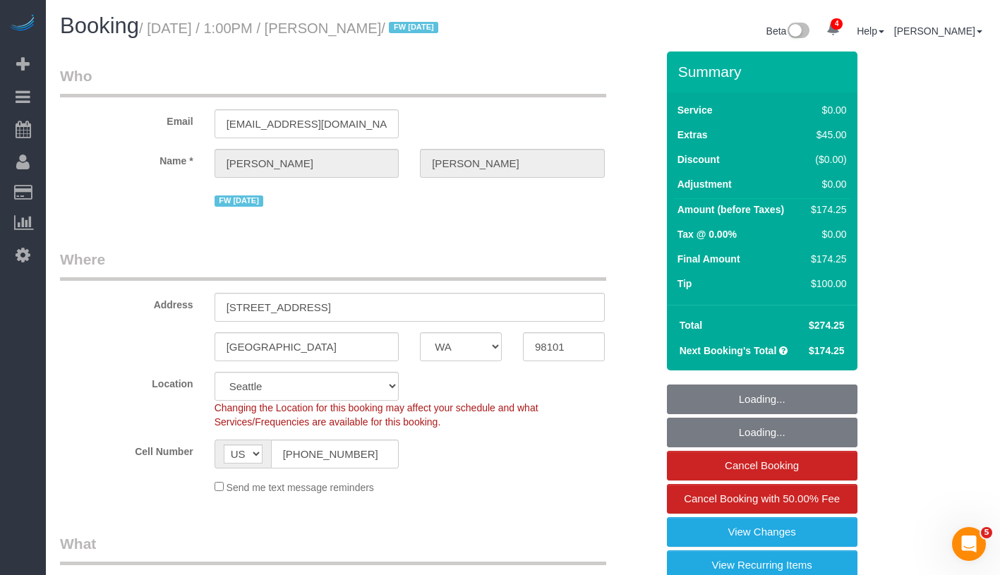
select select "object:823"
select select "string:stripe-pm_1RAycQ4VGloSiKo70Gvyto8T"
select select "1"
select select "number:89"
select select "number:90"
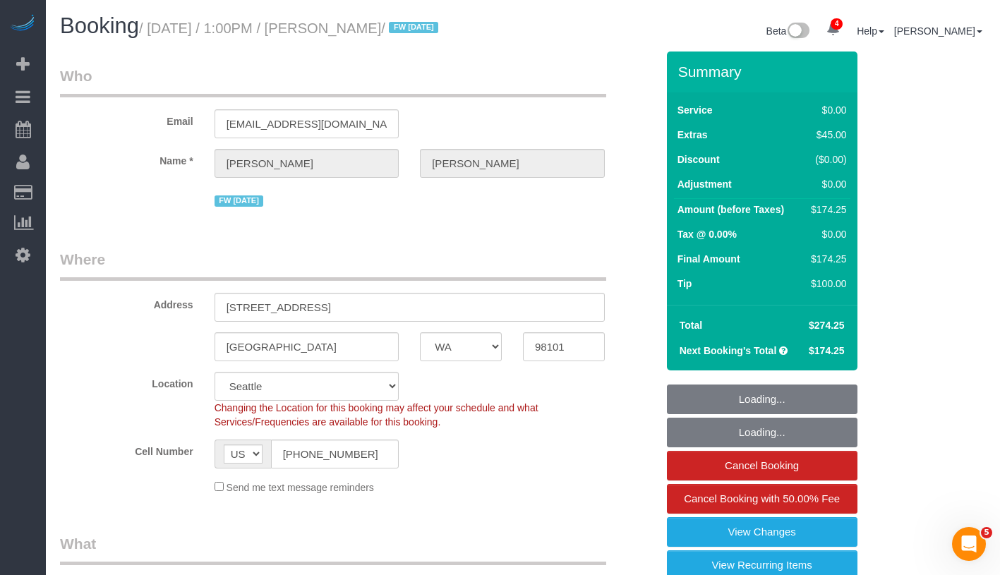
select select "number:15"
select select "number:7"
select select "object:990"
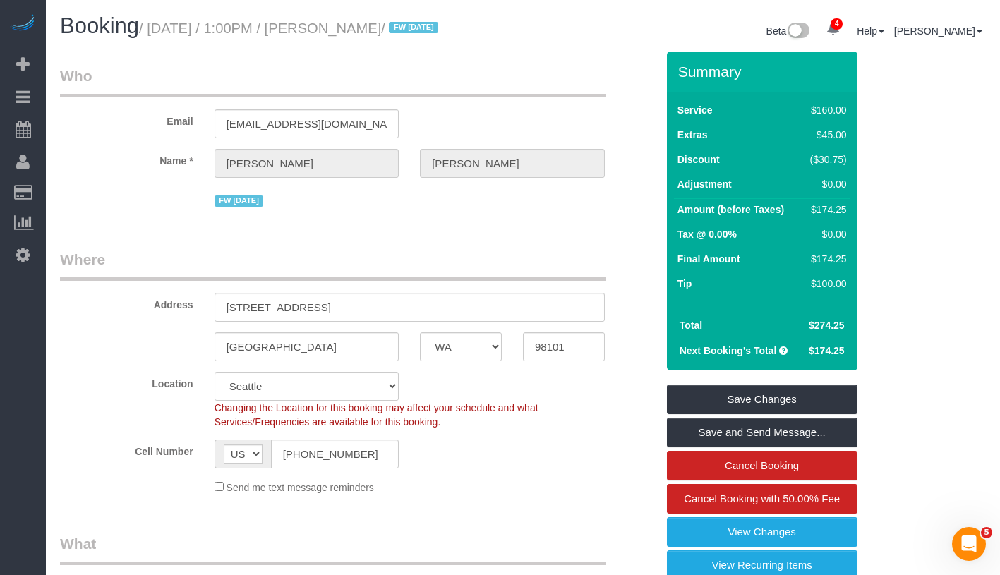
click at [627, 310] on div "Address [STREET_ADDRESS]" at bounding box center [357, 285] width 617 height 73
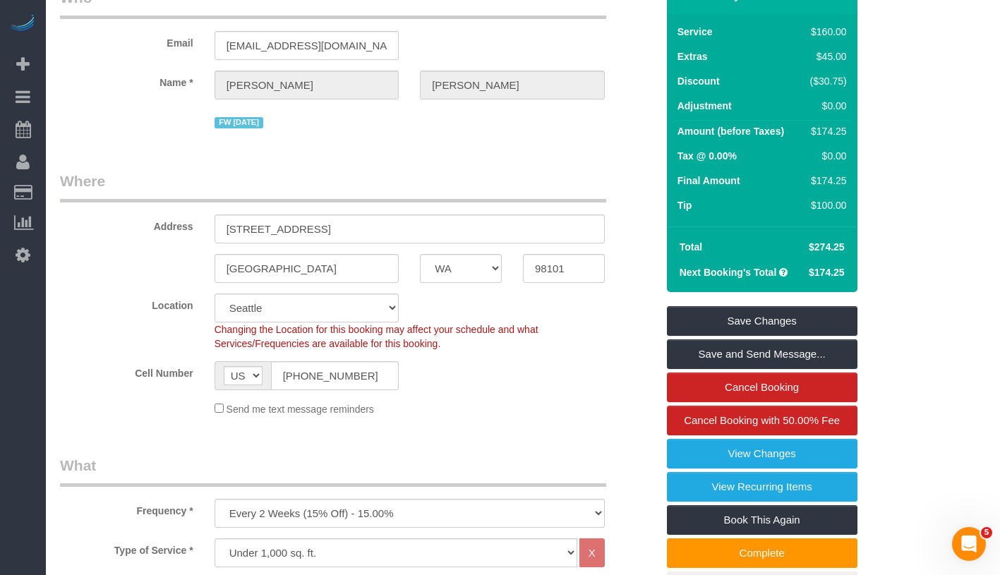
scroll to position [75, 0]
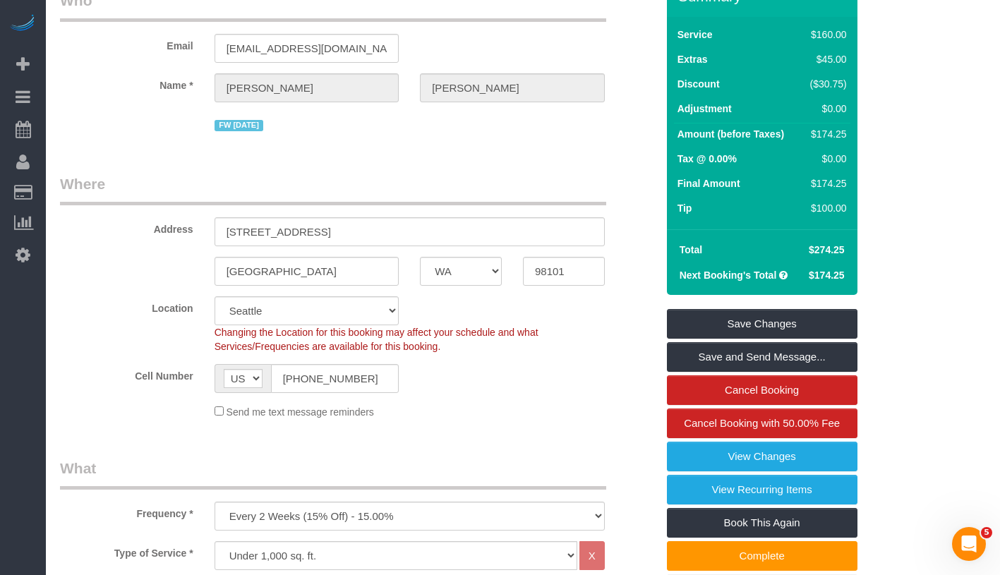
drag, startPoint x: 806, startPoint y: 202, endPoint x: 849, endPoint y: 208, distance: 43.4
click at [849, 208] on td "$100.00" at bounding box center [825, 210] width 49 height 25
copy div "$100.00"
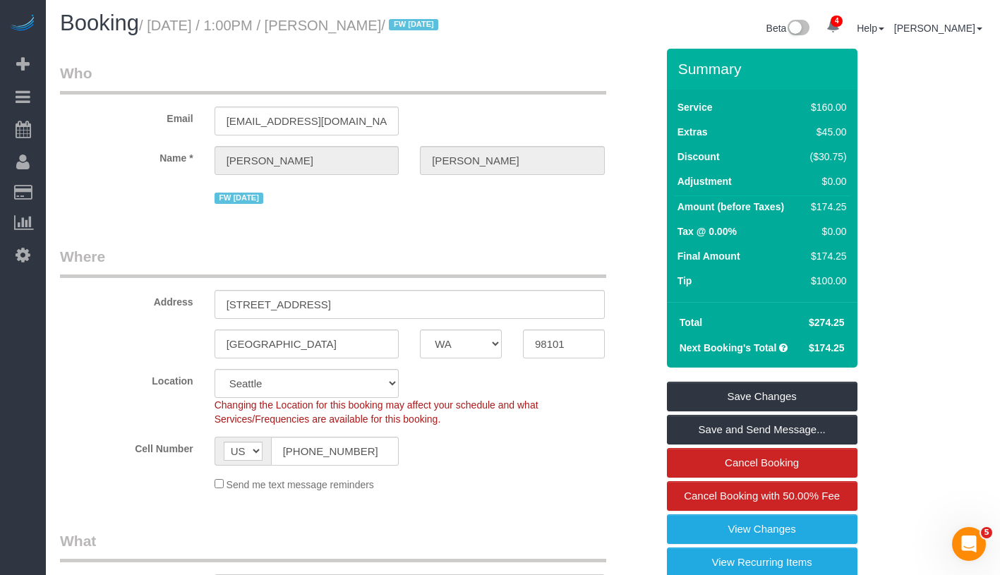
scroll to position [0, 0]
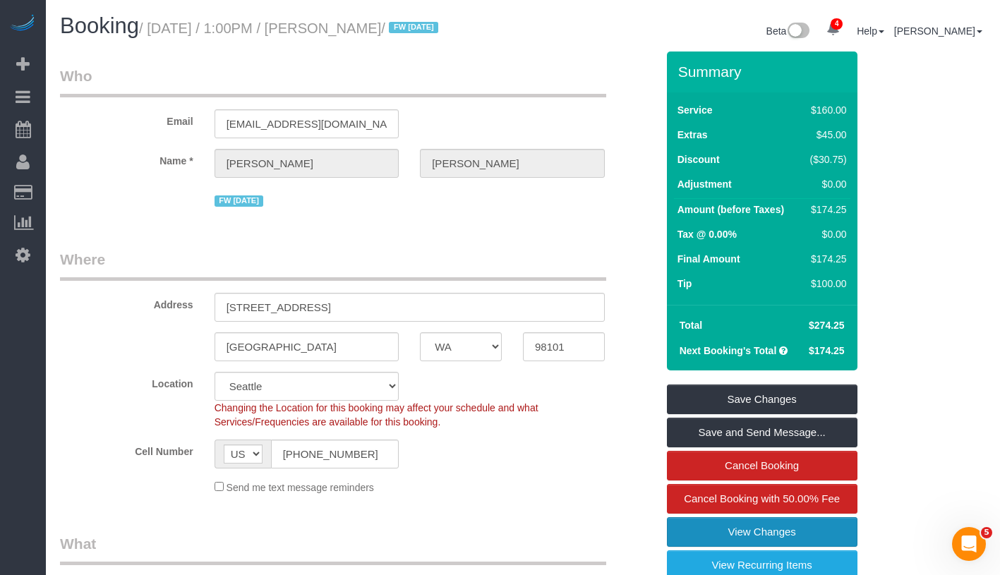
click at [835, 544] on link "View Changes" at bounding box center [762, 532] width 191 height 30
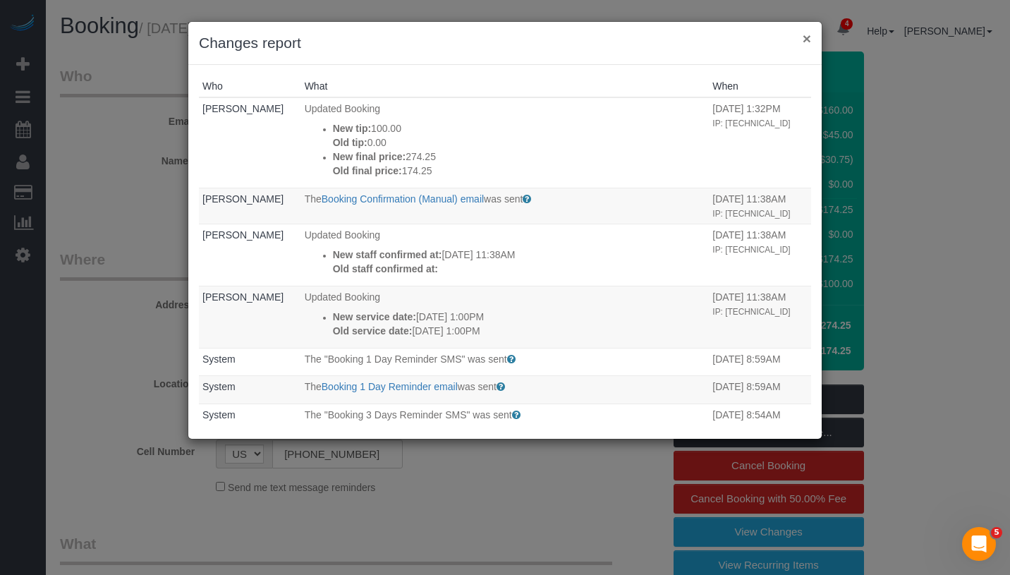
click at [805, 39] on button "×" at bounding box center [807, 38] width 8 height 15
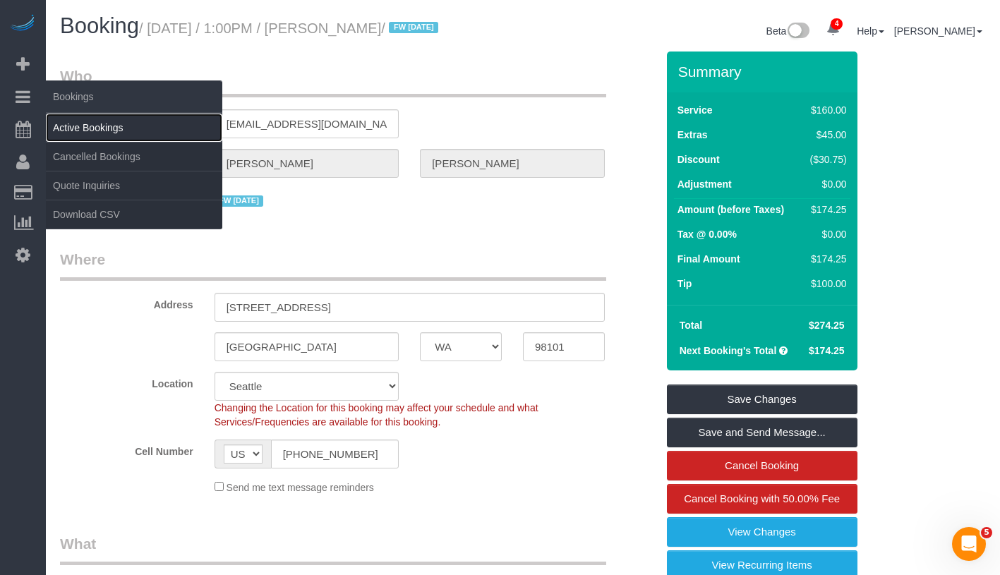
click at [91, 121] on link "Active Bookings" at bounding box center [134, 128] width 176 height 28
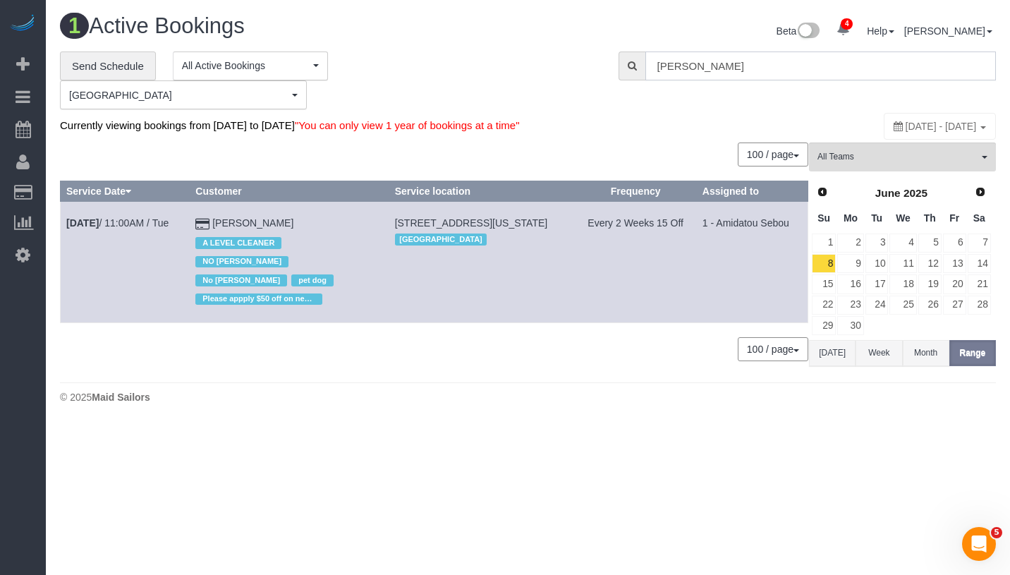
click at [776, 60] on input "Kelly Carroll" at bounding box center [821, 66] width 351 height 29
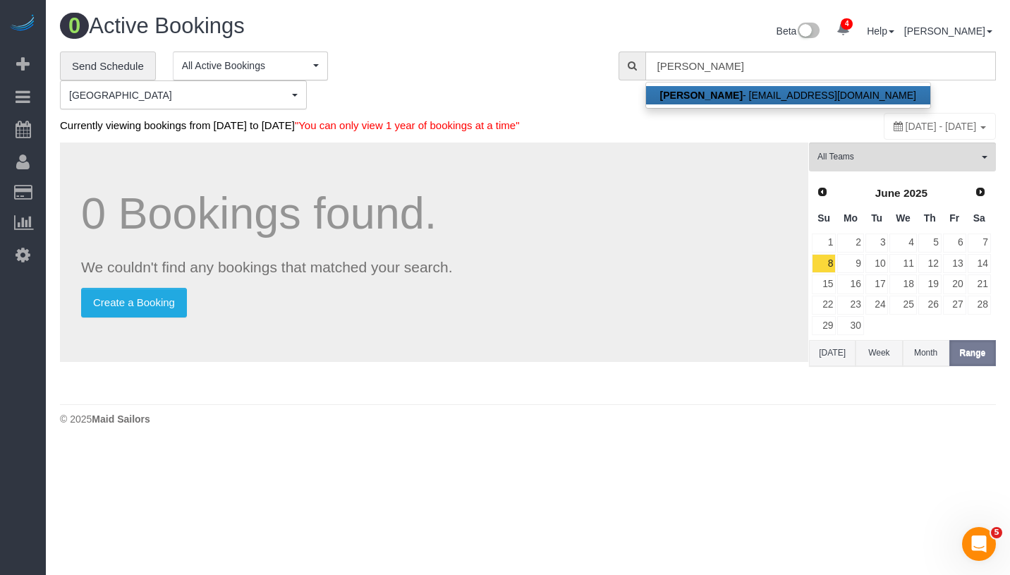
click at [740, 92] on link "Jared Allen - jaredrobertallen@gmail.com" at bounding box center [788, 95] width 284 height 18
type input "[EMAIL_ADDRESS][DOMAIN_NAME]"
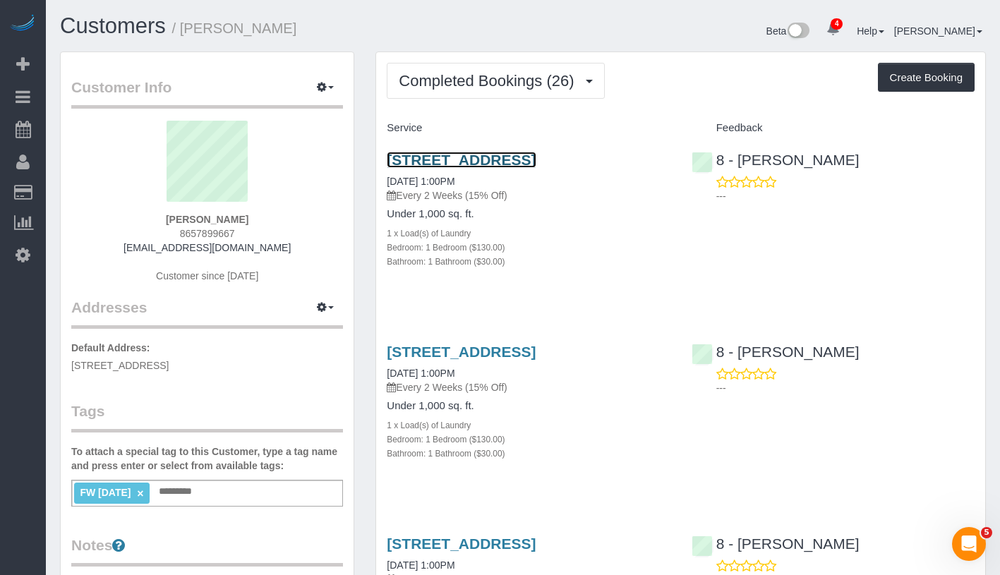
click at [491, 162] on link "809 Olive Way, 2206, Seattle, WA 98101" at bounding box center [461, 160] width 149 height 16
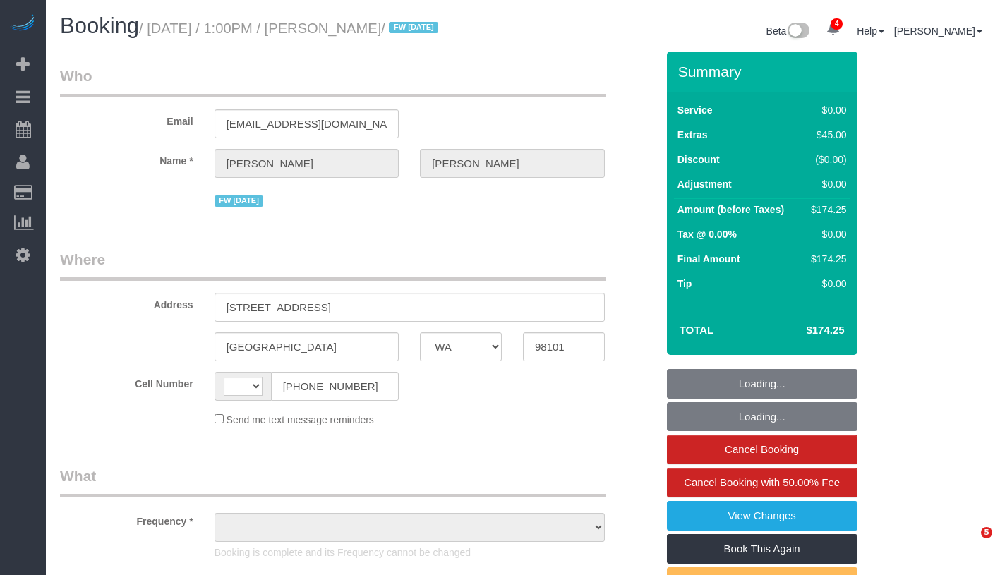
select select "WA"
select select "1"
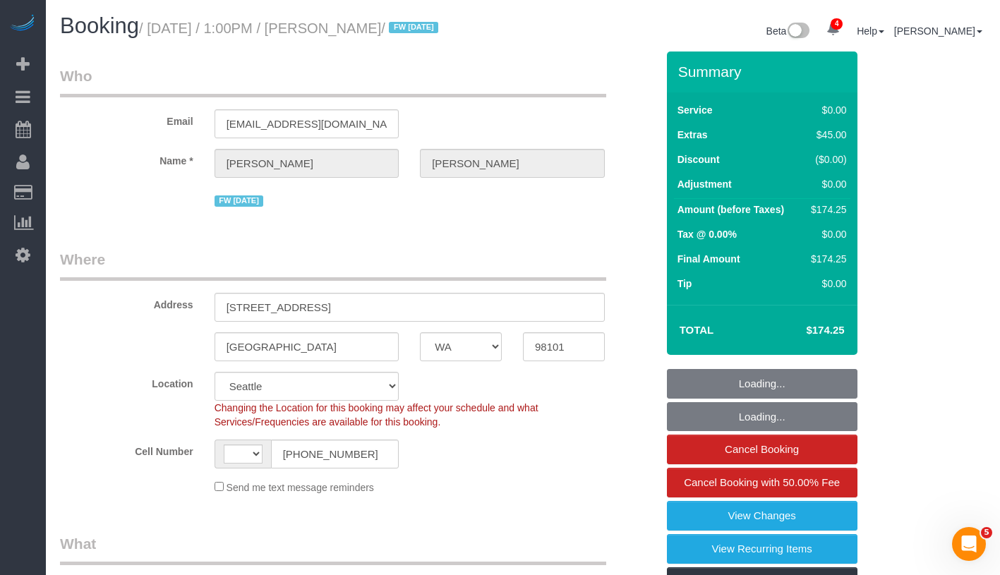
select select "string:[GEOGRAPHIC_DATA]"
select select "object:812"
select select "string:stripe-pm_1RAycQ4VGloSiKo70Gvyto8T"
select select "number:89"
select select "number:90"
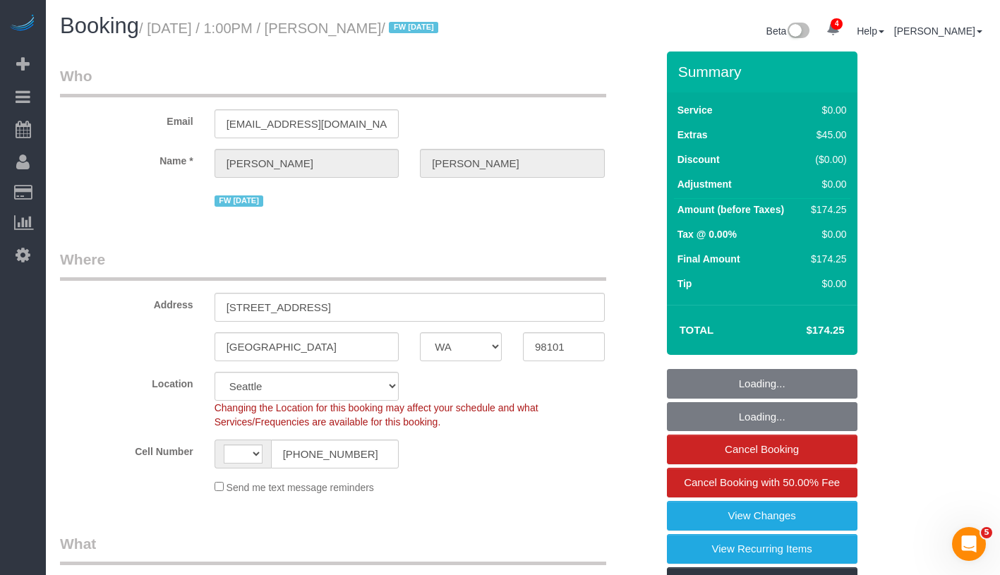
select select "number:15"
select select "number:7"
select select "1"
select select "object:994"
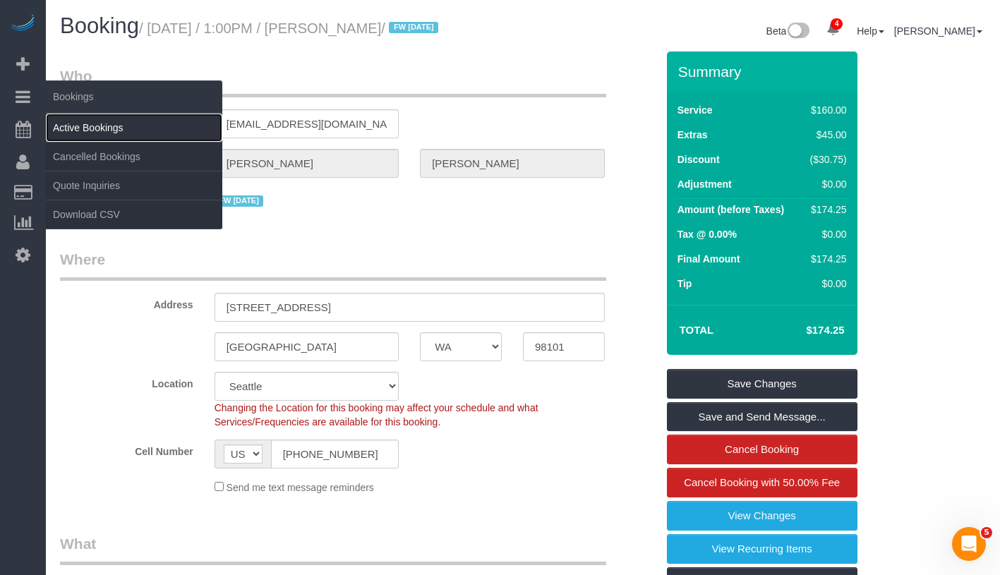
click at [100, 123] on link "Active Bookings" at bounding box center [134, 128] width 176 height 28
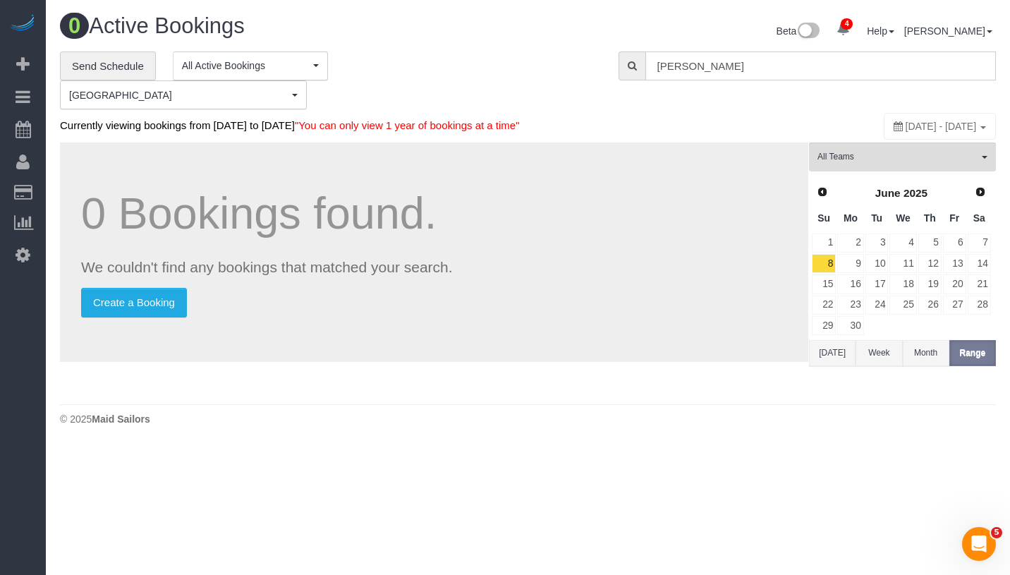
click at [758, 68] on input "jared allen" at bounding box center [821, 66] width 351 height 29
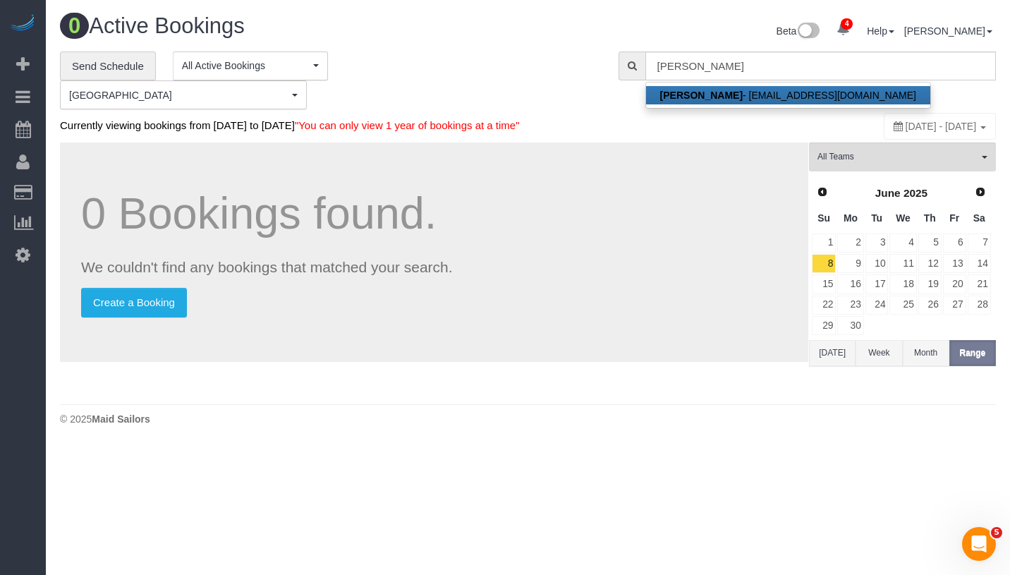
click at [750, 92] on link "Jared Allen - jaredrobertallen@gmail.com" at bounding box center [788, 95] width 284 height 18
type input "[EMAIL_ADDRESS][DOMAIN_NAME]"
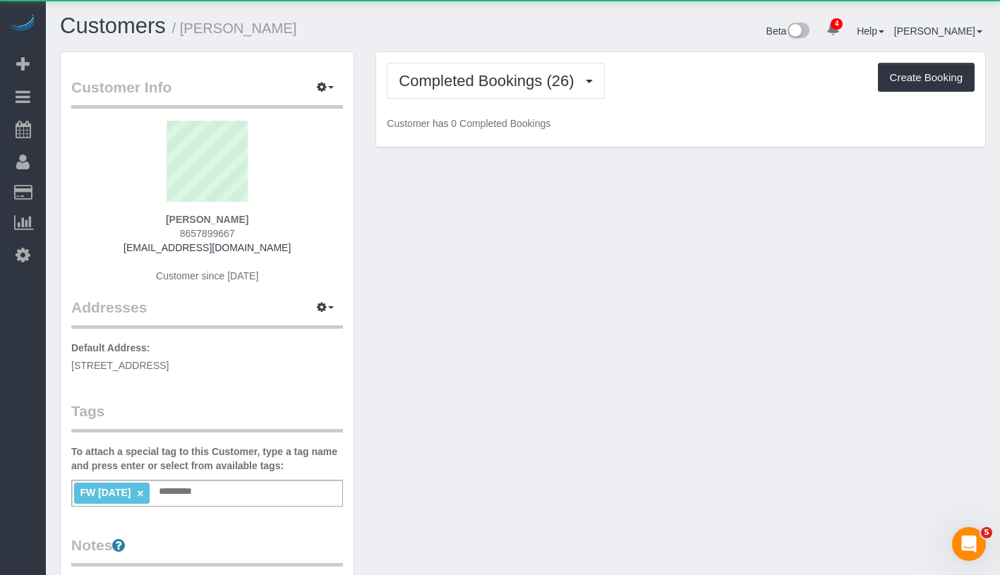
click at [426, 58] on div "Completed Bookings (26) Completed Bookings (26) Upcoming Bookings (7) Cancelled…" at bounding box center [680, 99] width 609 height 95
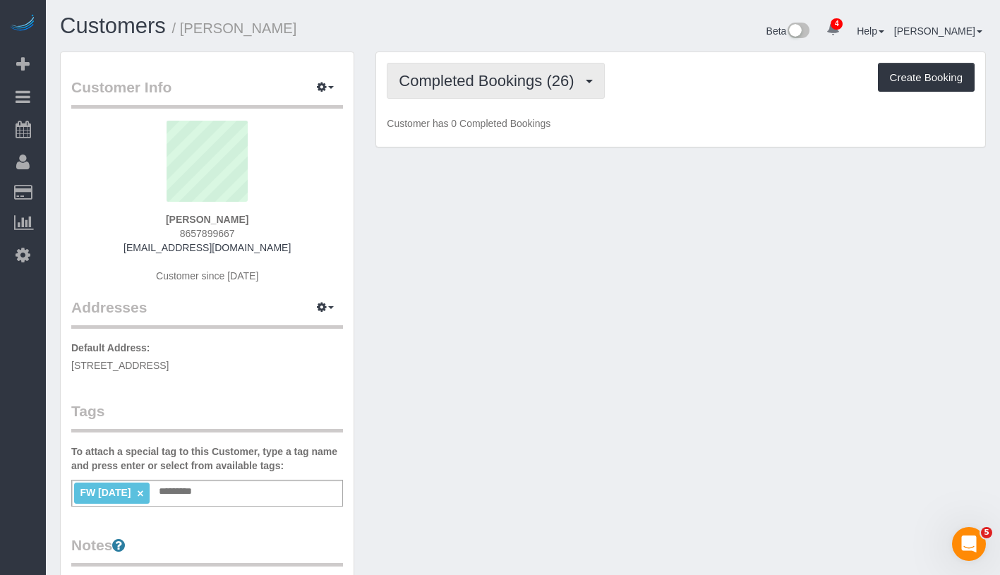
click at [437, 80] on span "Completed Bookings (26)" at bounding box center [490, 81] width 182 height 18
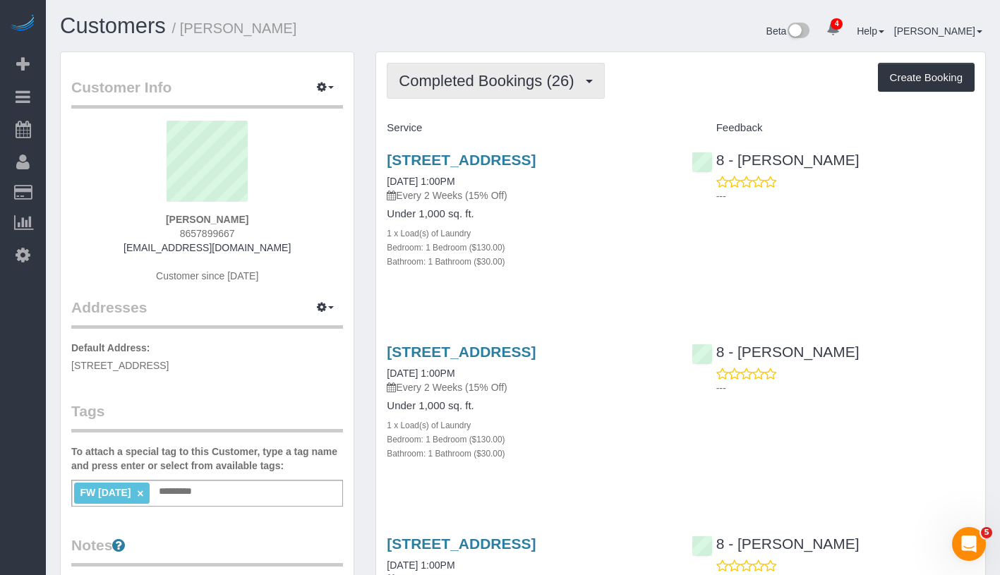
click at [491, 81] on span "Completed Bookings (26)" at bounding box center [490, 81] width 182 height 18
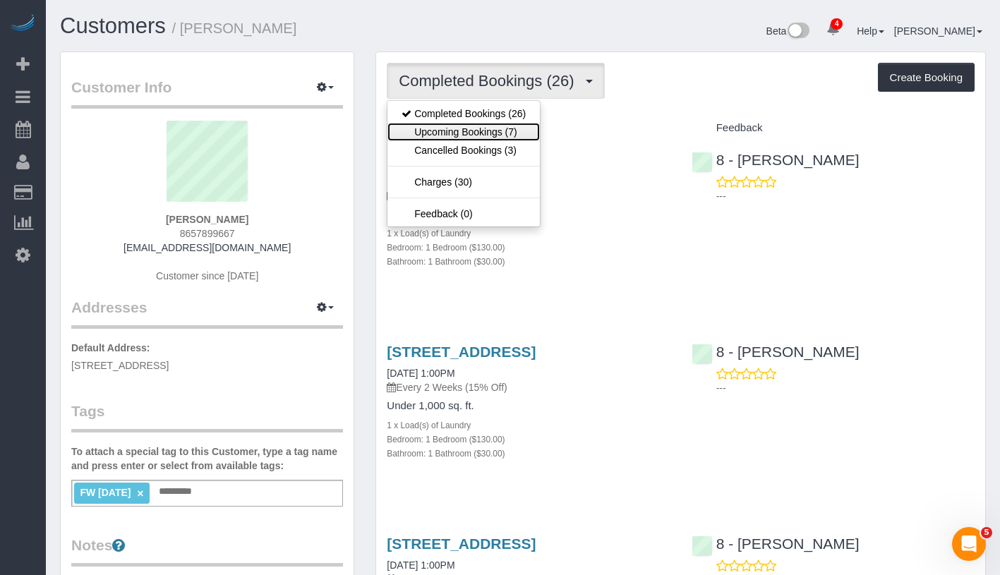
click at [476, 135] on link "Upcoming Bookings (7)" at bounding box center [463, 132] width 152 height 18
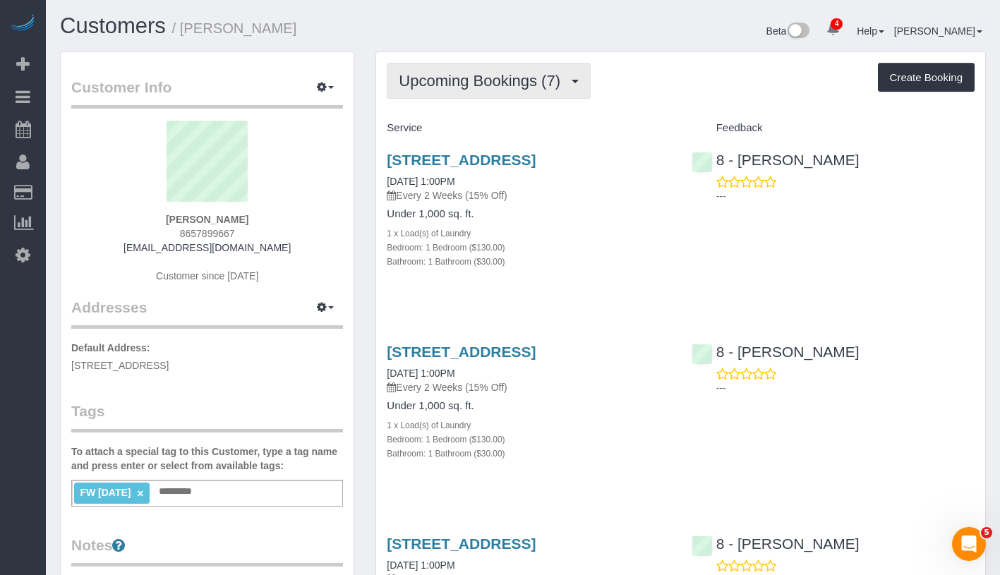
click at [511, 84] on span "Upcoming Bookings (7)" at bounding box center [483, 81] width 169 height 18
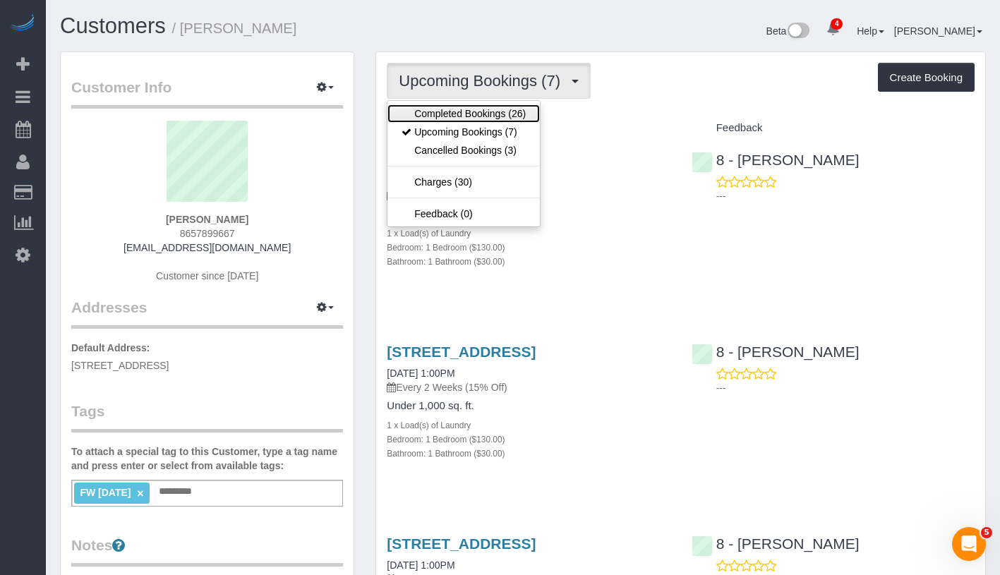
click at [480, 107] on link "Completed Bookings (26)" at bounding box center [463, 113] width 152 height 18
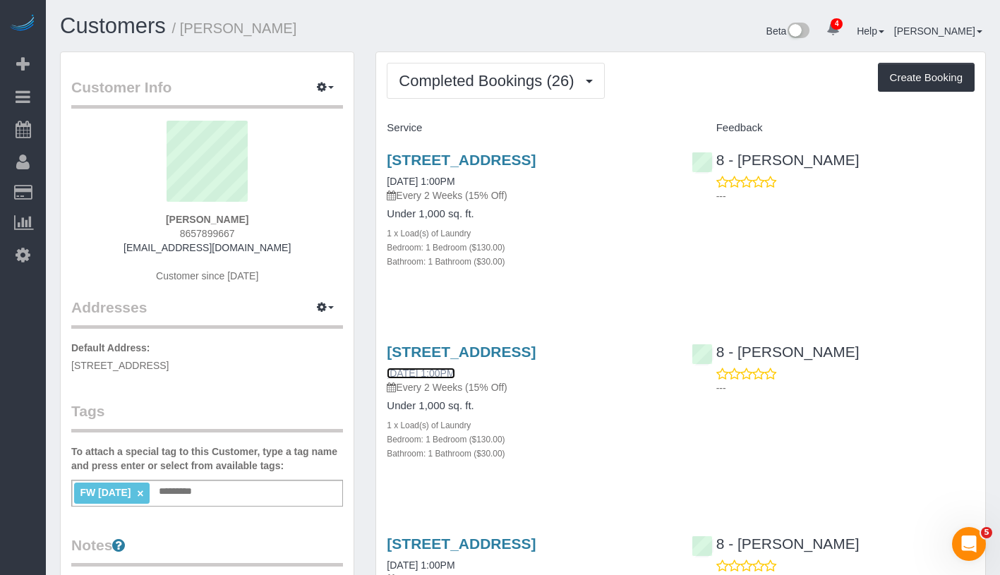
click at [454, 374] on link "07/28/2025 1:00PM" at bounding box center [421, 373] width 68 height 11
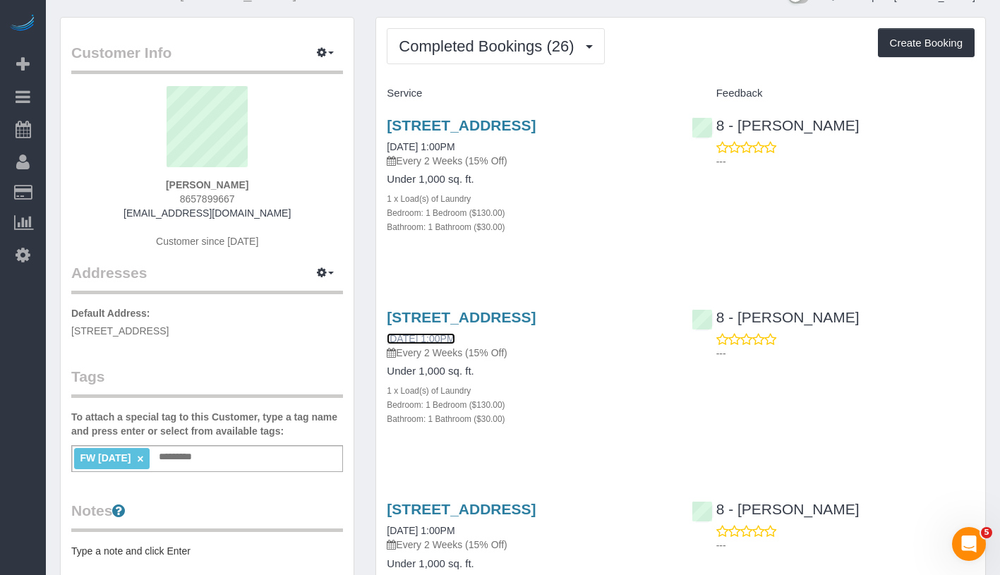
scroll to position [108, 0]
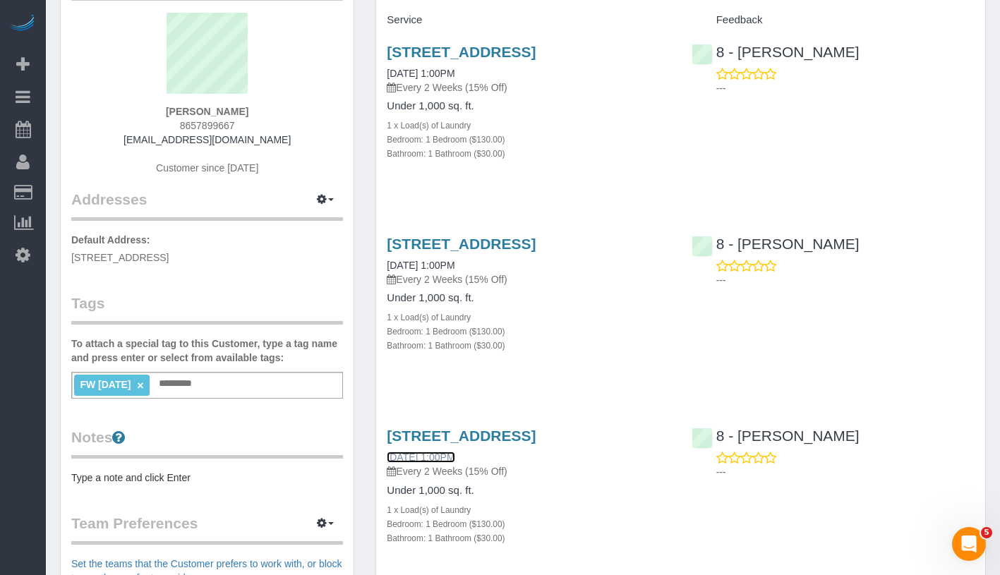
click at [452, 452] on link "[DATE] 1:00PM" at bounding box center [421, 457] width 68 height 11
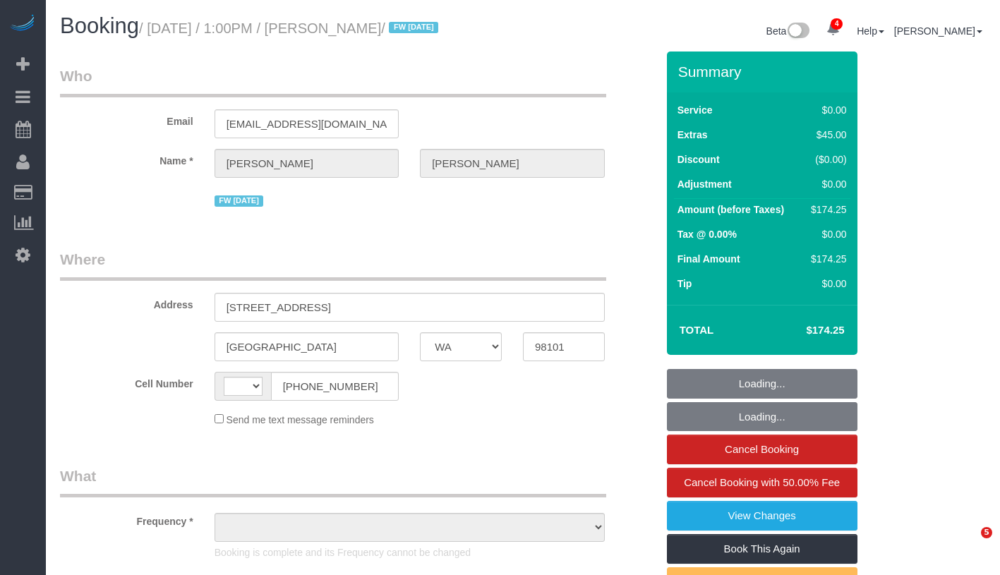
select select "WA"
select select "string:[GEOGRAPHIC_DATA]"
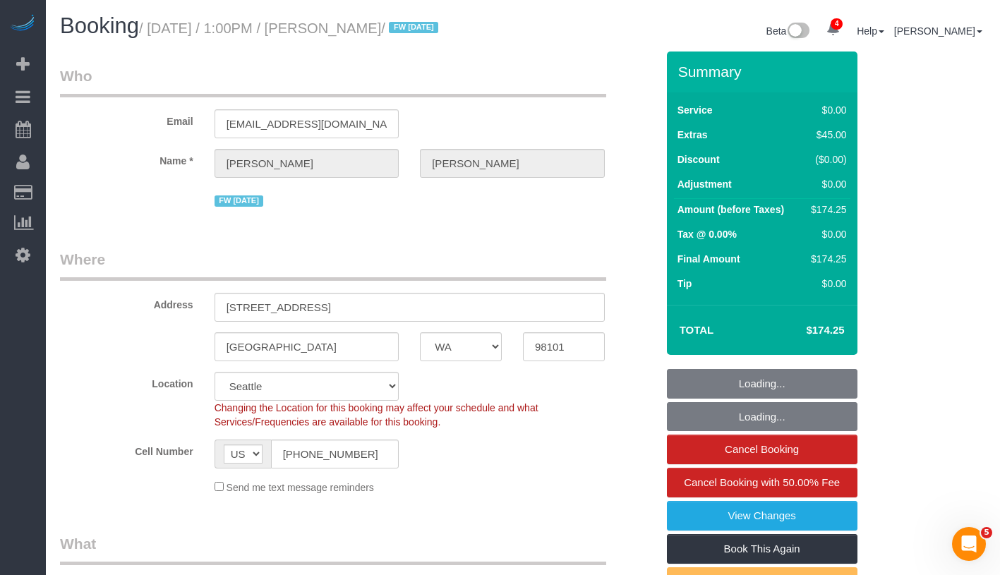
select select "1"
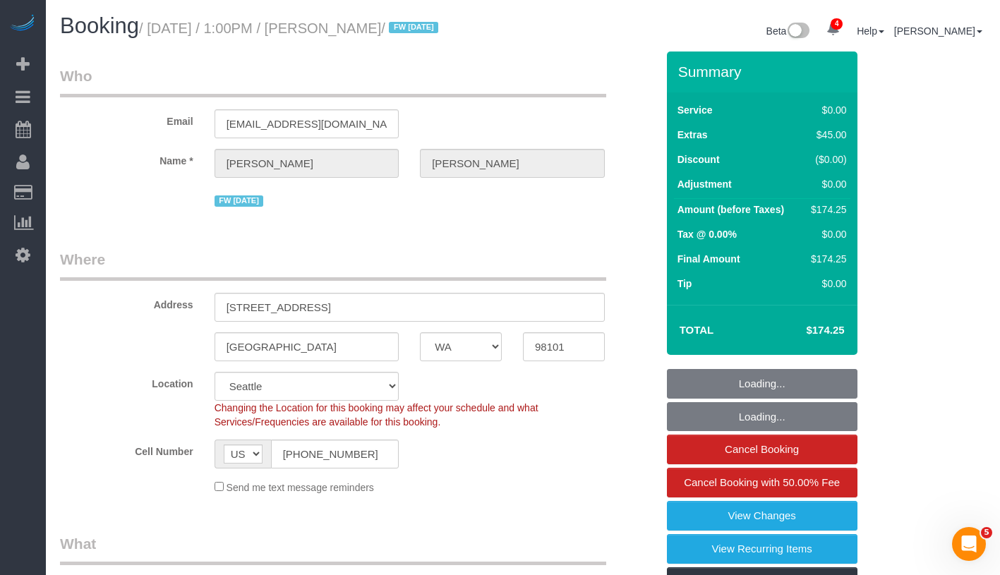
select select "object:812"
select select "number:89"
select select "number:90"
select select "number:15"
select select "number:7"
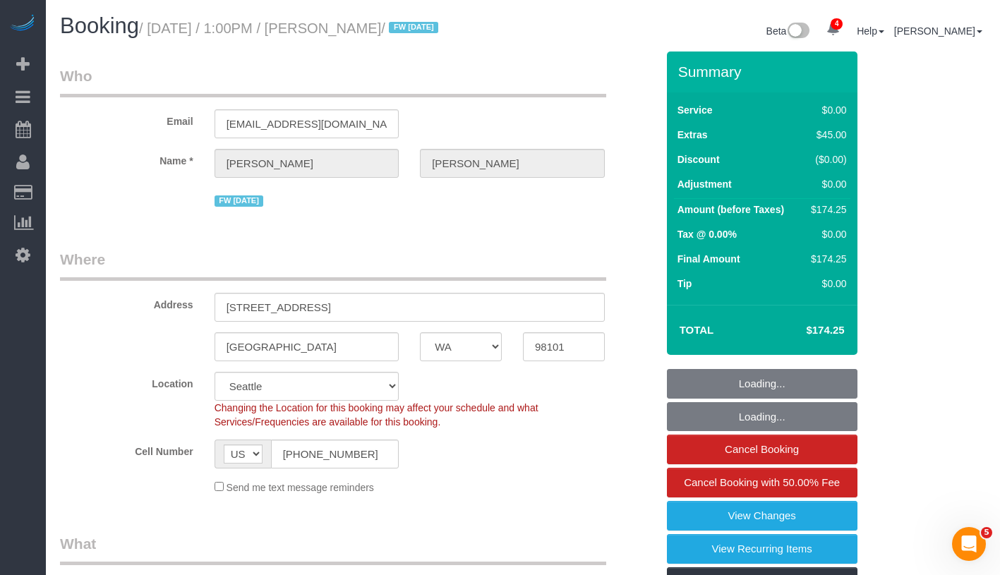
select select "object:994"
select select "string:stripe-pm_1RAycQ4VGloSiKo70Gvyto8T"
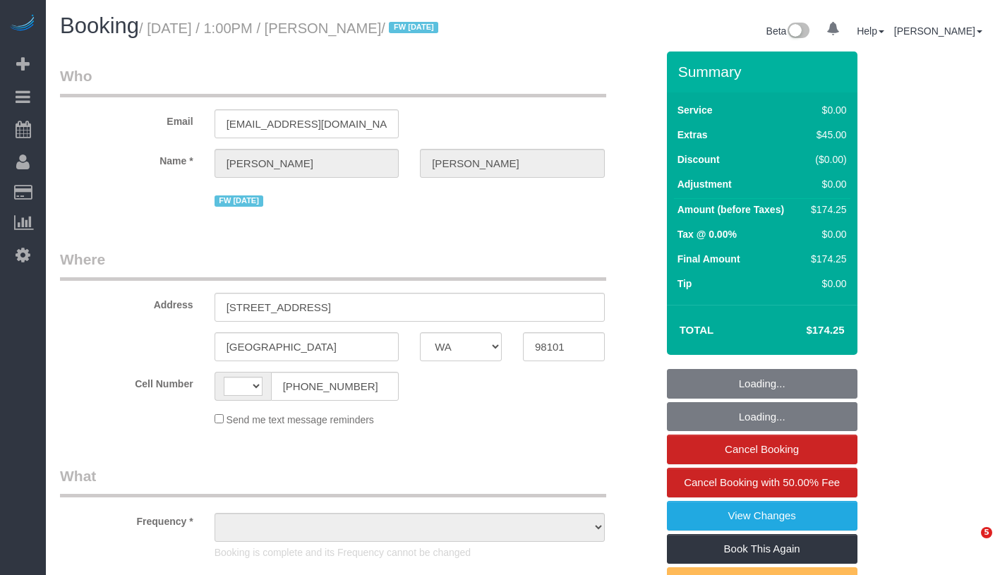
select select "WA"
select select "number:89"
select select "number:90"
select select "number:15"
select select "number:7"
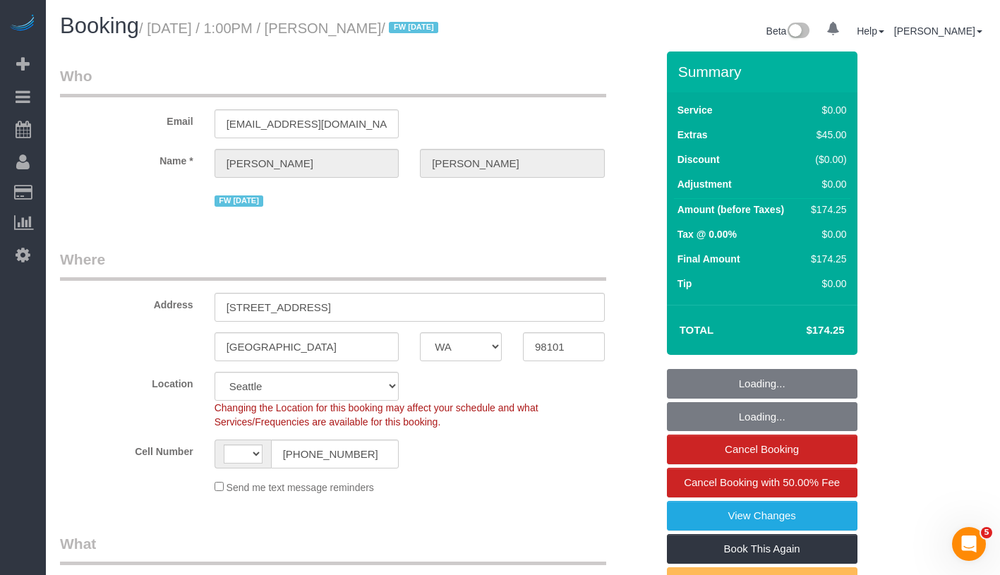
select select "string:[GEOGRAPHIC_DATA]"
select select "1"
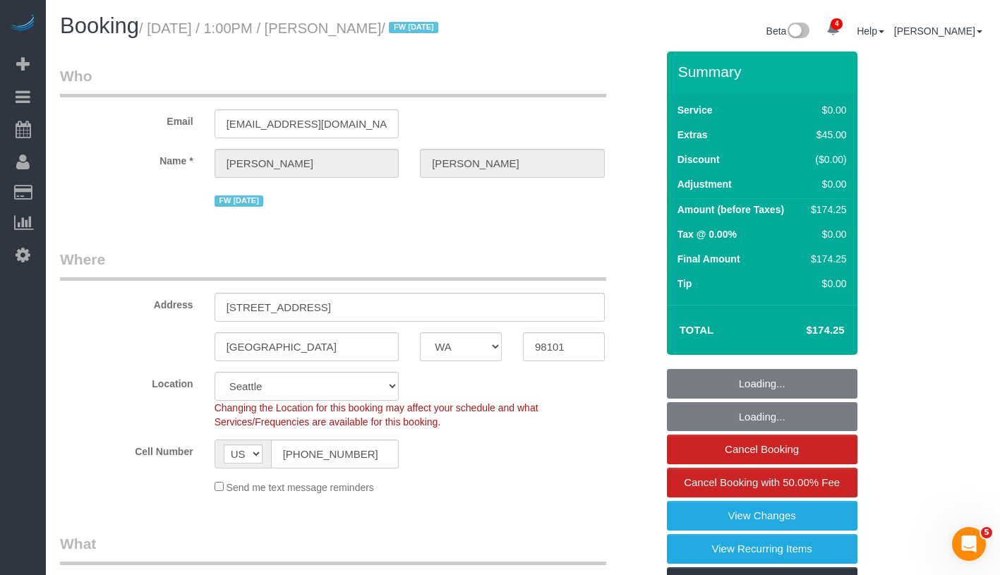
select select "object:991"
select select "string:stripe-pm_1RAycQ4VGloSiKo70Gvyto8T"
